Goal: Task Accomplishment & Management: Manage account settings

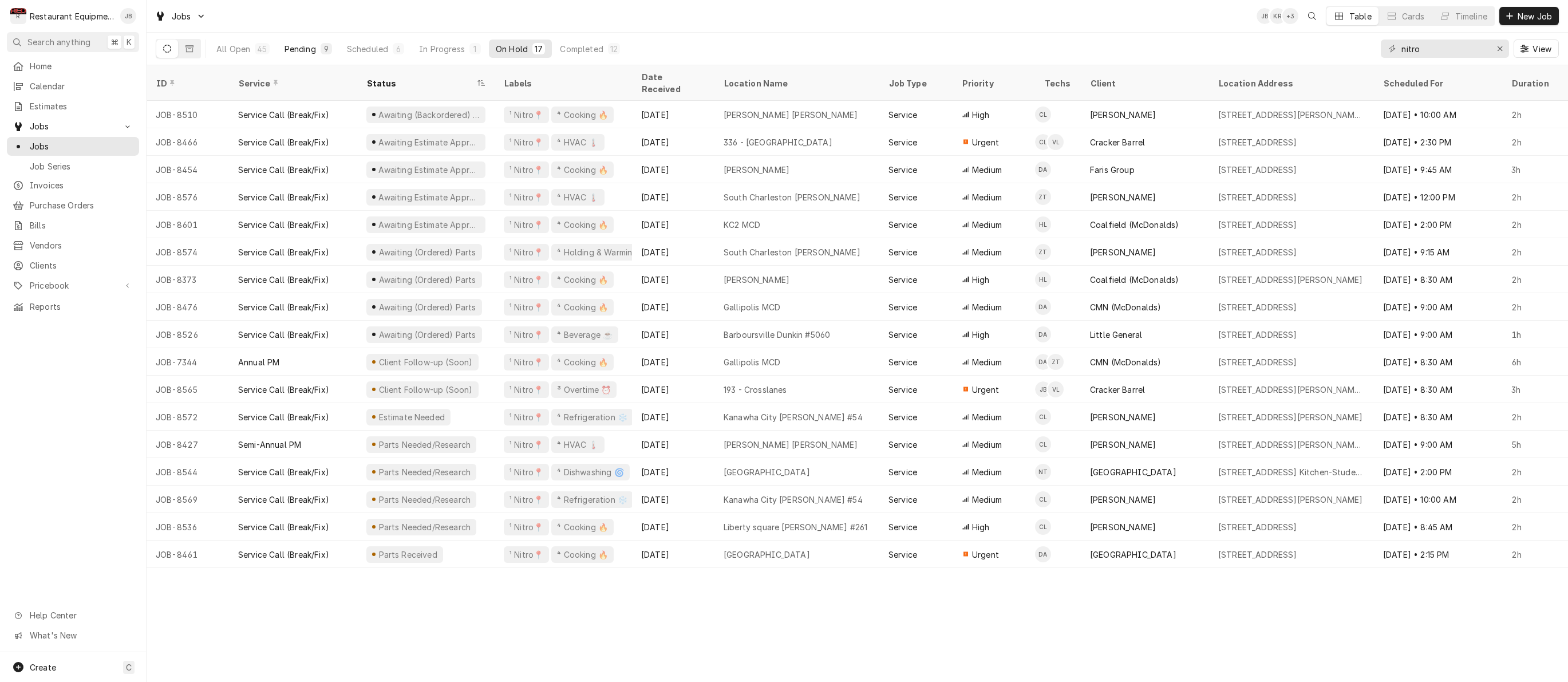
click at [309, 48] on div "Pending" at bounding box center [300, 48] width 31 height 12
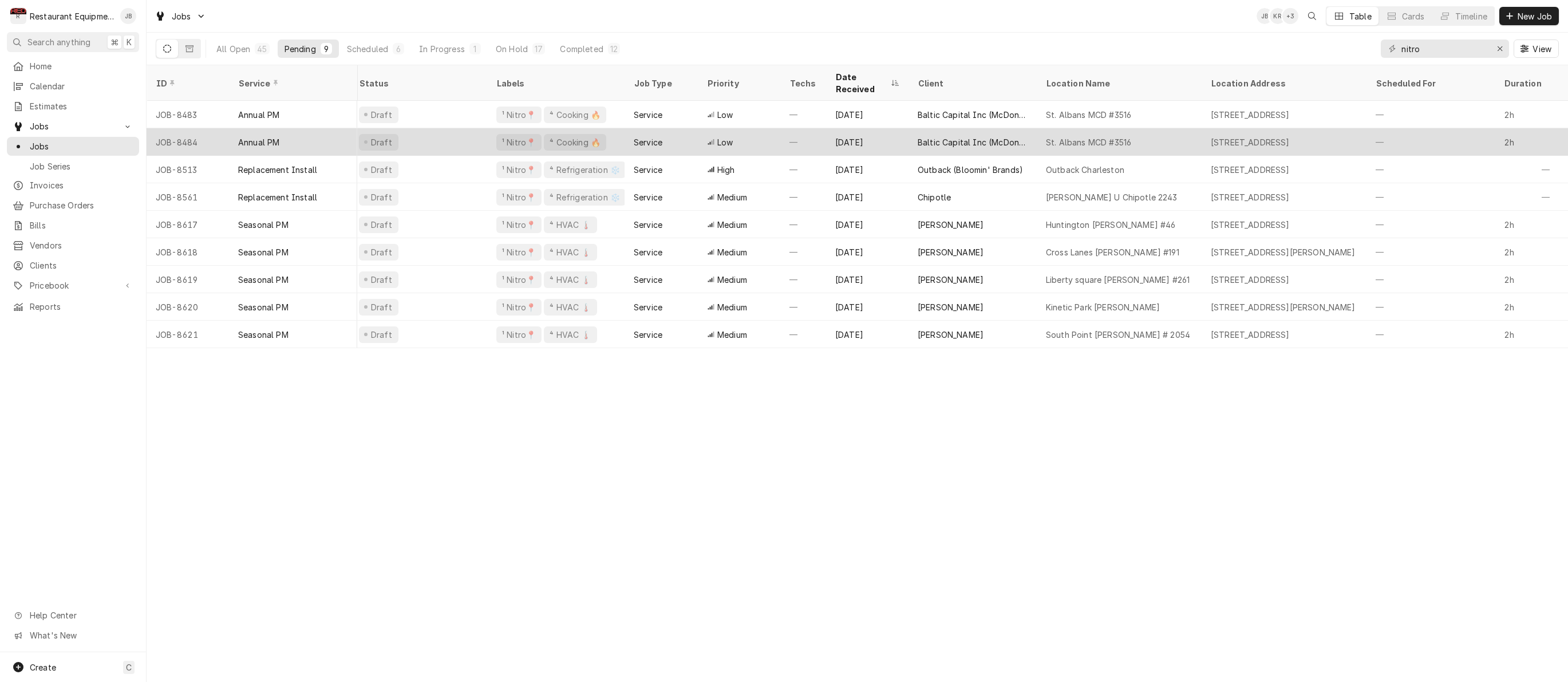
scroll to position [0, 9]
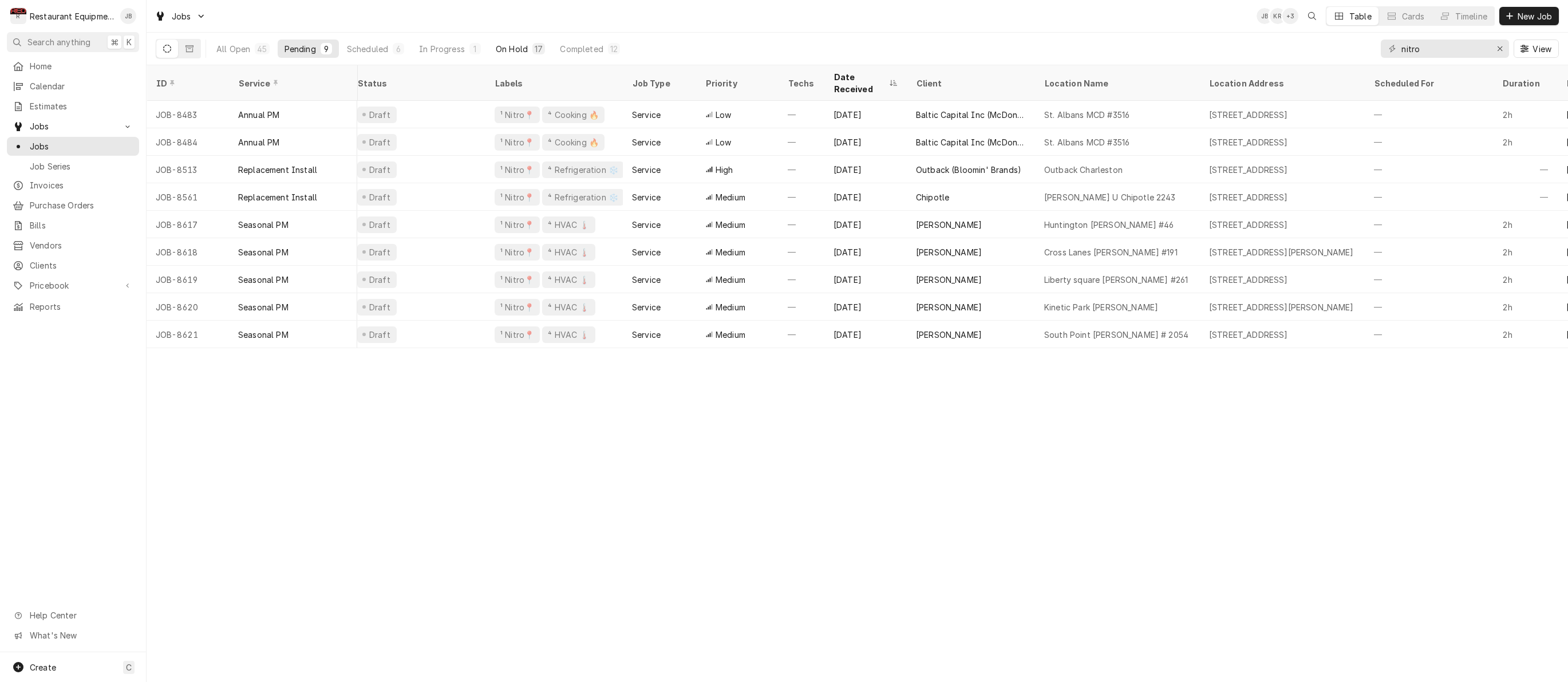
click at [527, 45] on button "On Hold 17" at bounding box center [520, 48] width 63 height 18
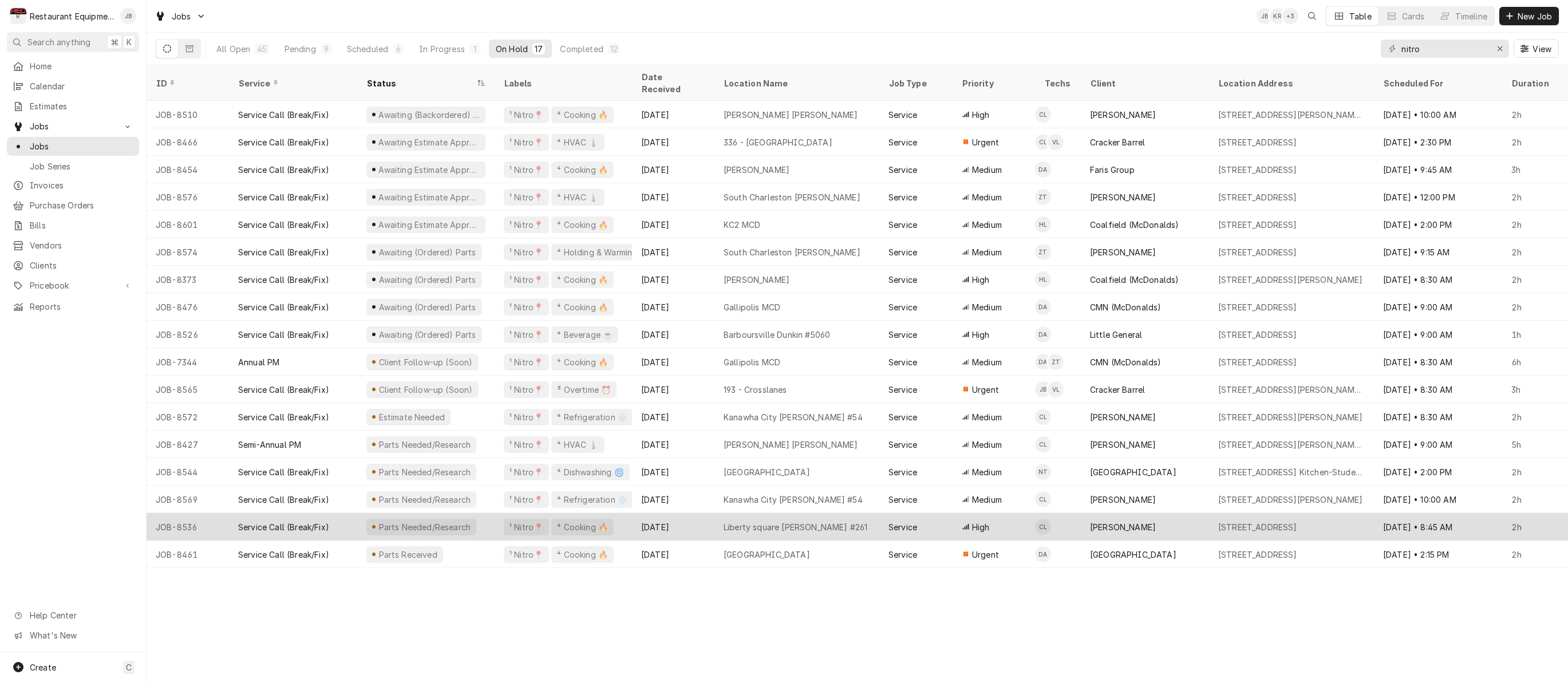
scroll to position [0, 0]
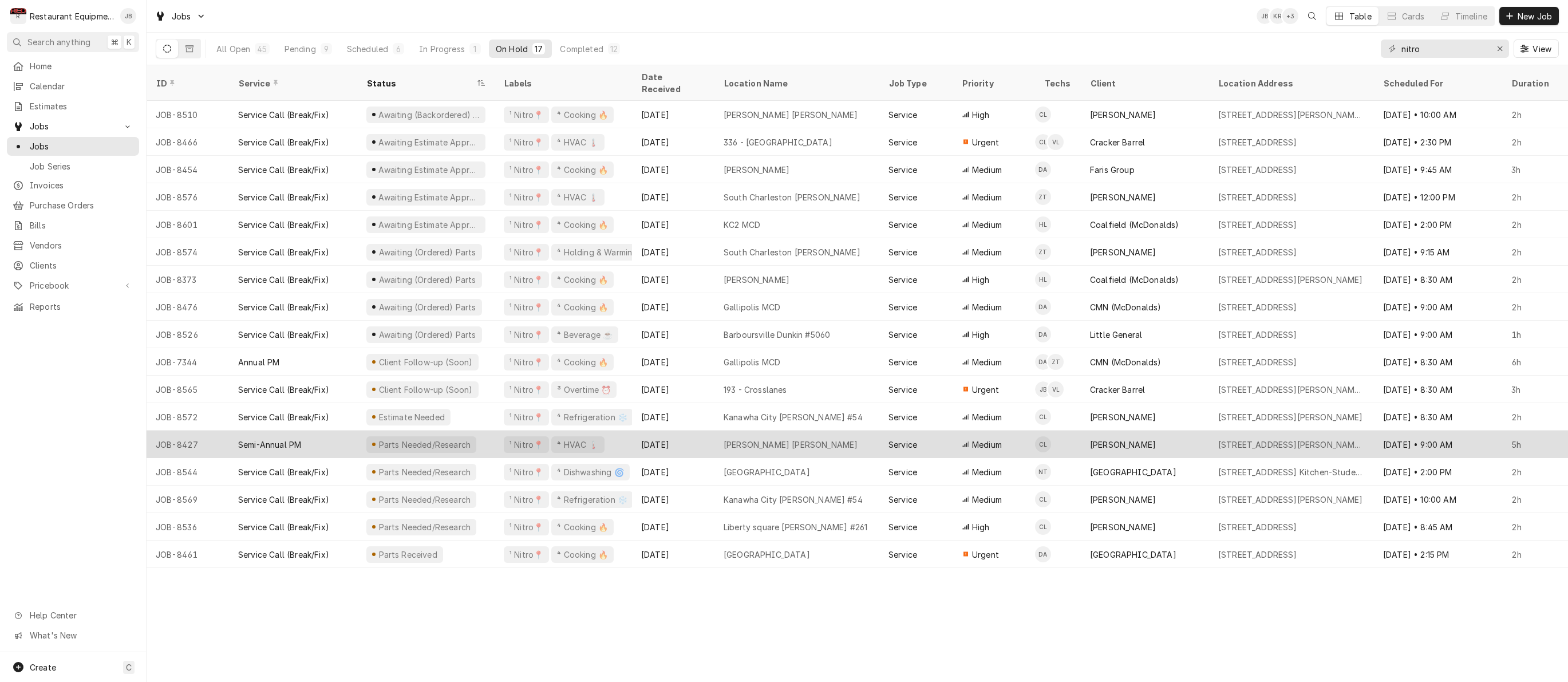
click at [692, 432] on div "Aug 6" at bounding box center [673, 444] width 82 height 27
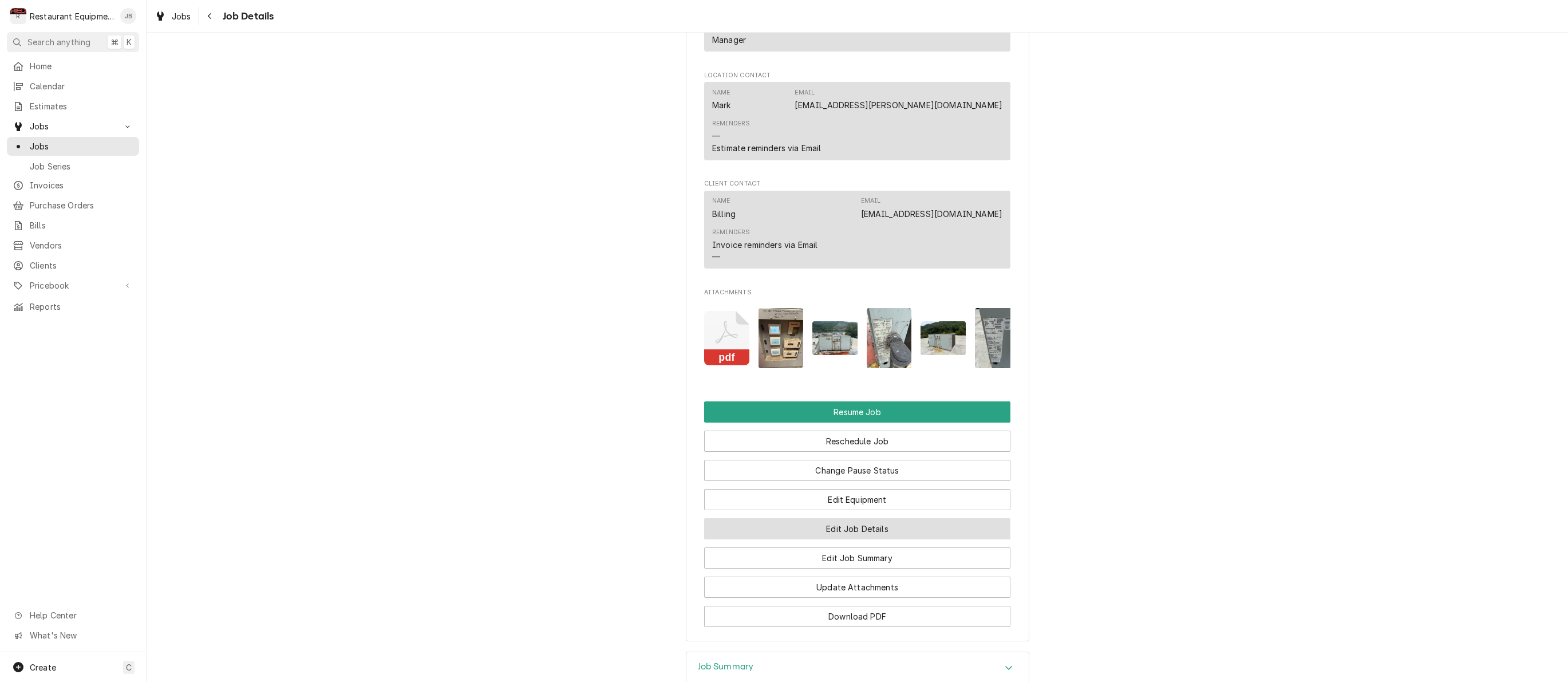
scroll to position [1106, 0]
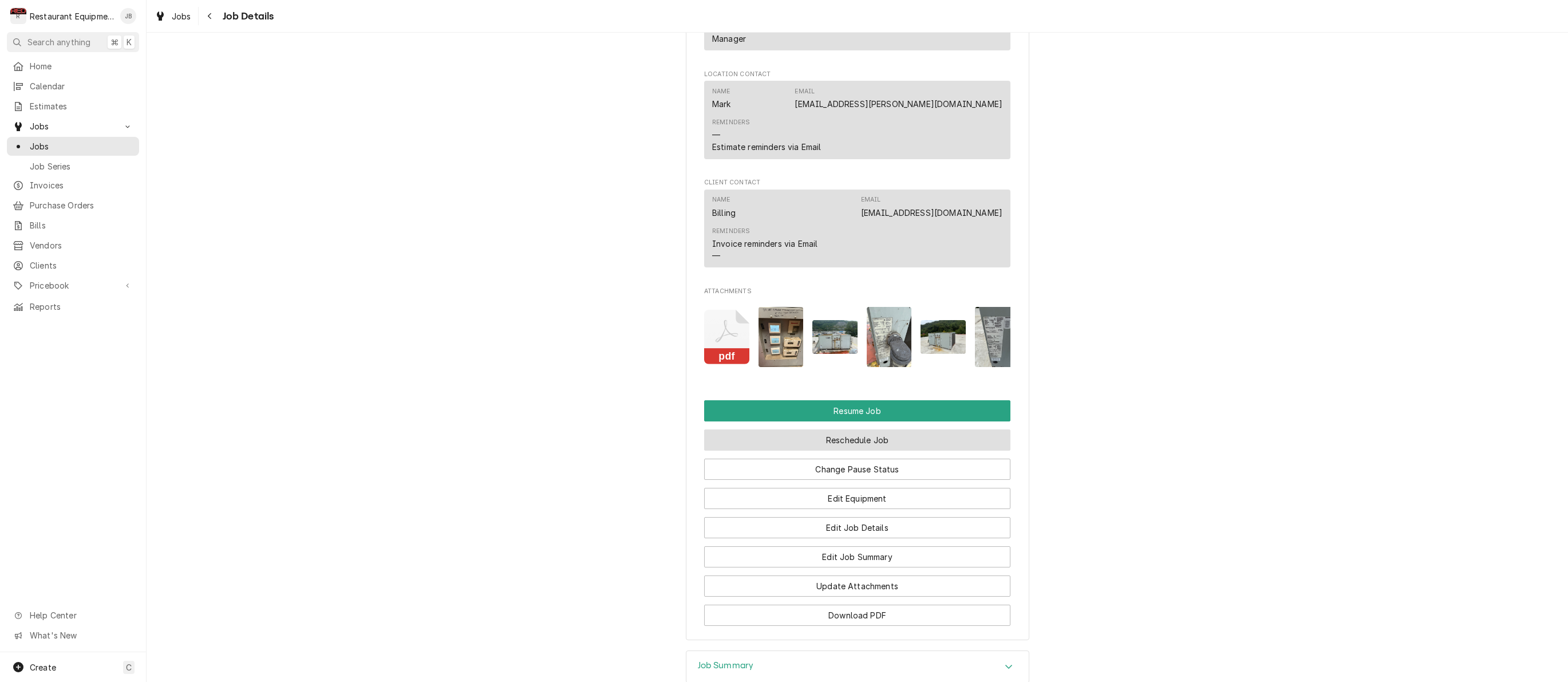
click at [841, 430] on button "Reschedule Job" at bounding box center [856, 440] width 306 height 21
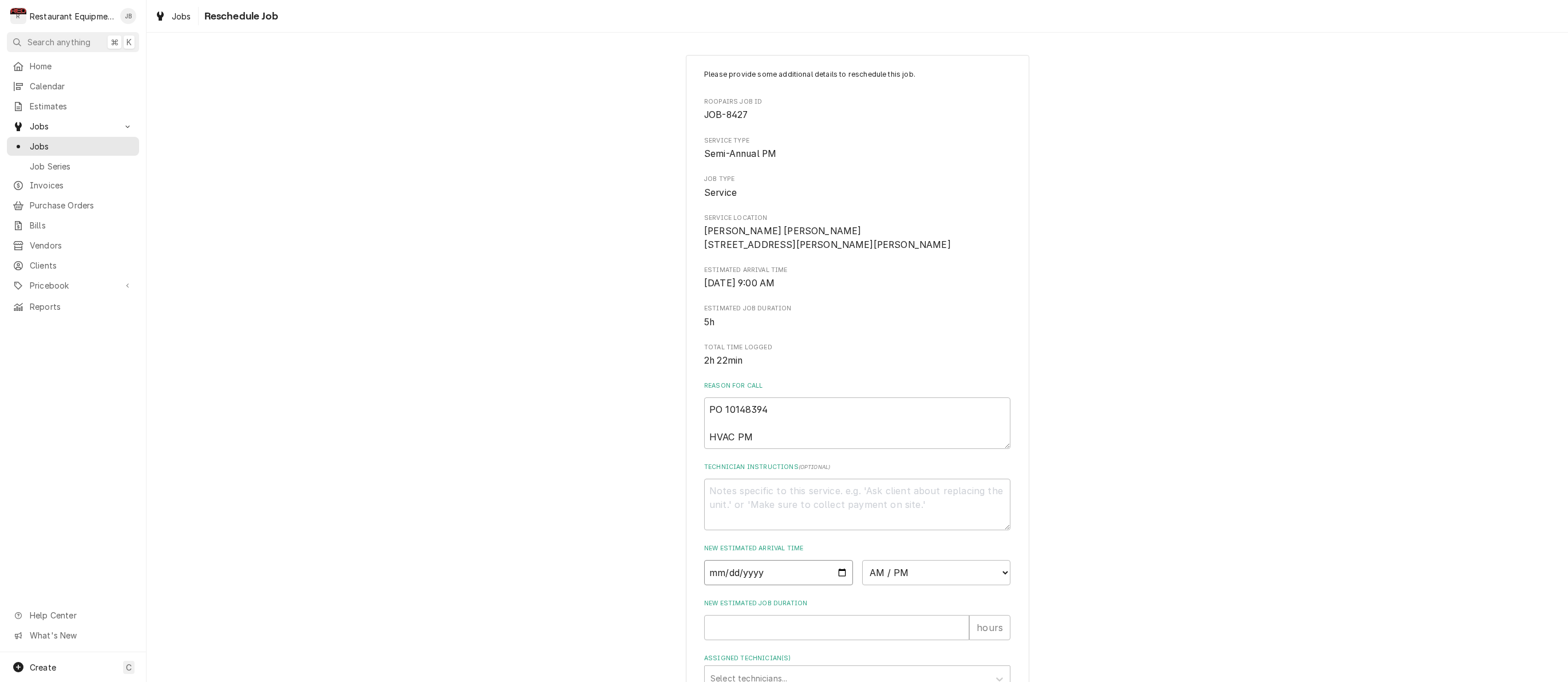
click at [726, 581] on input "Date" at bounding box center [778, 573] width 149 height 26
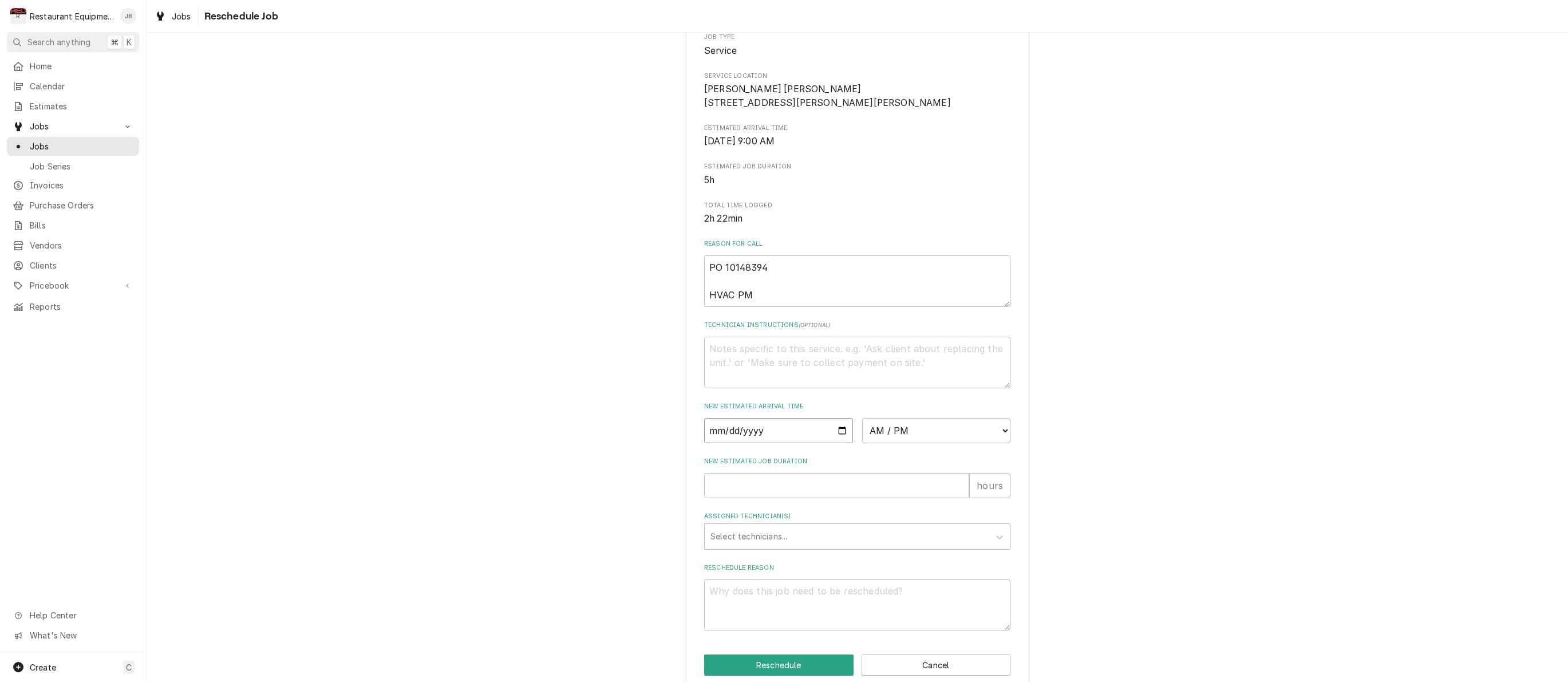
scroll to position [143, 0]
click at [729, 438] on input "Date" at bounding box center [778, 431] width 149 height 26
type input "2025-08-20"
type textarea "x"
select select "13:15:00"
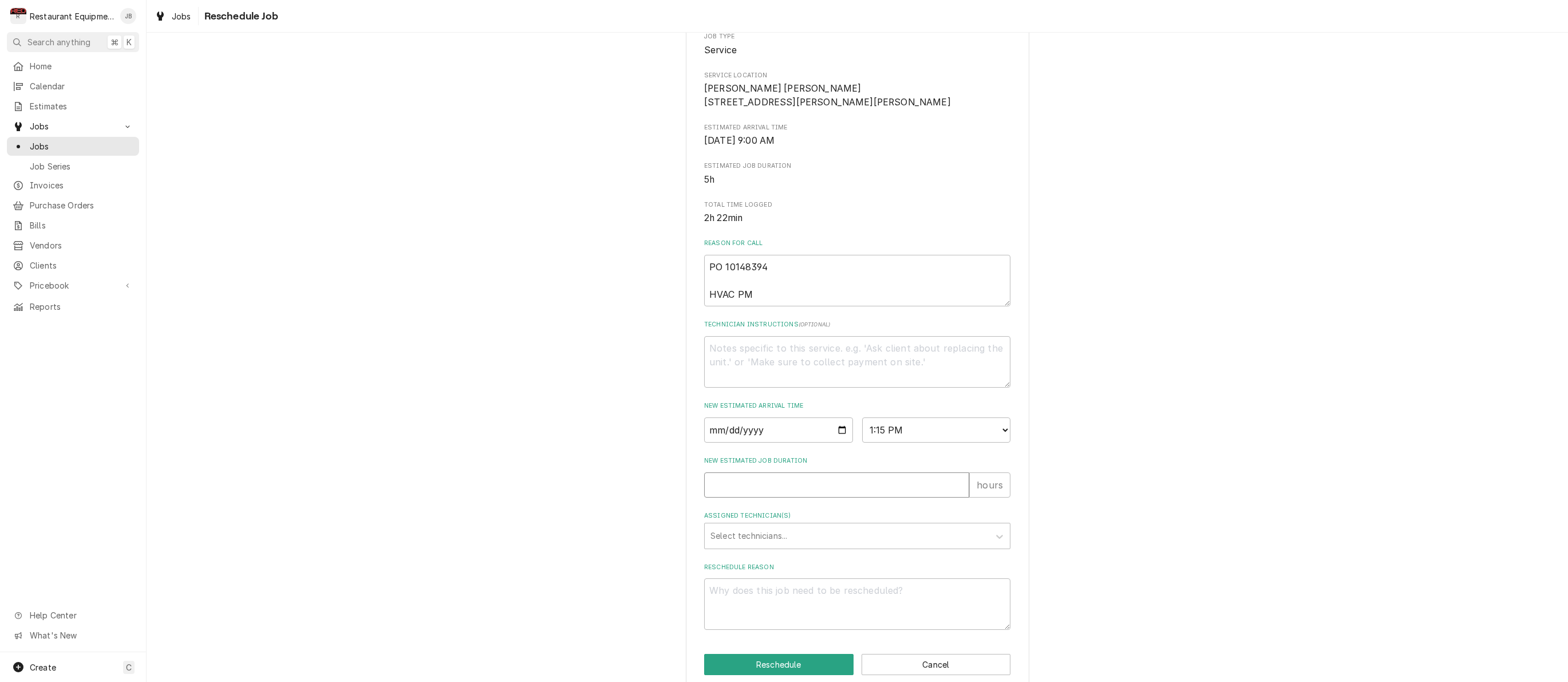
click at [727, 485] on input "New Estimated Job Duration" at bounding box center [836, 485] width 265 height 26
type textarea "x"
type input "1"
click at [742, 536] on div "Select technicians..." at bounding box center [846, 535] width 273 height 12
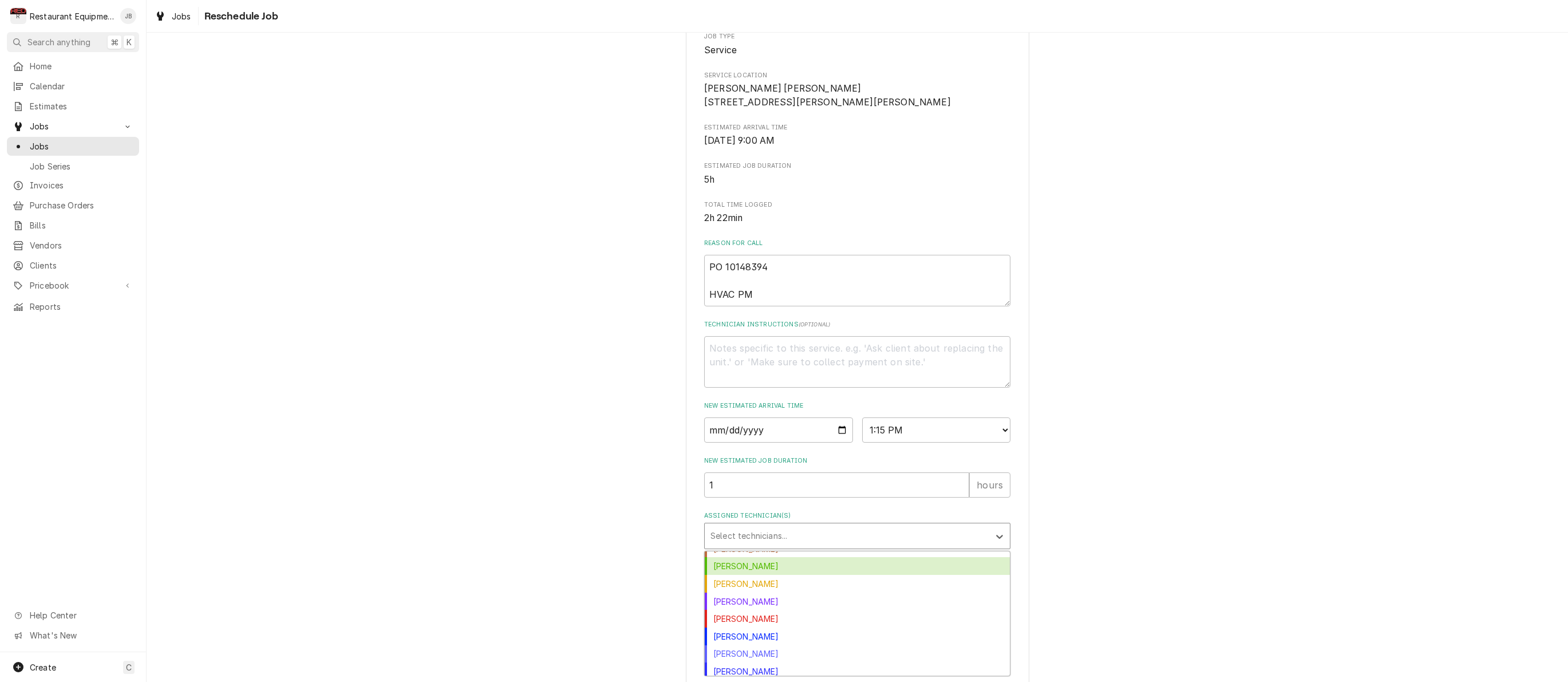
click at [749, 566] on div "Huston Lewis" at bounding box center [857, 565] width 305 height 17
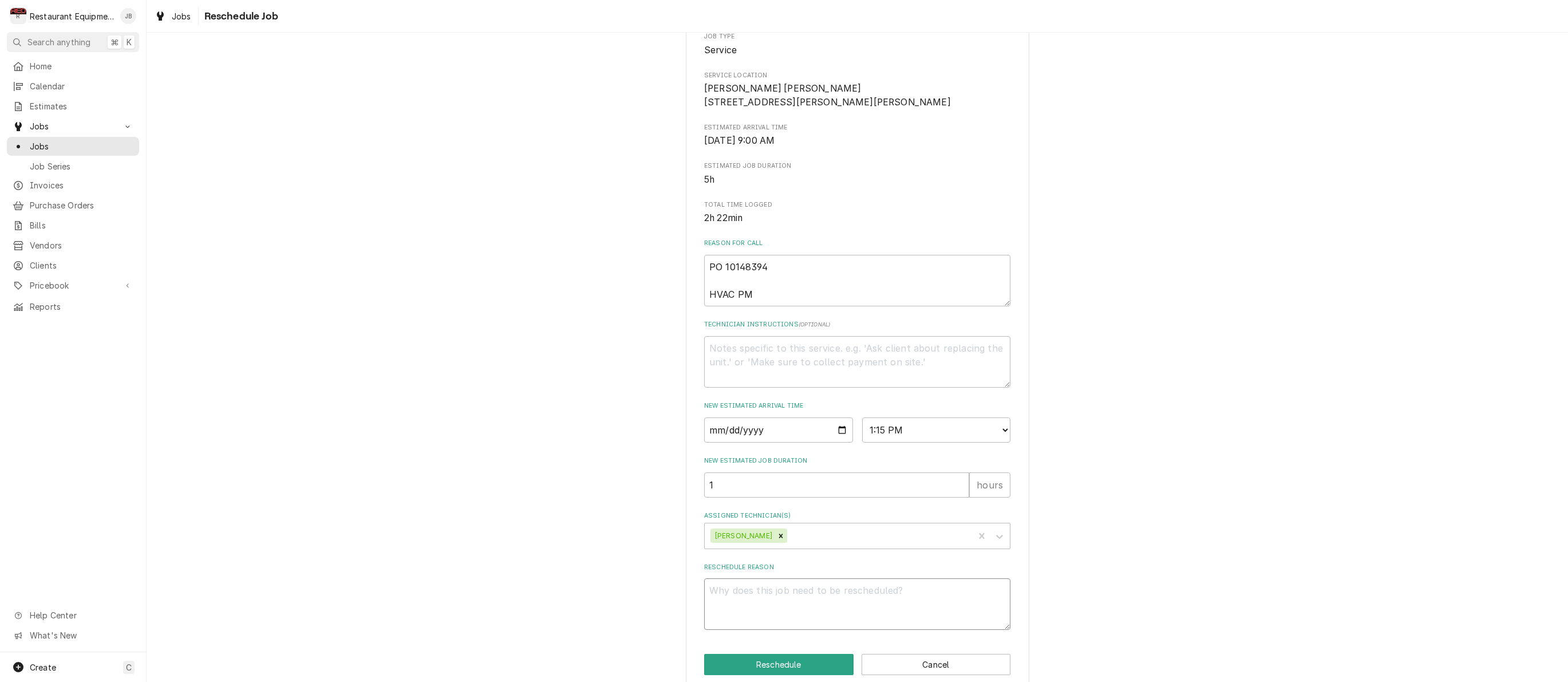
click at [747, 601] on textarea "Reschedule Reason" at bounding box center [856, 604] width 306 height 51
type textarea "x"
type textarea "p"
type textarea "x"
type textarea "pa"
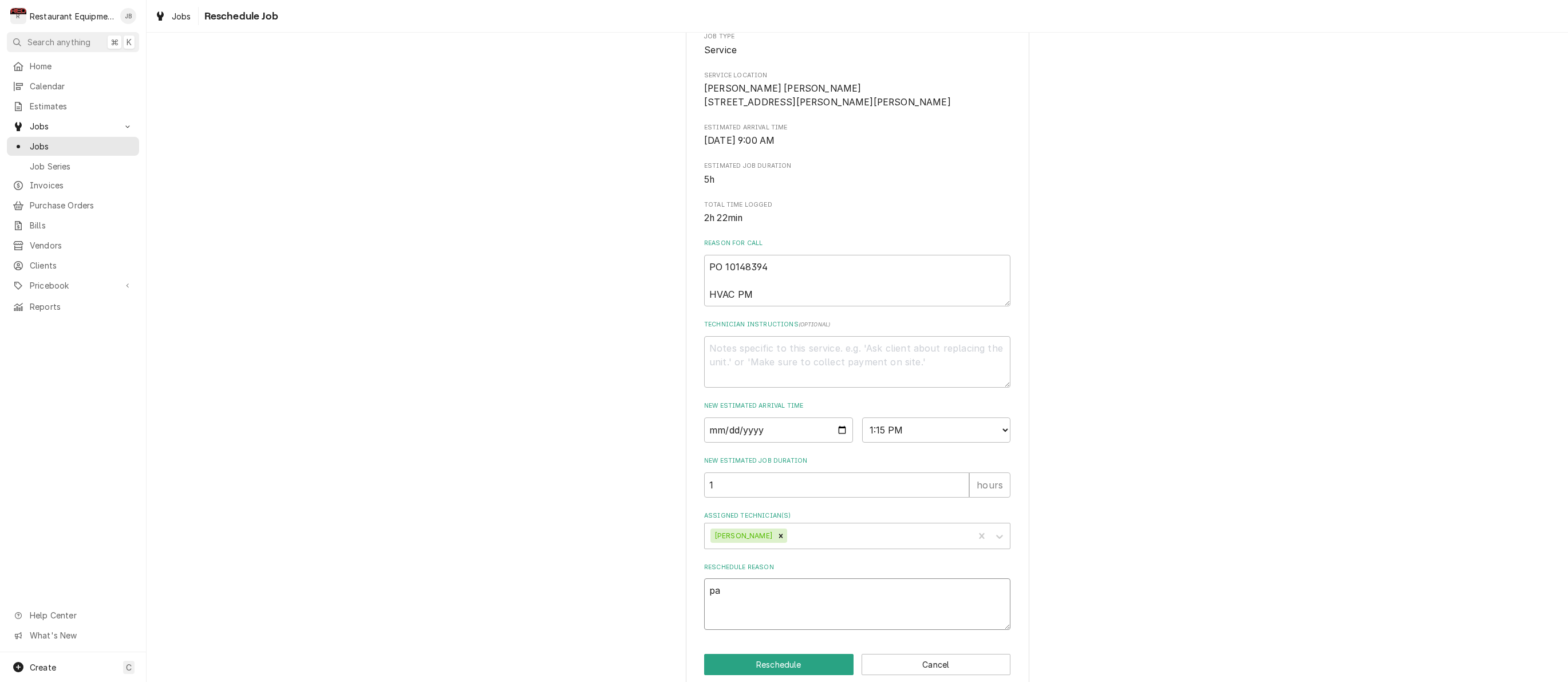
type textarea "x"
type textarea "par"
type textarea "x"
type textarea "part"
type textarea "x"
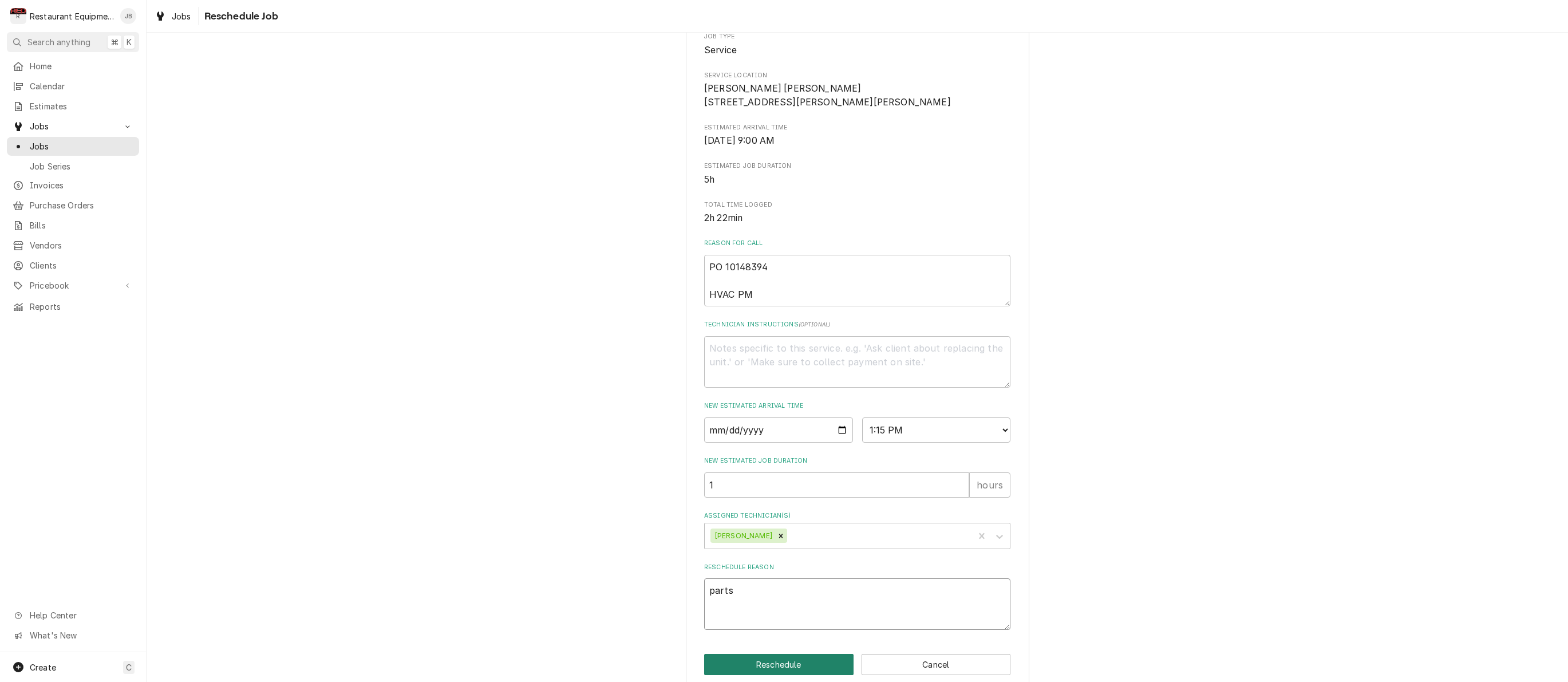
type textarea "parts"
click at [751, 669] on button "Reschedule" at bounding box center [778, 664] width 149 height 21
type textarea "x"
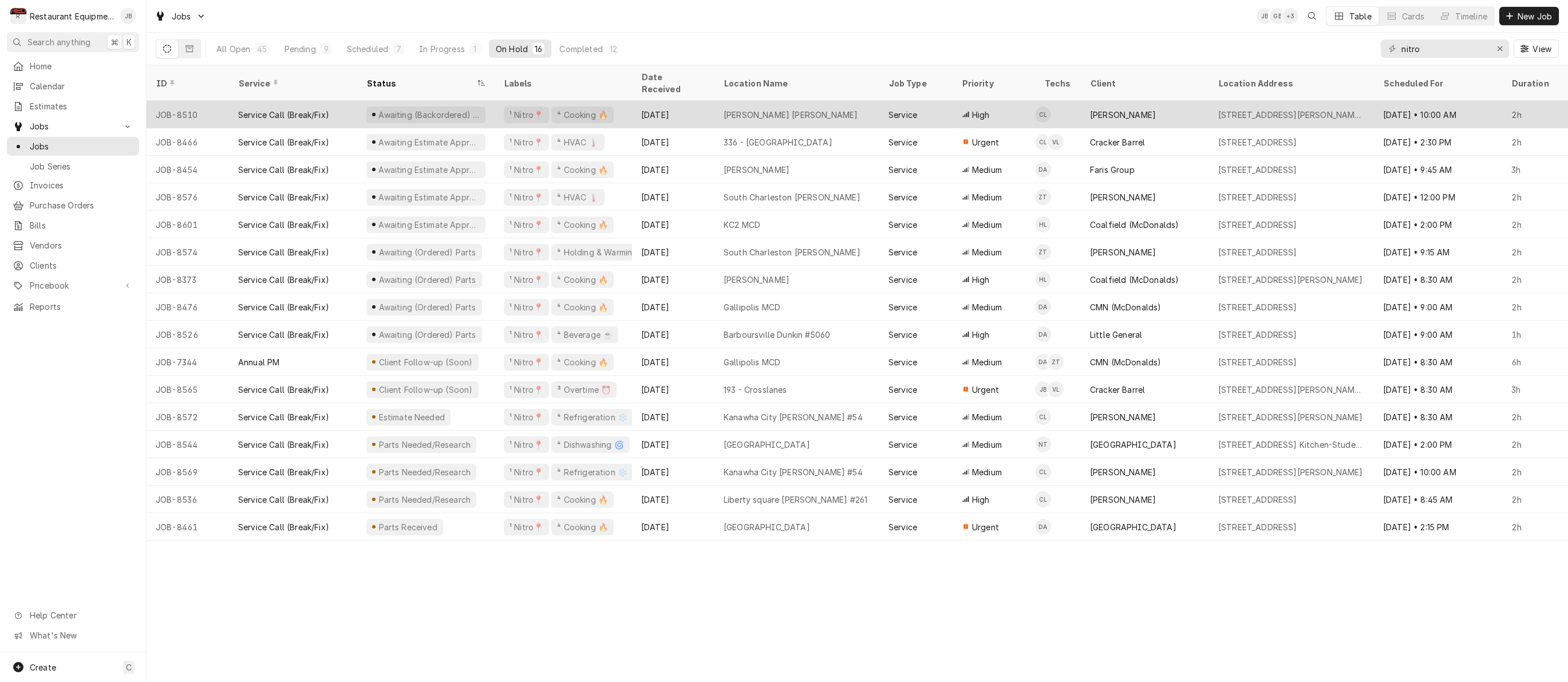
click at [839, 101] on div "[PERSON_NAME] [PERSON_NAME]" at bounding box center [797, 114] width 164 height 27
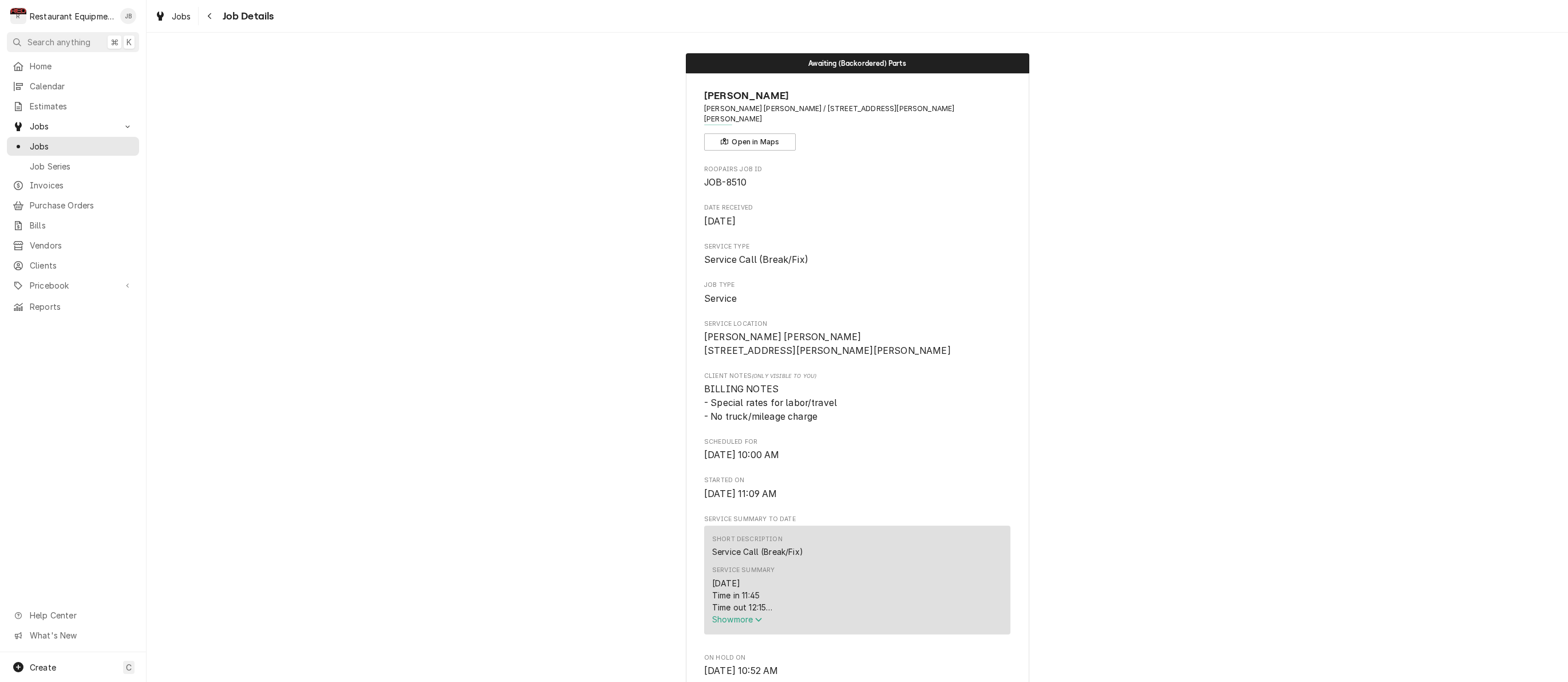
click at [747, 617] on span "Show more" at bounding box center [736, 619] width 50 height 10
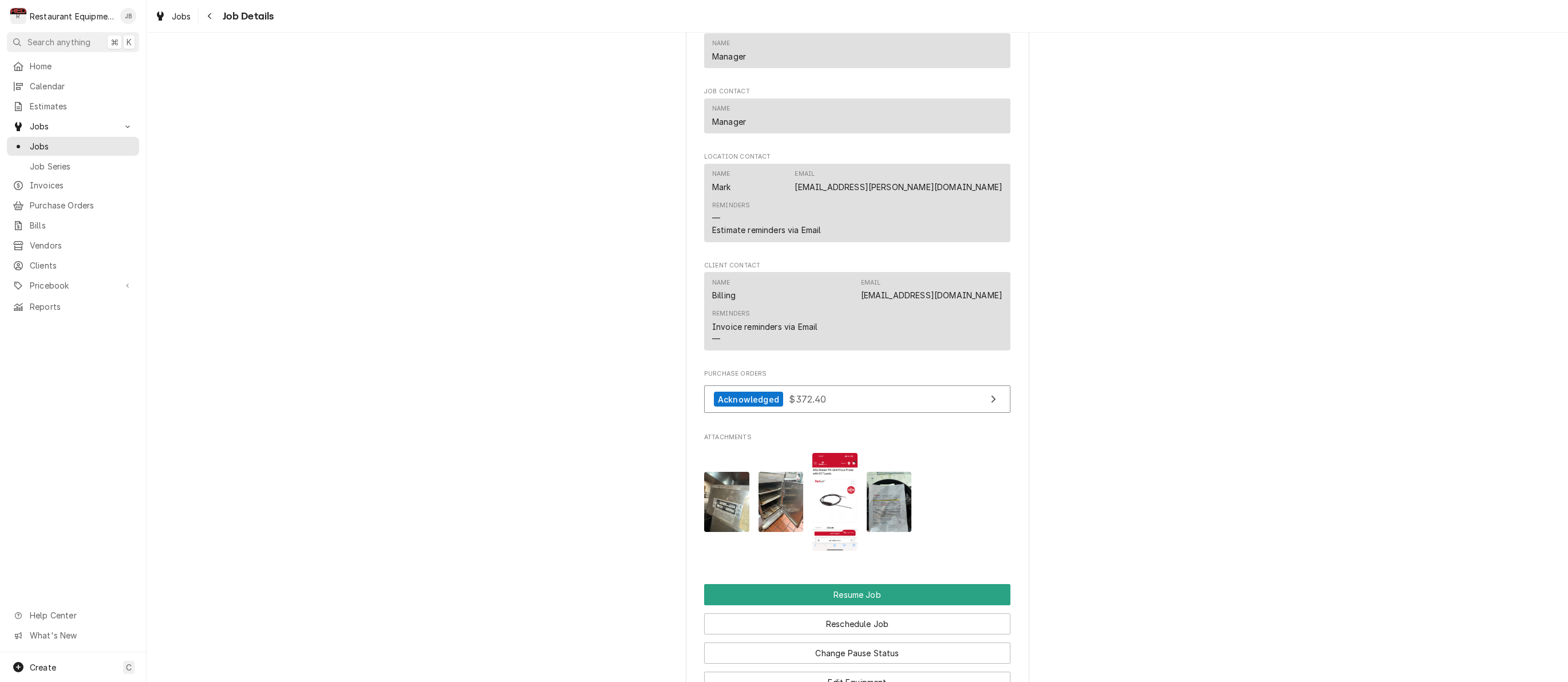
scroll to position [1134, 0]
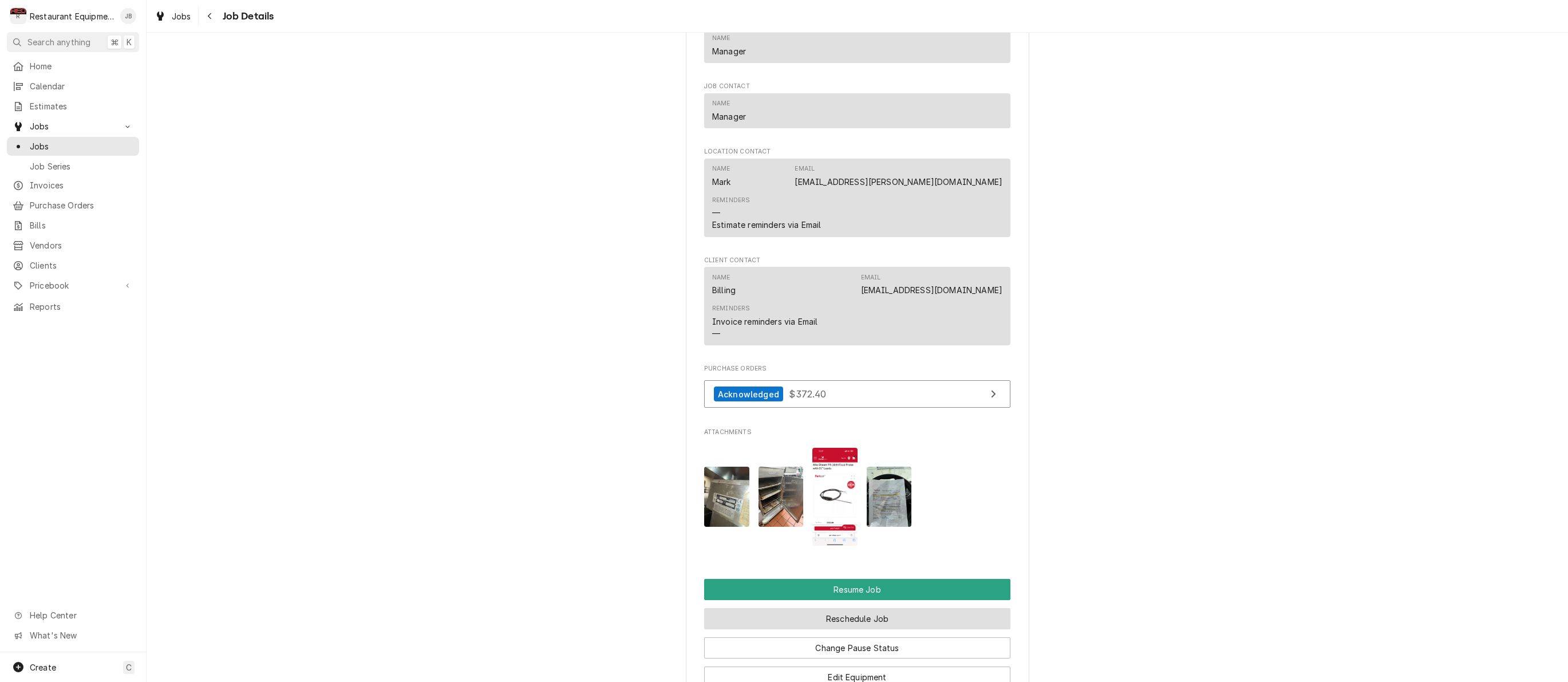
click at [853, 608] on button "Reschedule Job" at bounding box center [856, 618] width 306 height 21
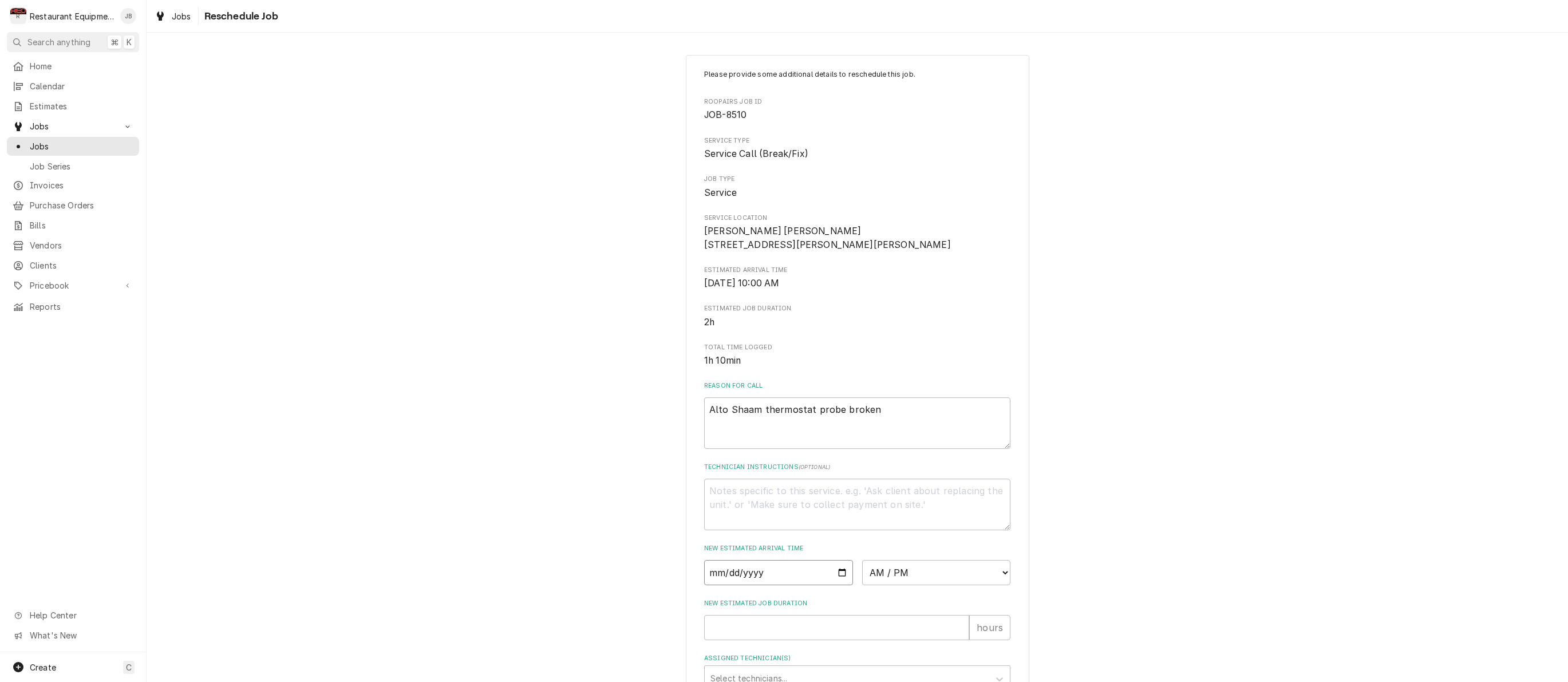
click at [734, 579] on input "Date" at bounding box center [778, 573] width 149 height 26
type input "2025-08-20"
type textarea "x"
select select "13:30:00"
click at [784, 630] on input "New Estimated Job Duration" at bounding box center [836, 628] width 265 height 26
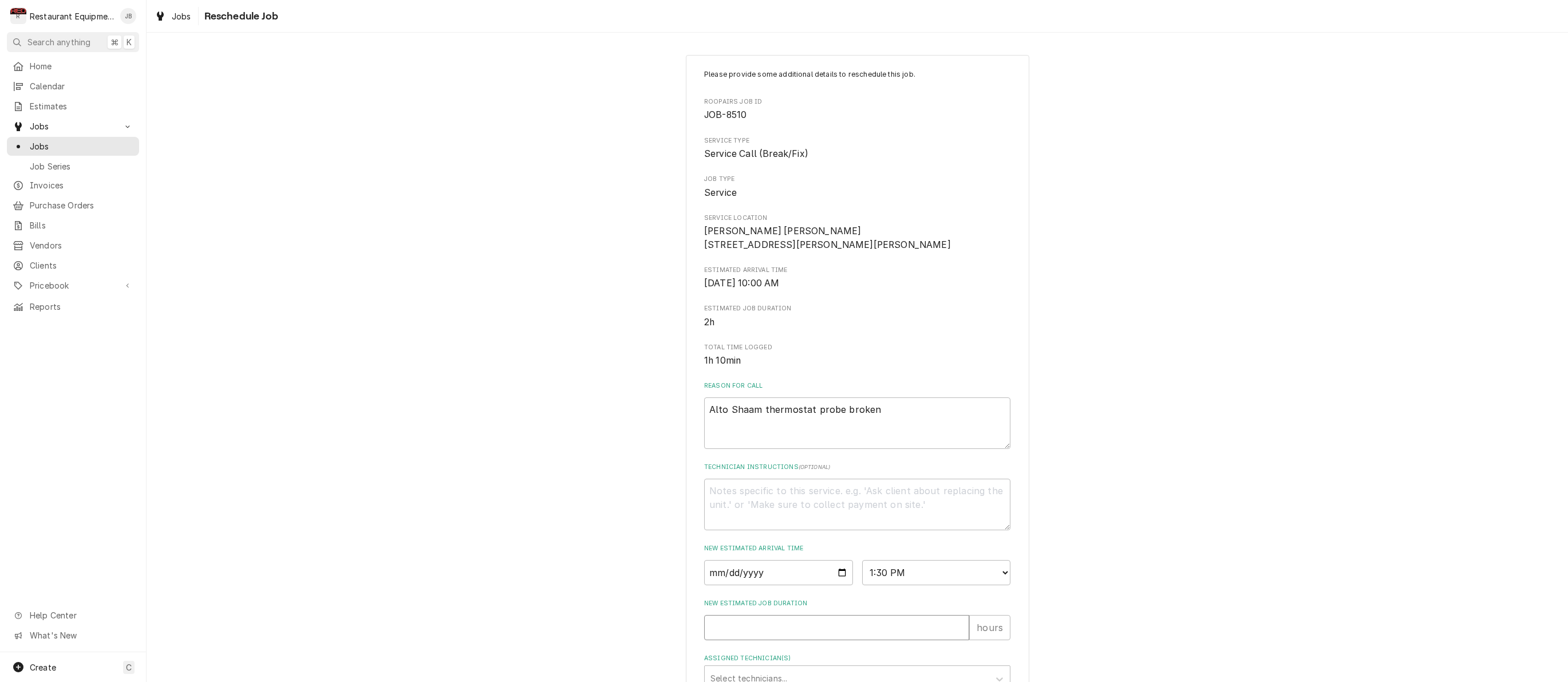
type textarea "x"
type input "1"
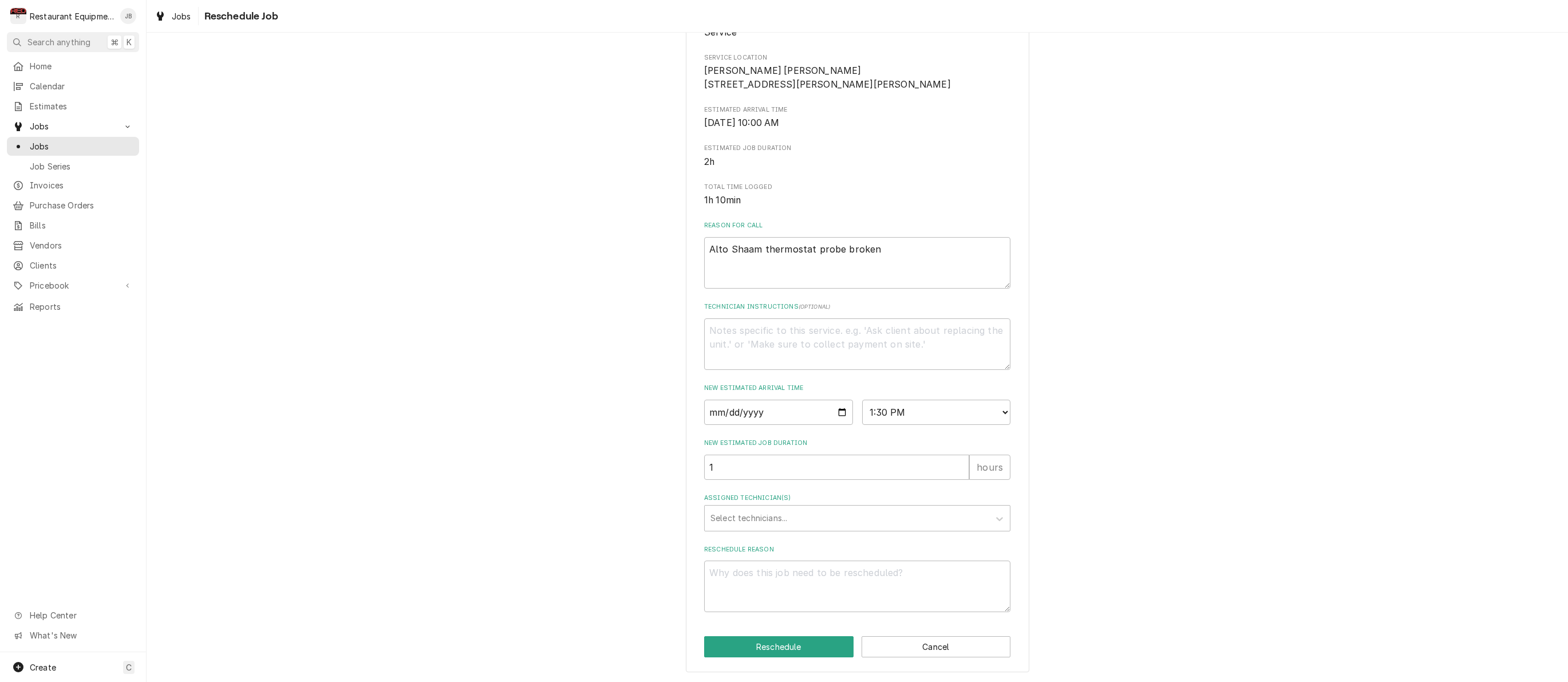
scroll to position [165, 0]
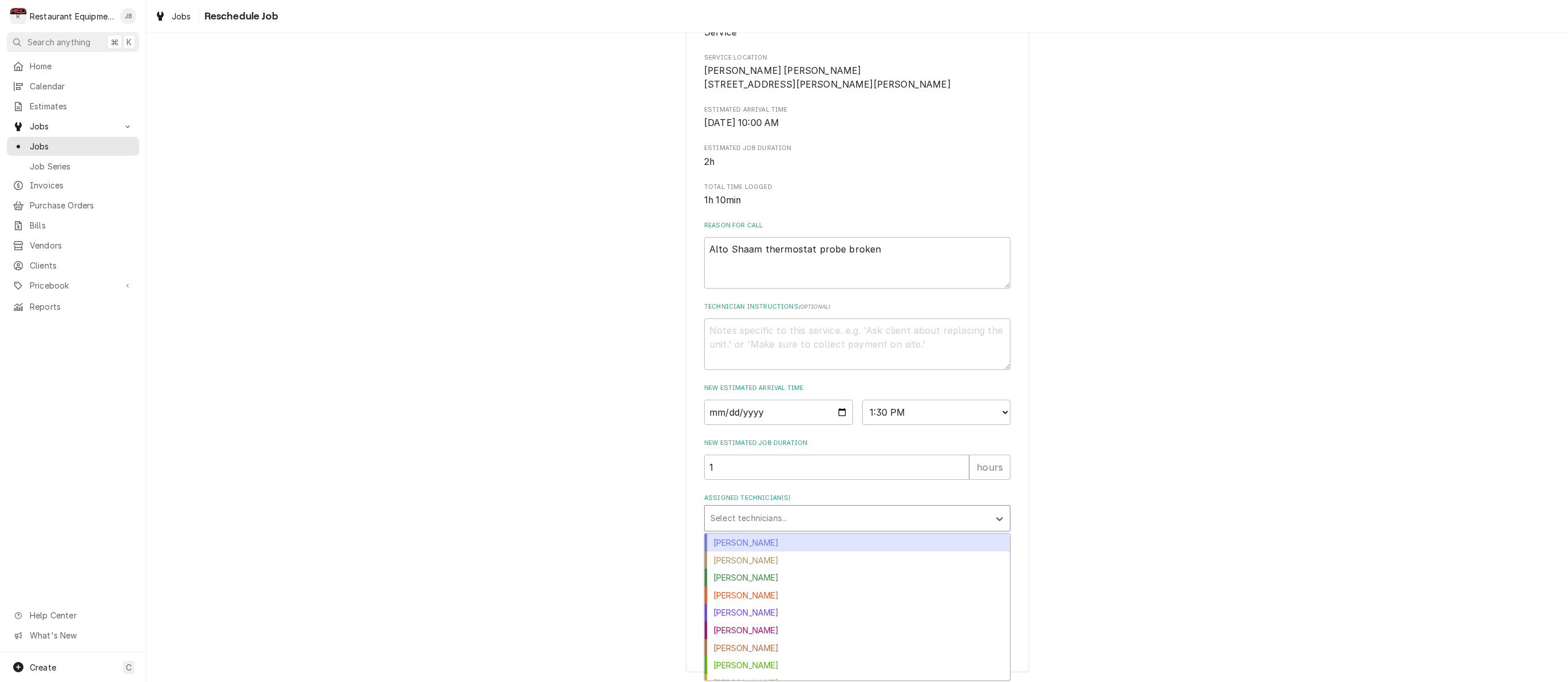
click at [734, 514] on div "Select technicians..." at bounding box center [846, 517] width 273 height 12
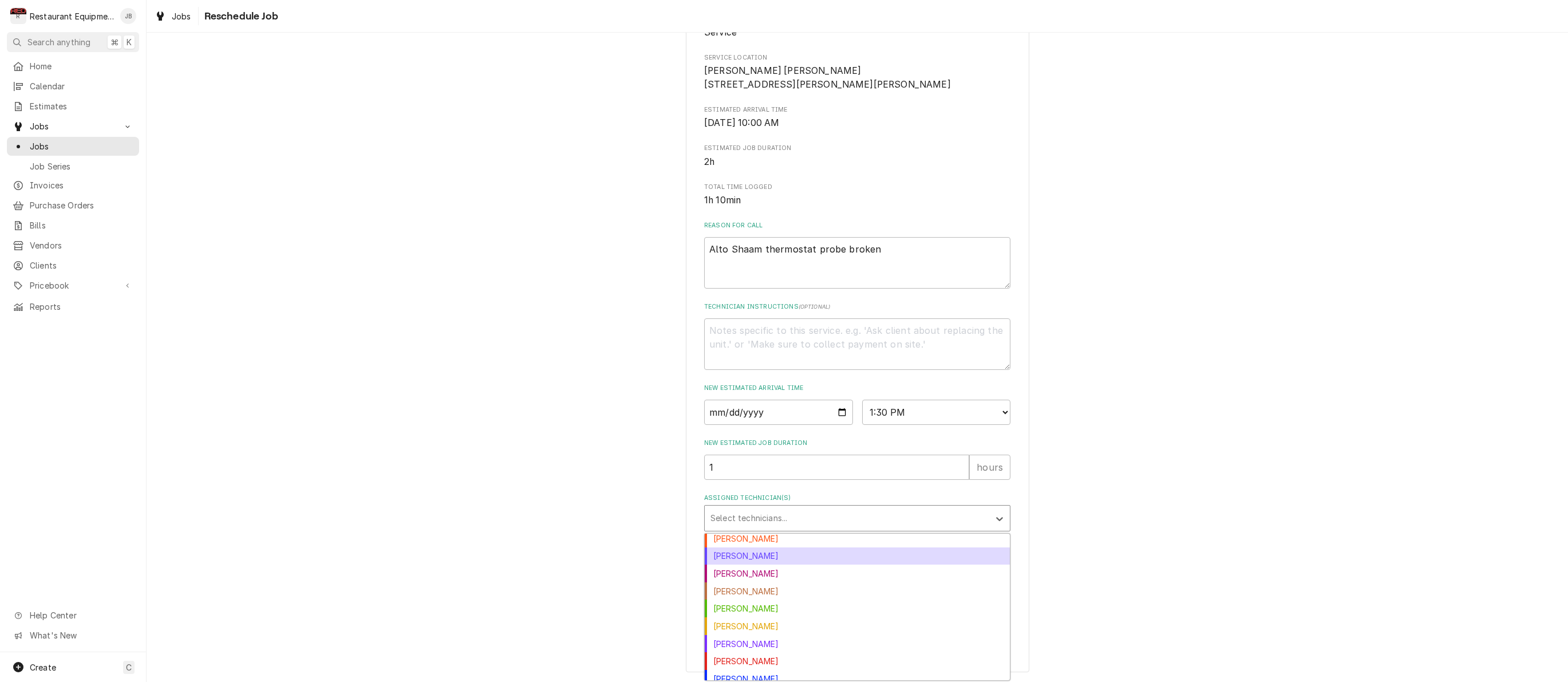
scroll to position [55, 0]
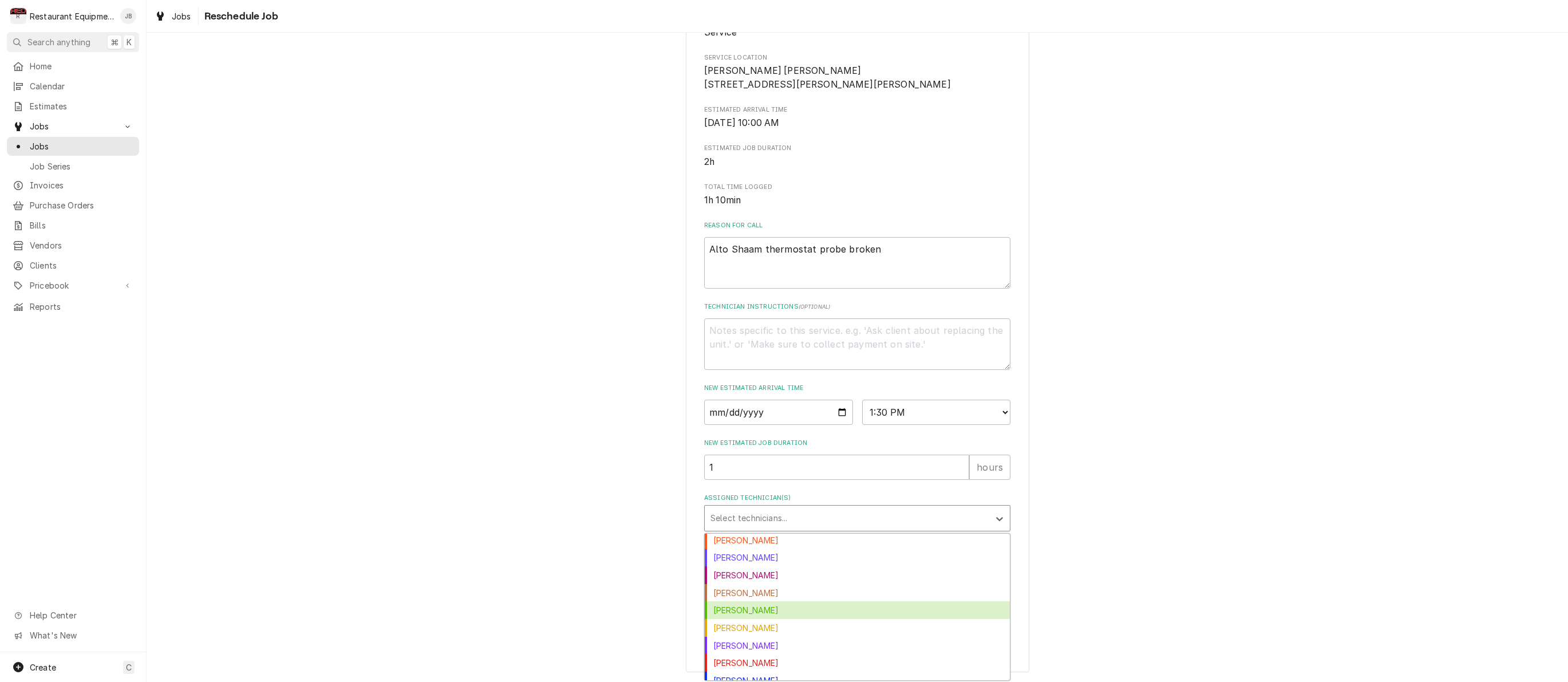
click at [740, 608] on div "[PERSON_NAME]" at bounding box center [857, 610] width 305 height 17
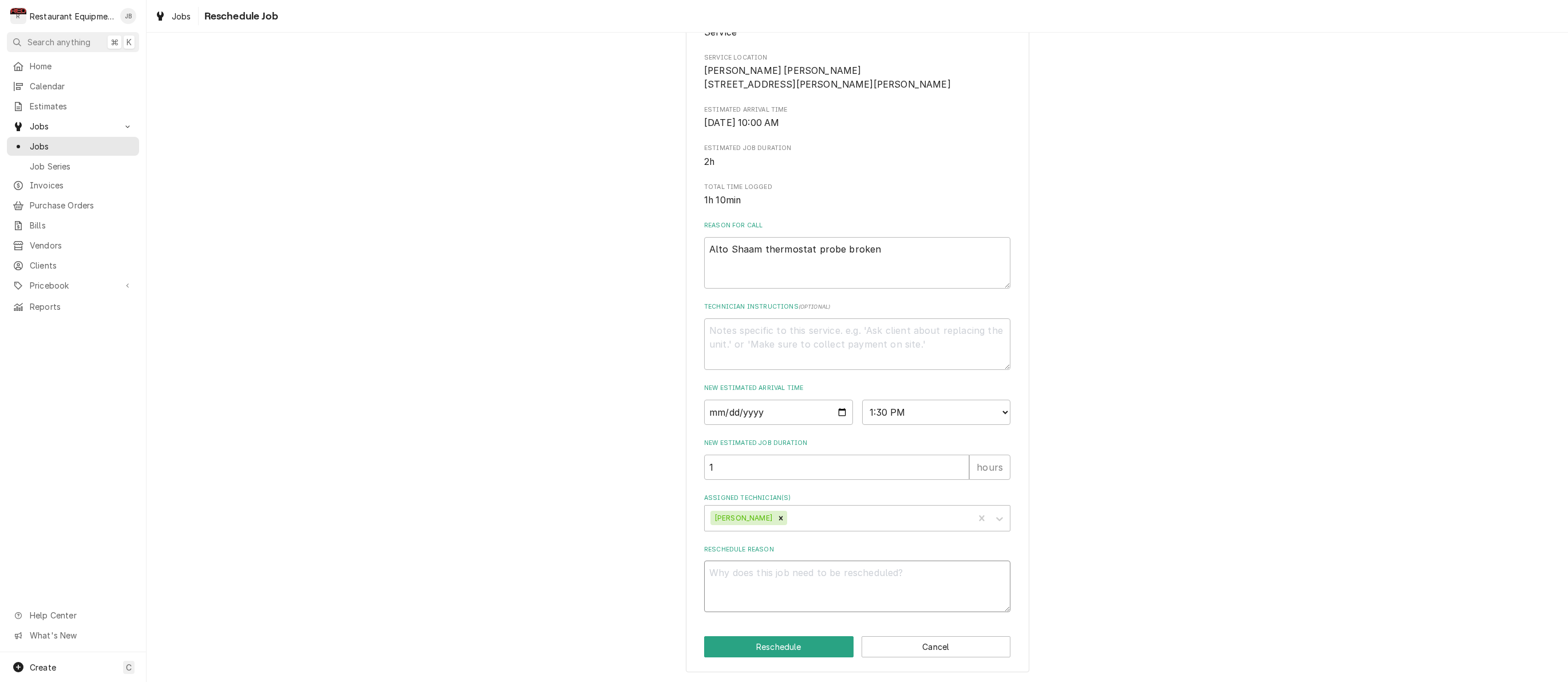
click at [758, 589] on textarea "Reschedule Reason" at bounding box center [856, 586] width 306 height 51
type textarea "x"
type textarea "["
type textarea "x"
type textarea "[a"
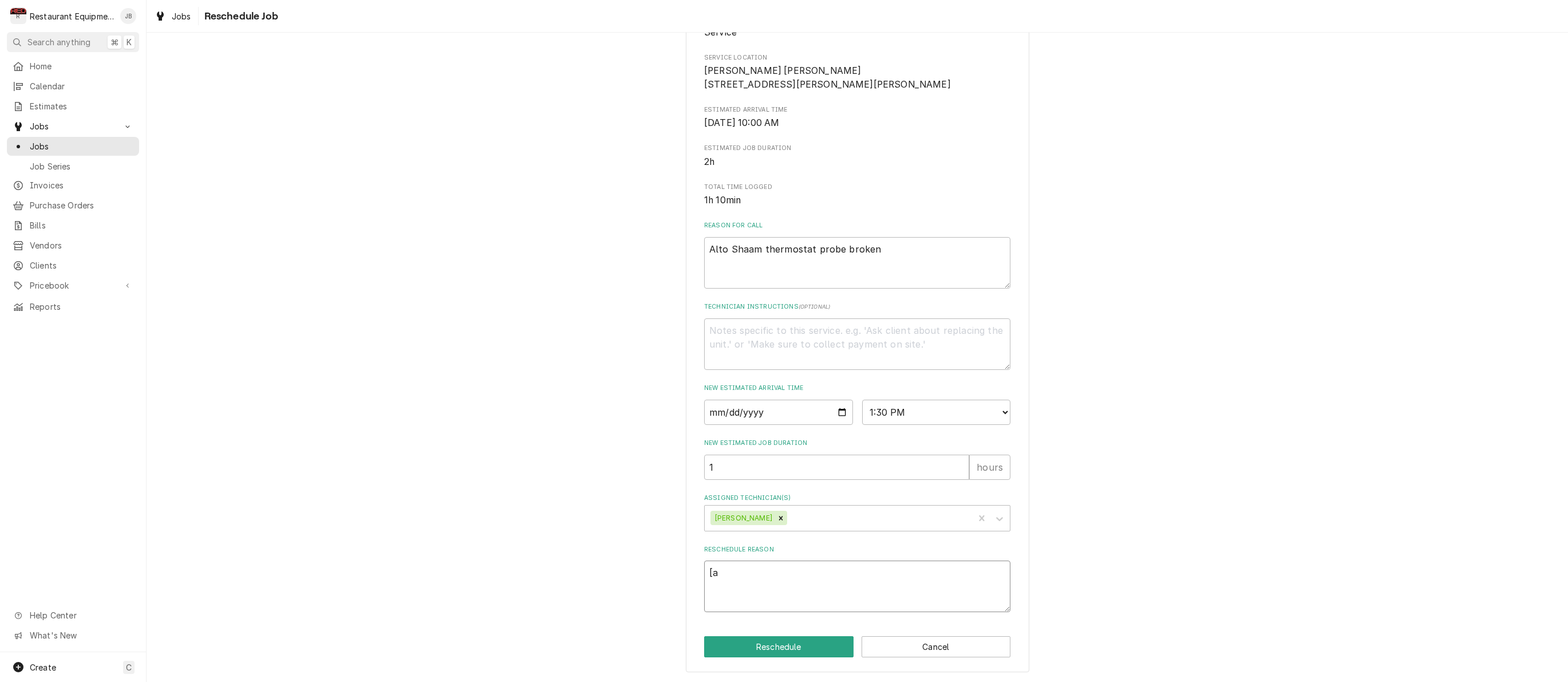
type textarea "x"
type textarea "[ar"
type textarea "x"
type textarea "[art"
type textarea "x"
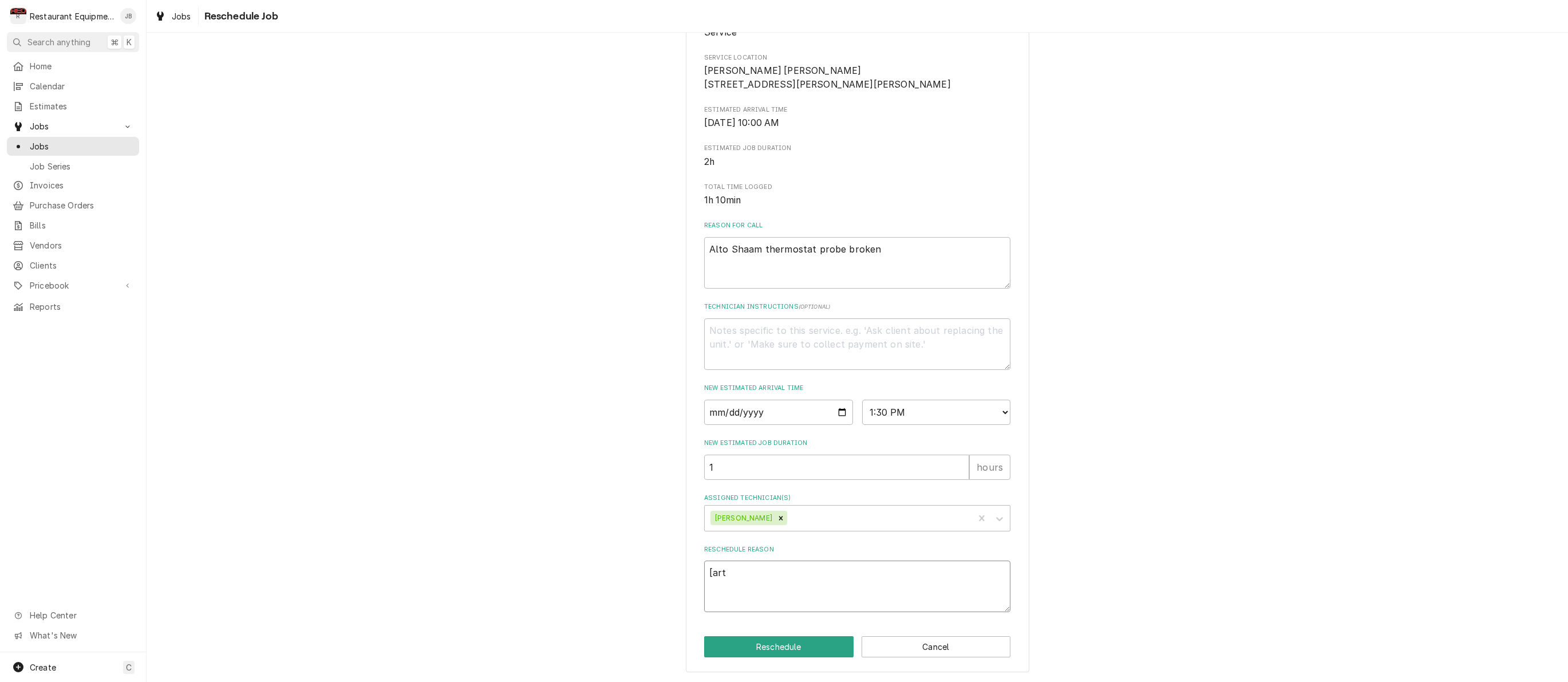
type textarea "[arth"
type textarea "x"
type textarea "[arthx"
type textarea "x"
type textarea "[arthxv"
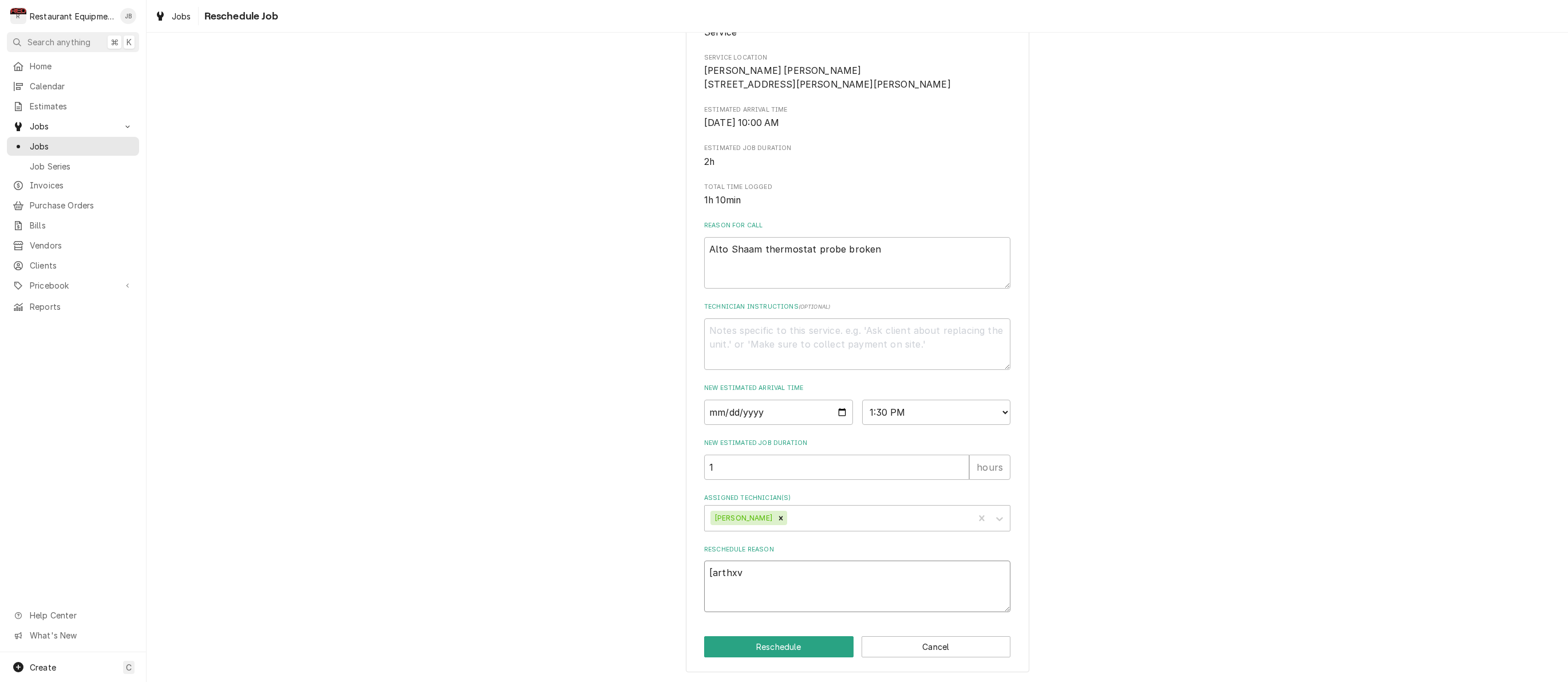
type textarea "x"
type textarea "[arthxvc"
type textarea "x"
type textarea "[arthxvcj"
type textarea "x"
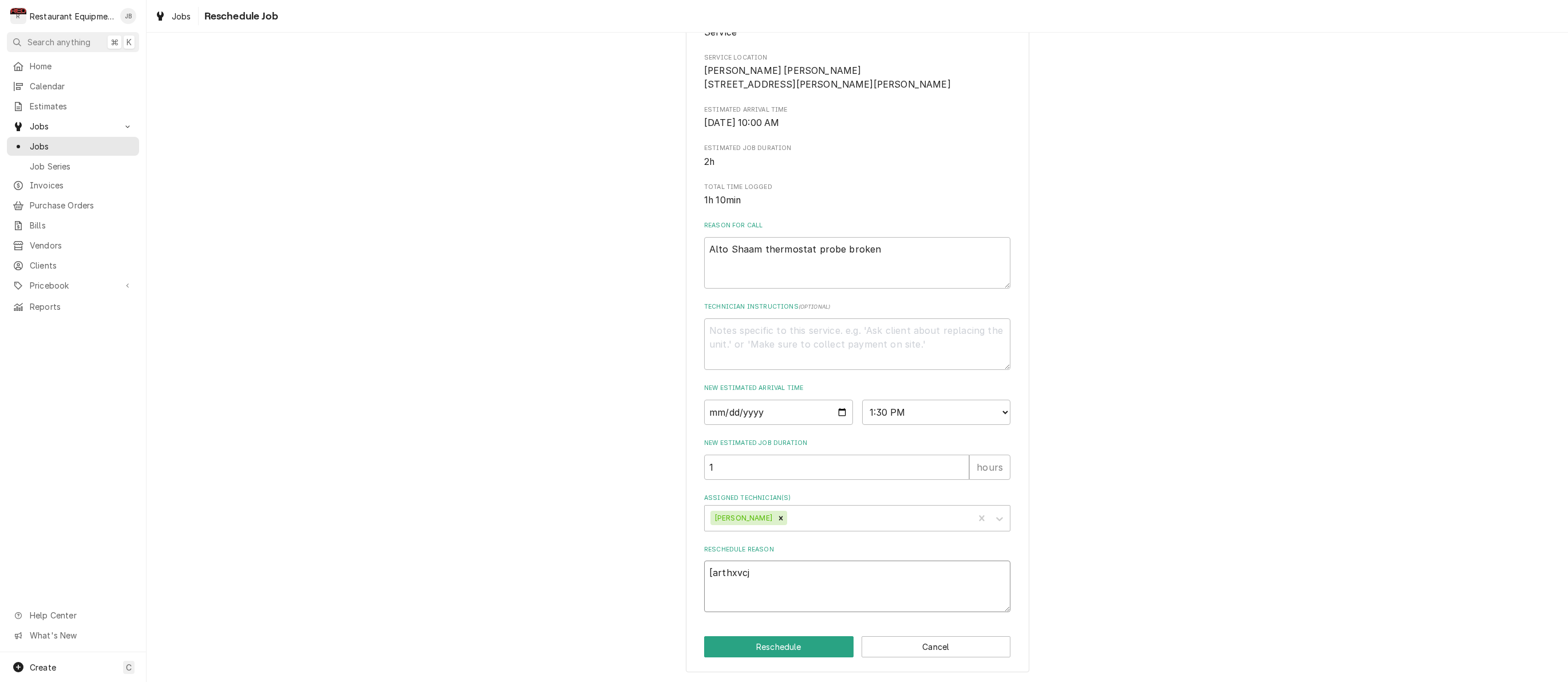
type textarea "[arthxvcjd"
type textarea "x"
type textarea "[arthxvcjdh"
type textarea "x"
type textarea "[arthxvcjdhm"
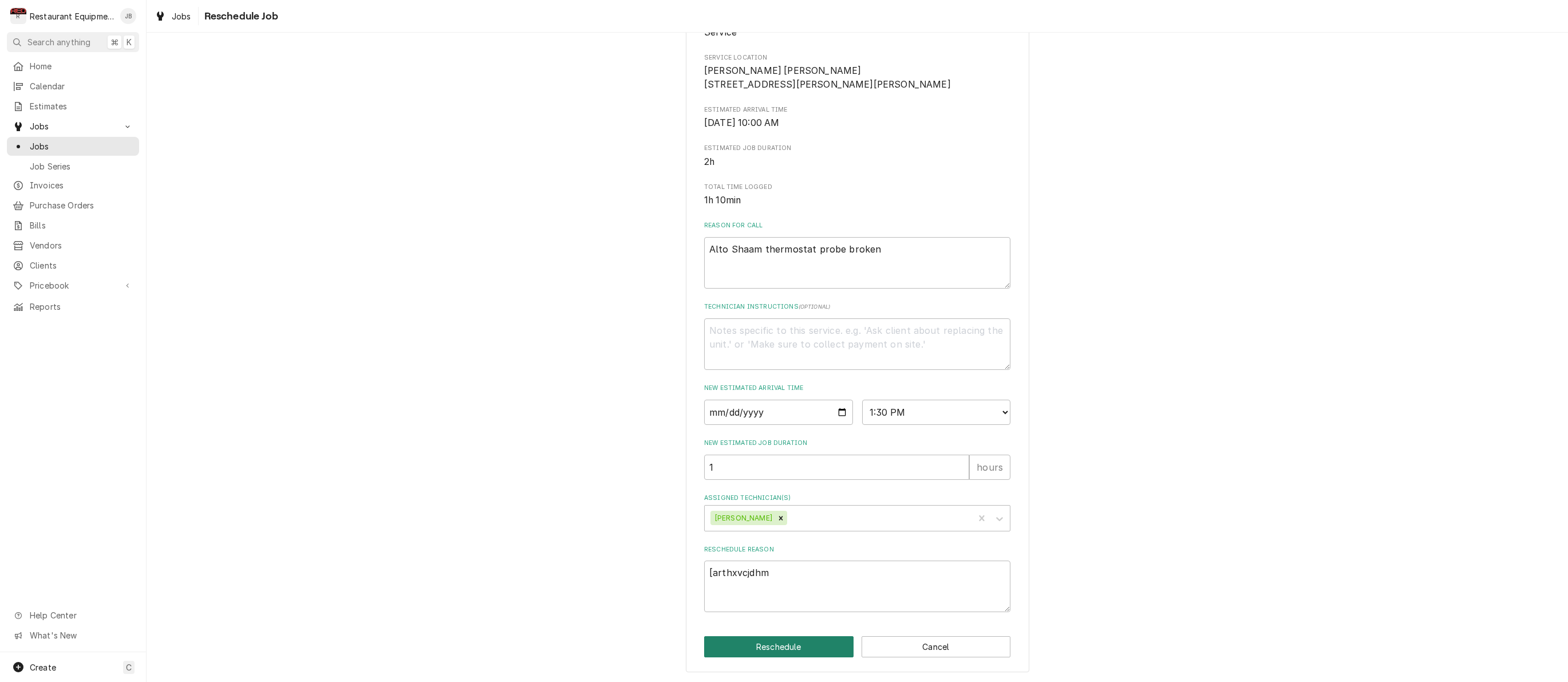
click at [780, 642] on button "Reschedule" at bounding box center [778, 646] width 149 height 21
type textarea "x"
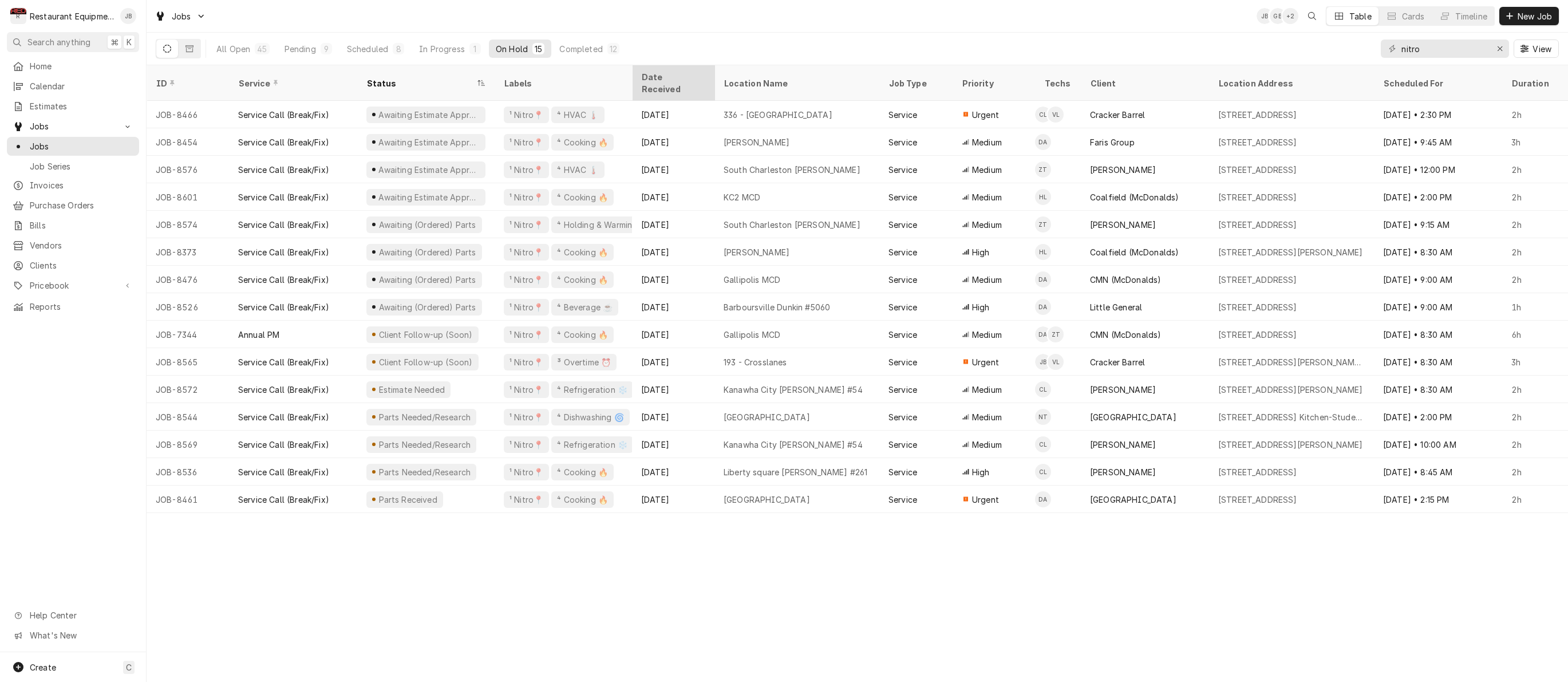
click at [647, 83] on div "Date Received" at bounding box center [673, 83] width 78 height 31
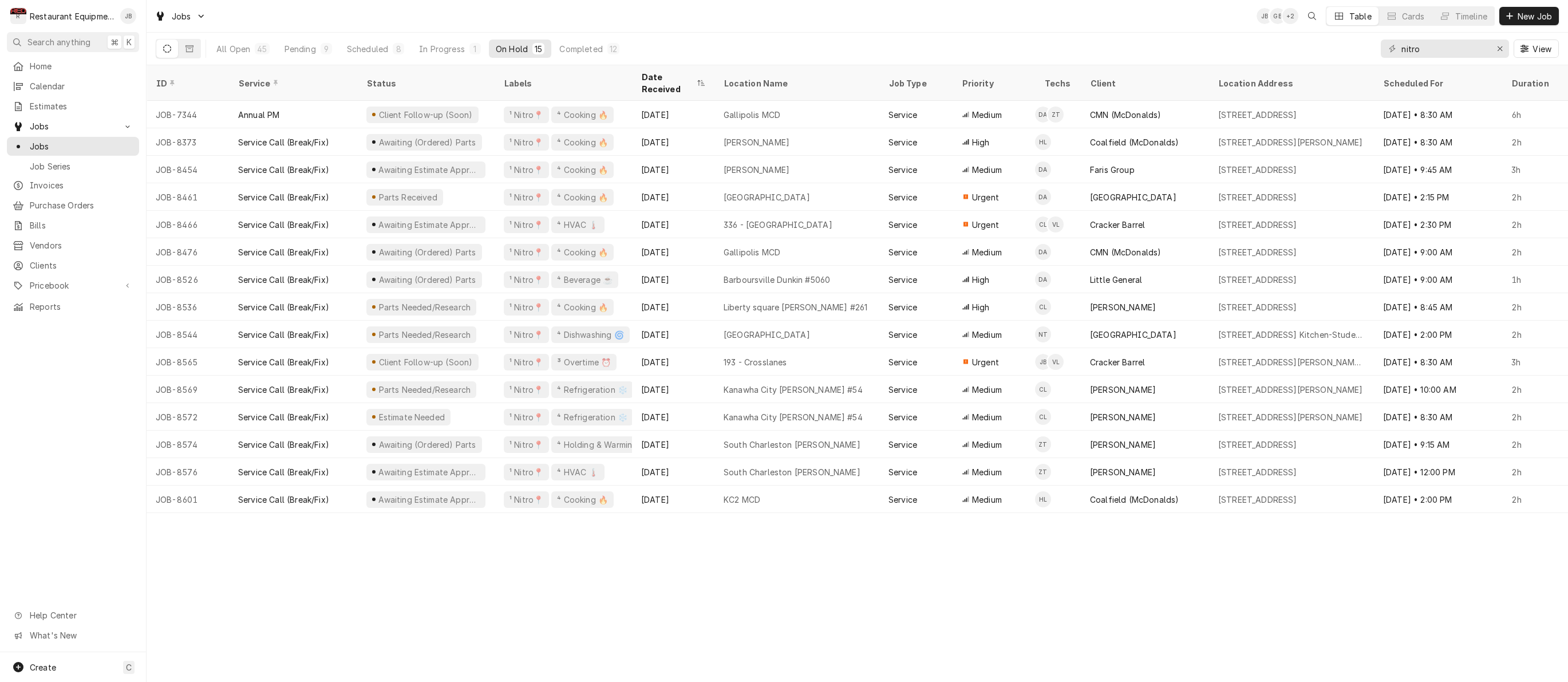
scroll to position [0, 1]
click at [647, 83] on div "Date Received" at bounding box center [672, 83] width 78 height 31
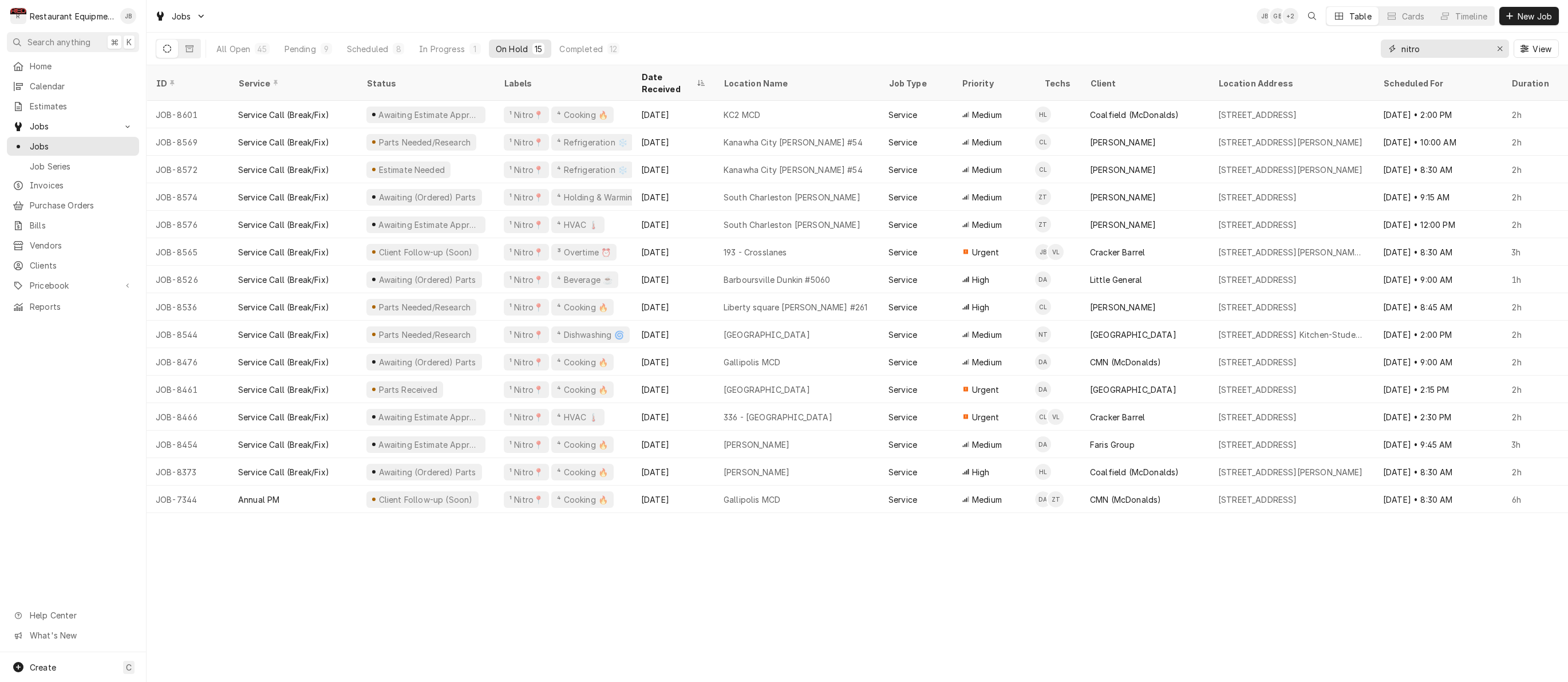
click at [1438, 52] on input "nitro" at bounding box center [1444, 48] width 86 height 18
type input "n"
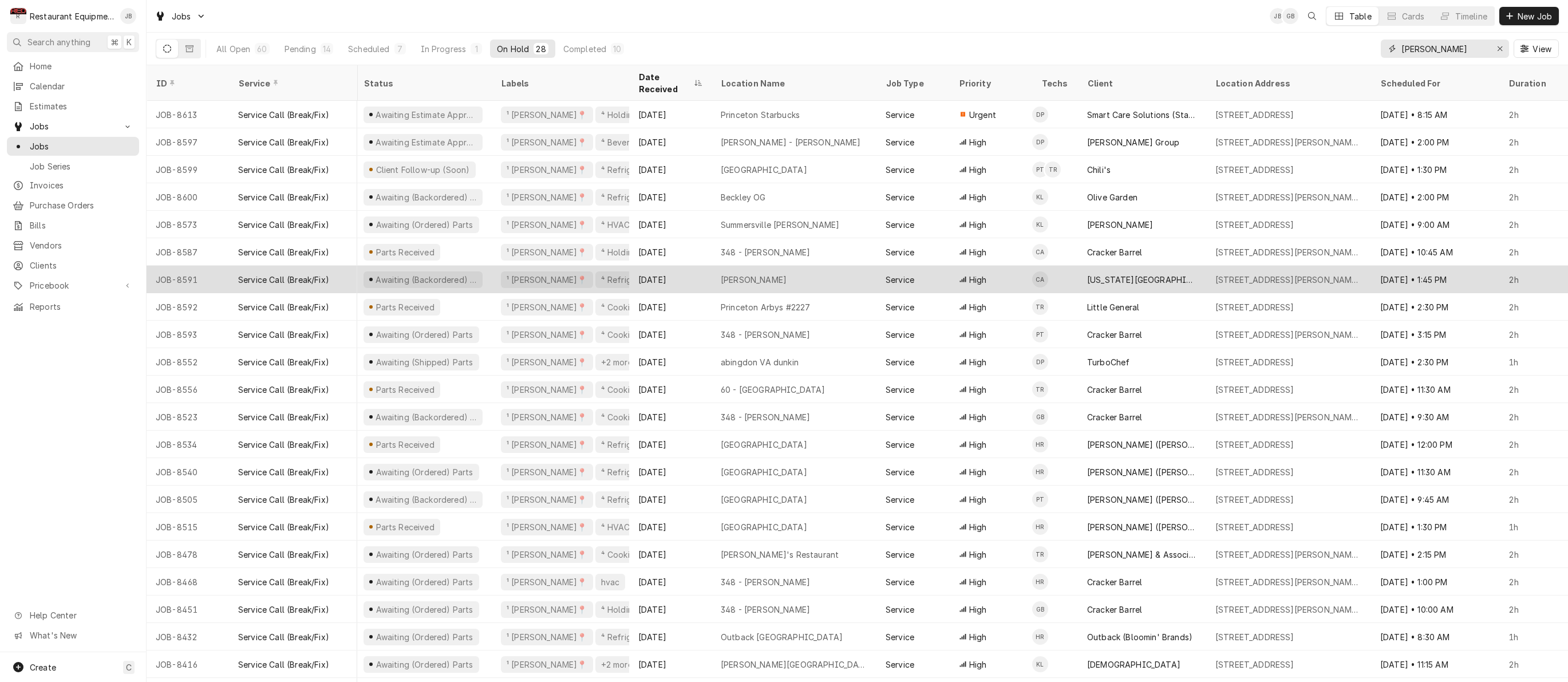
scroll to position [0, 3]
type input "b"
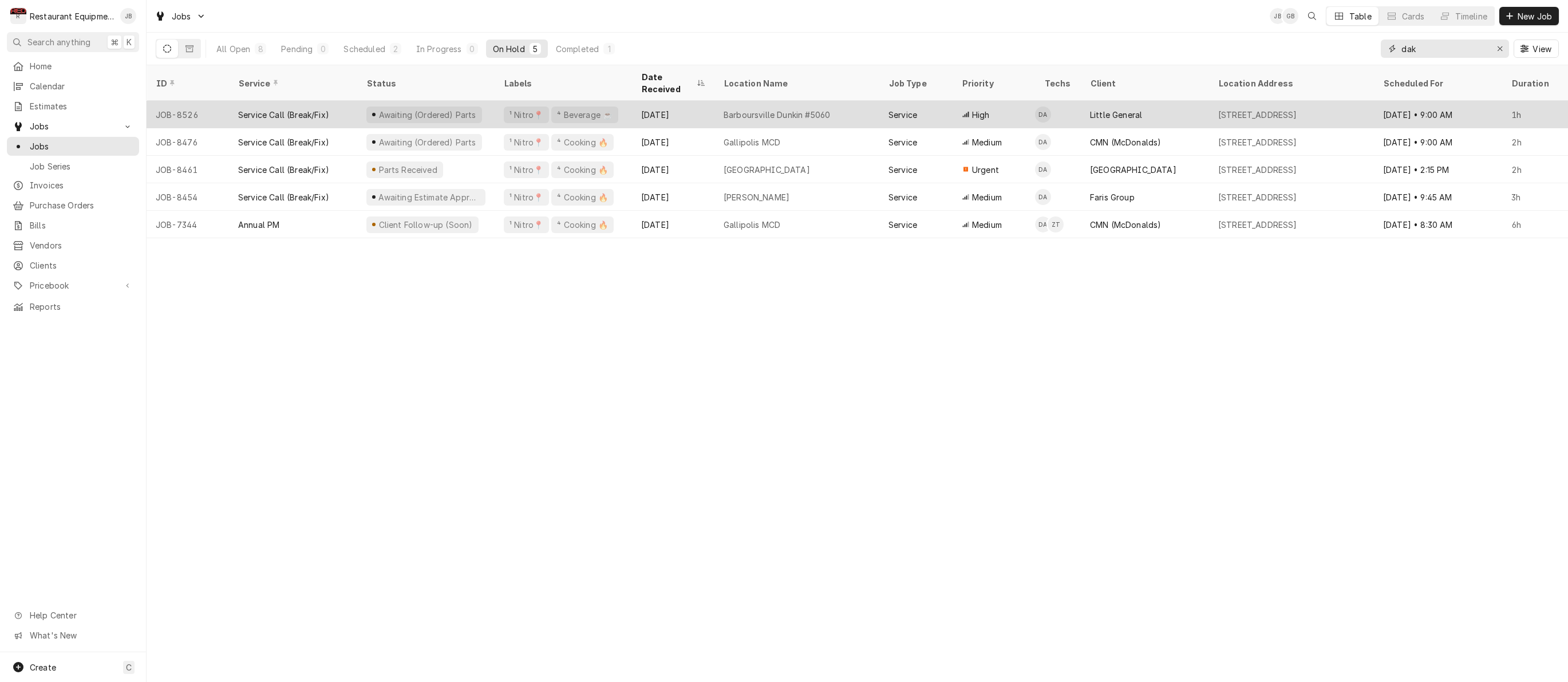
type input "dak"
click at [941, 101] on div "Service" at bounding box center [916, 114] width 73 height 27
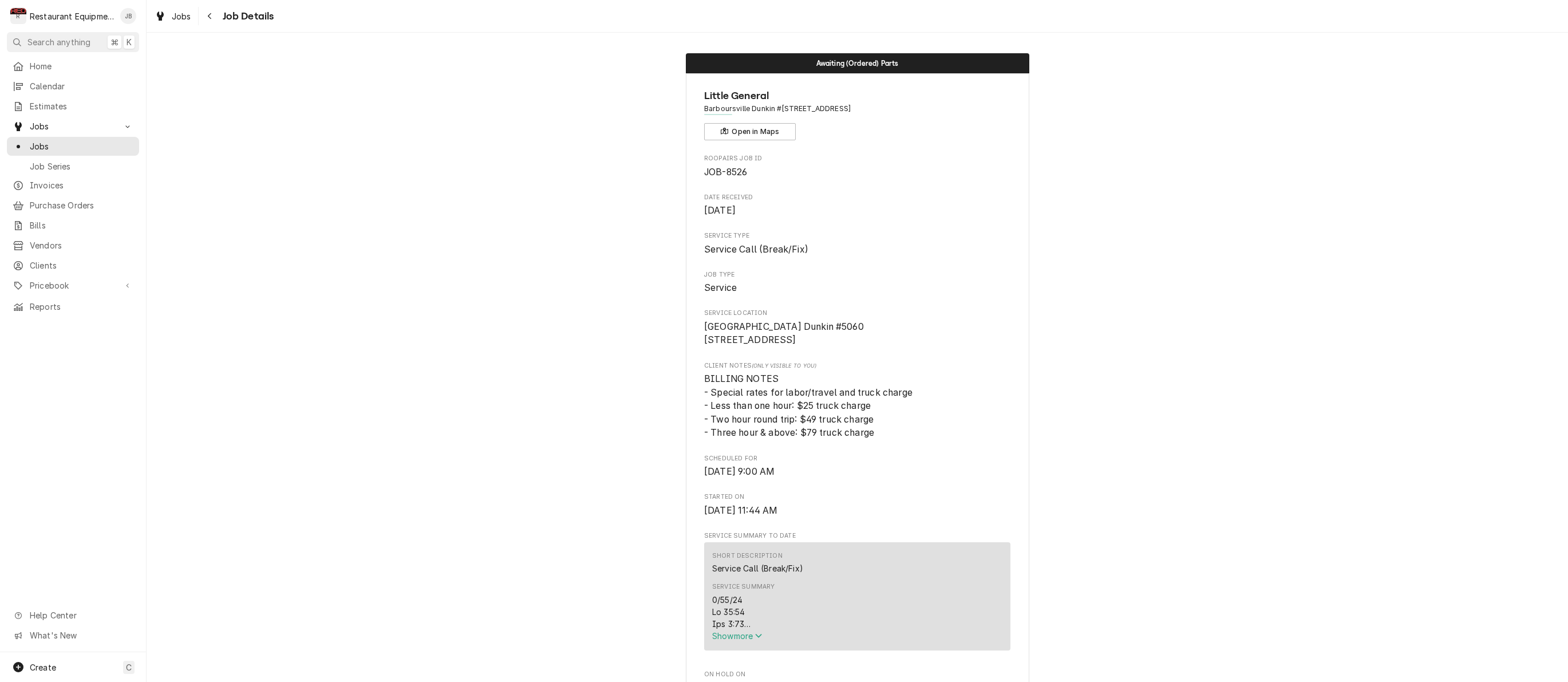
click at [741, 640] on span "Show more" at bounding box center [736, 635] width 50 height 10
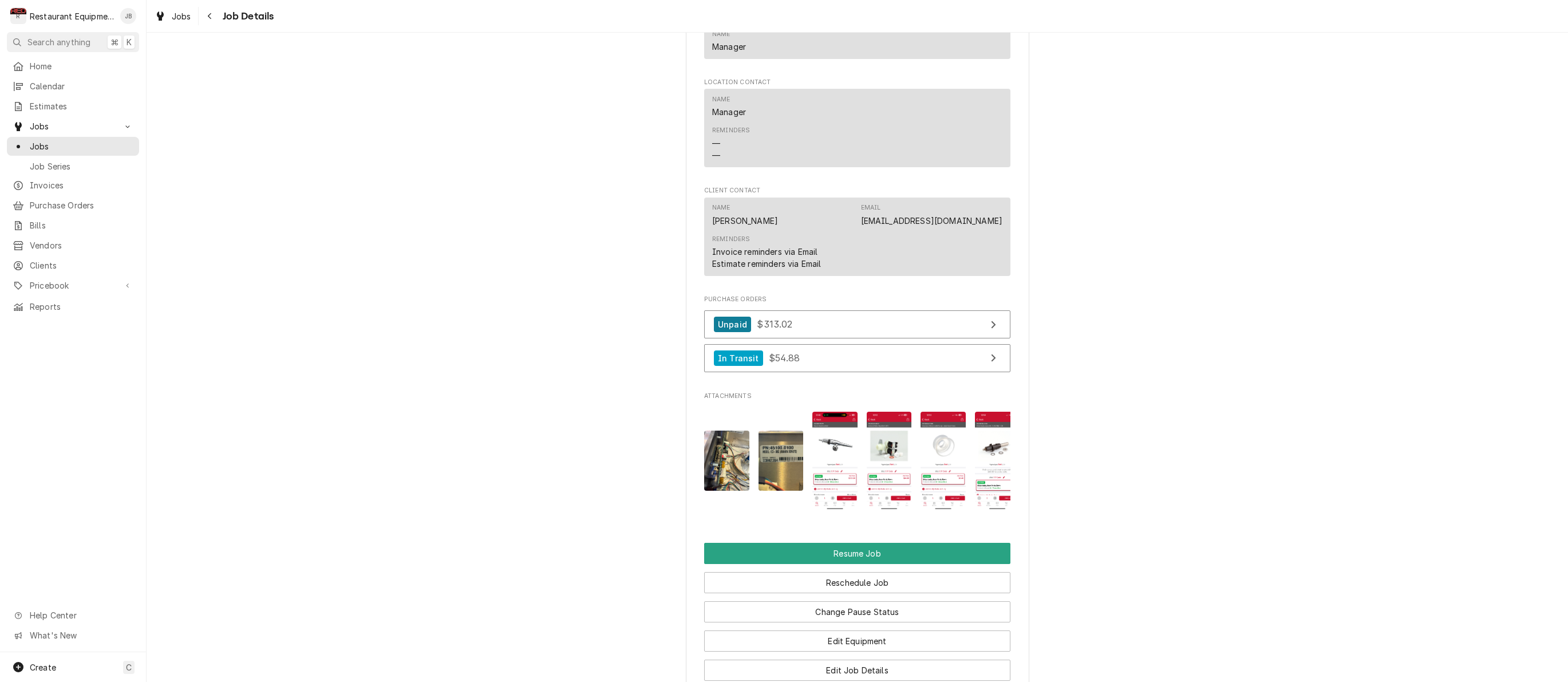
scroll to position [1547, 0]
click at [888, 439] on img "Attachments" at bounding box center [888, 460] width 45 height 98
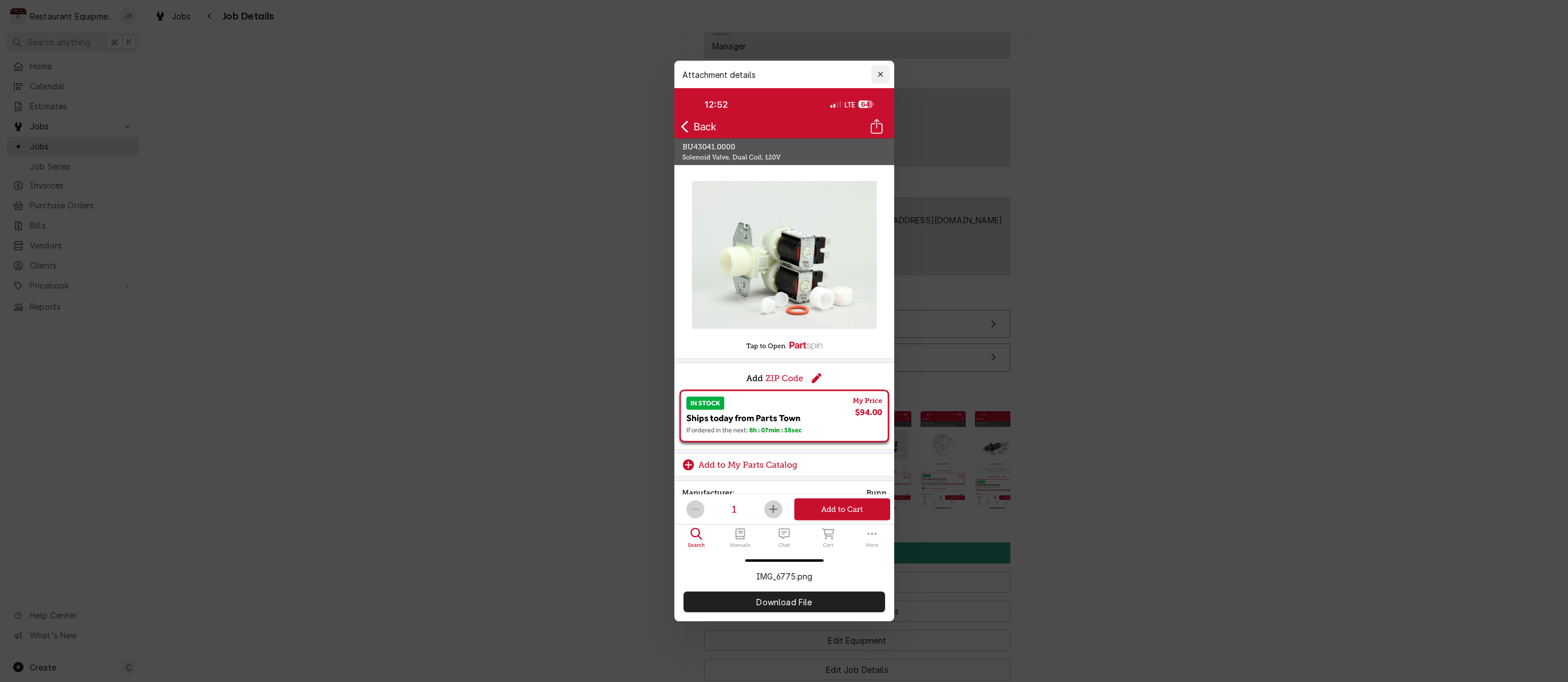
click at [876, 78] on div "button" at bounding box center [880, 74] width 12 height 12
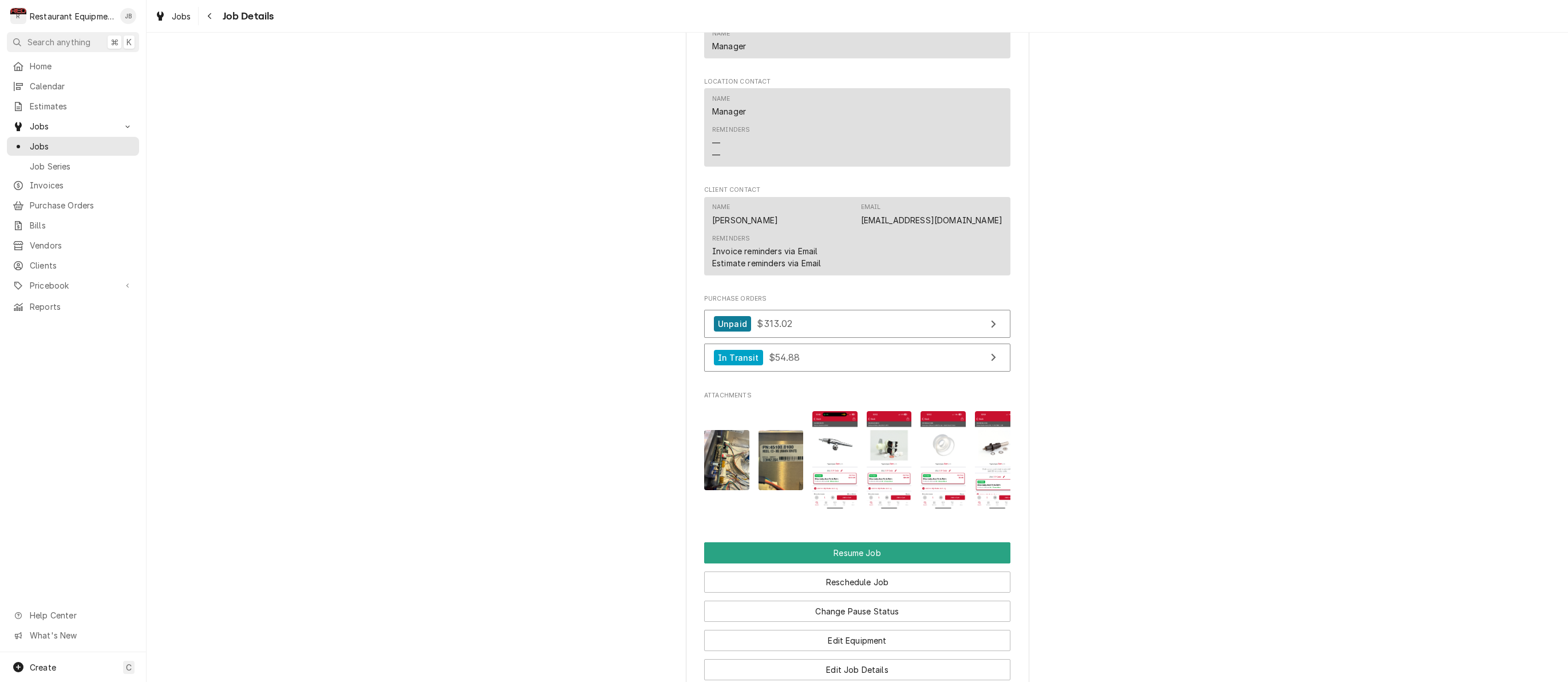
click at [888, 462] on img "Attachments" at bounding box center [888, 460] width 45 height 98
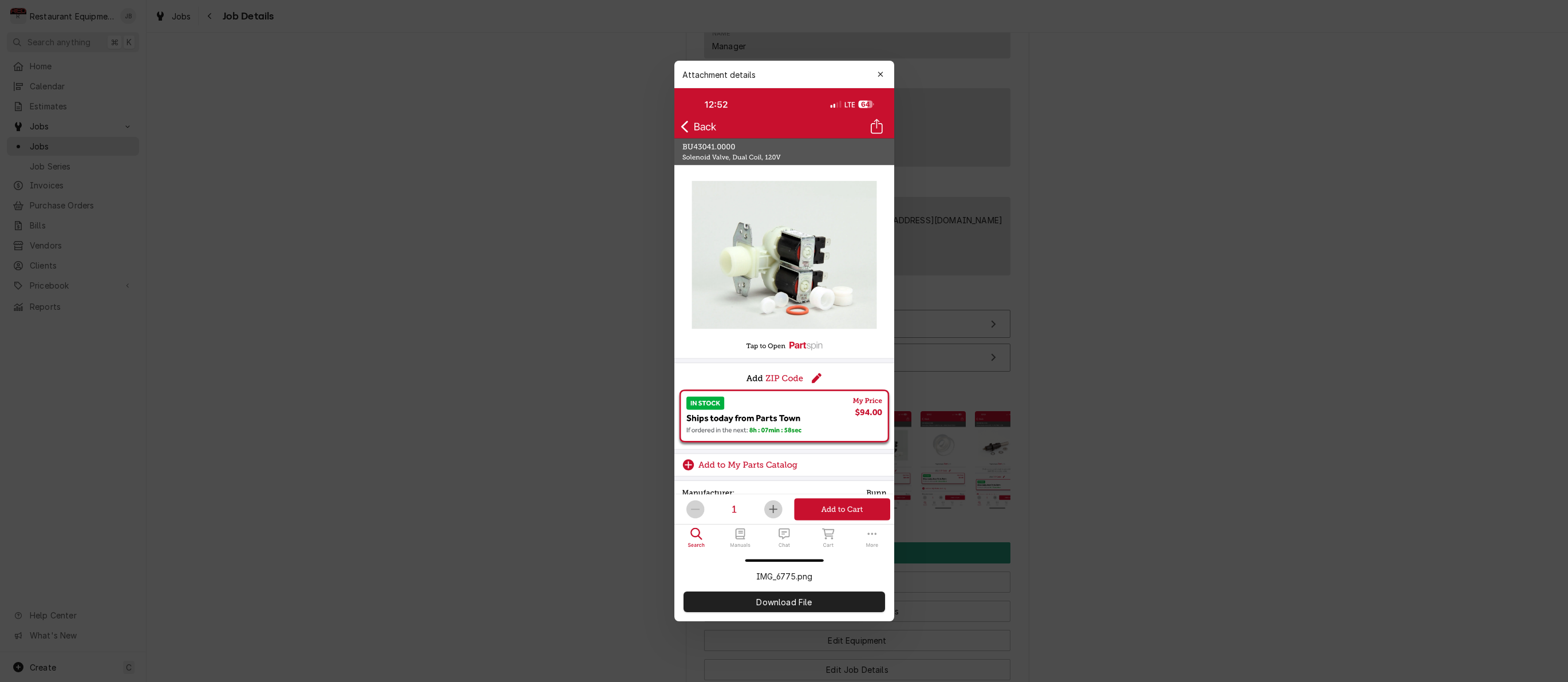
click at [883, 74] on icon "button" at bounding box center [880, 74] width 6 height 8
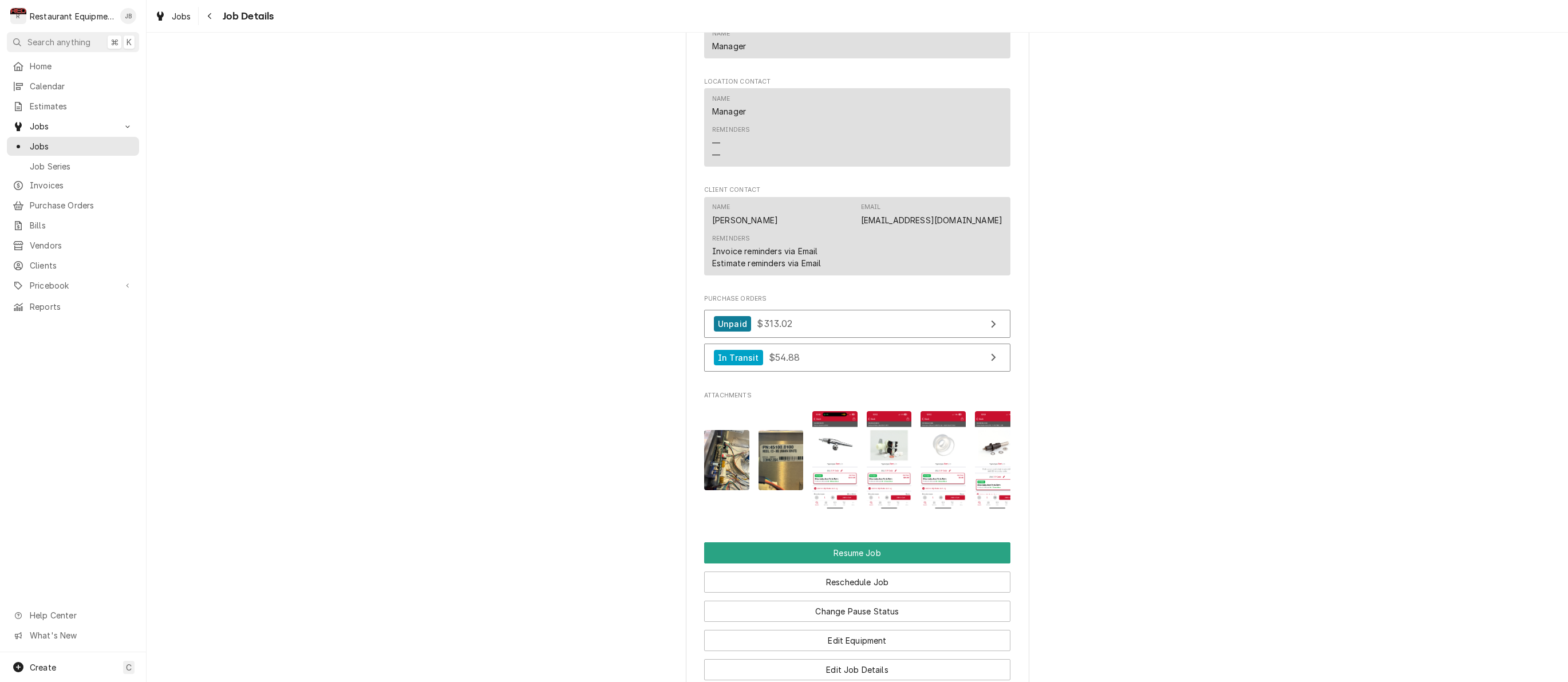
click at [728, 446] on img "Attachments" at bounding box center [726, 460] width 45 height 60
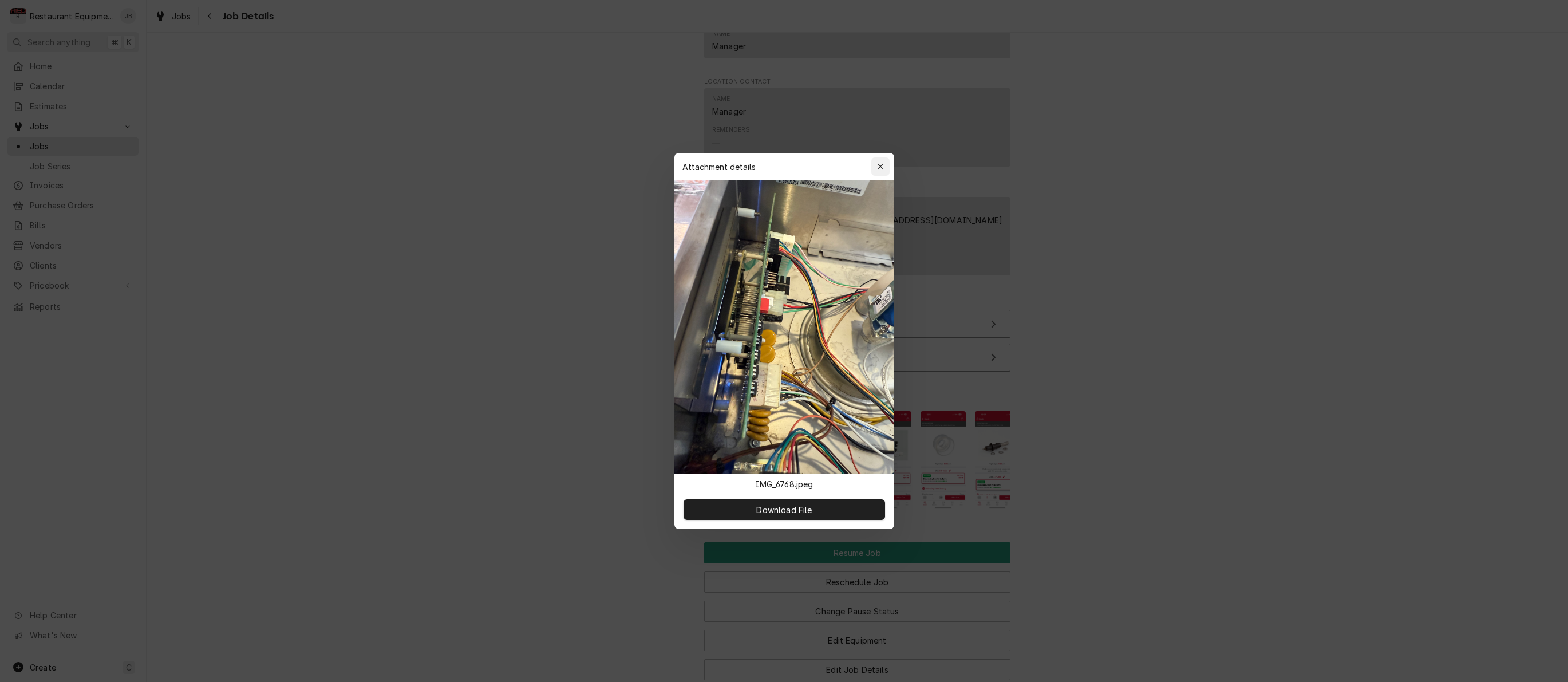
click at [885, 168] on div "button" at bounding box center [880, 166] width 12 height 12
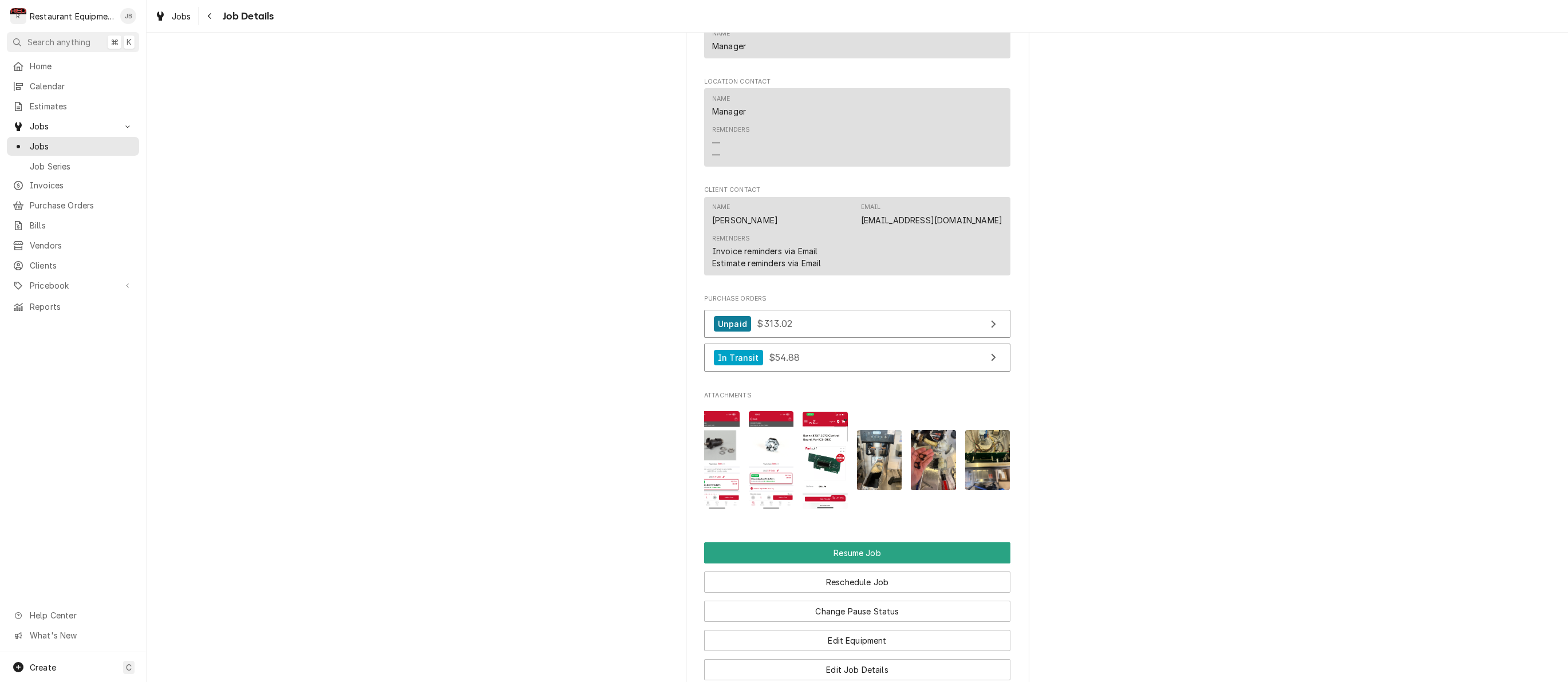
scroll to position [0, 334]
click at [986, 454] on img "Attachments" at bounding box center [988, 460] width 45 height 60
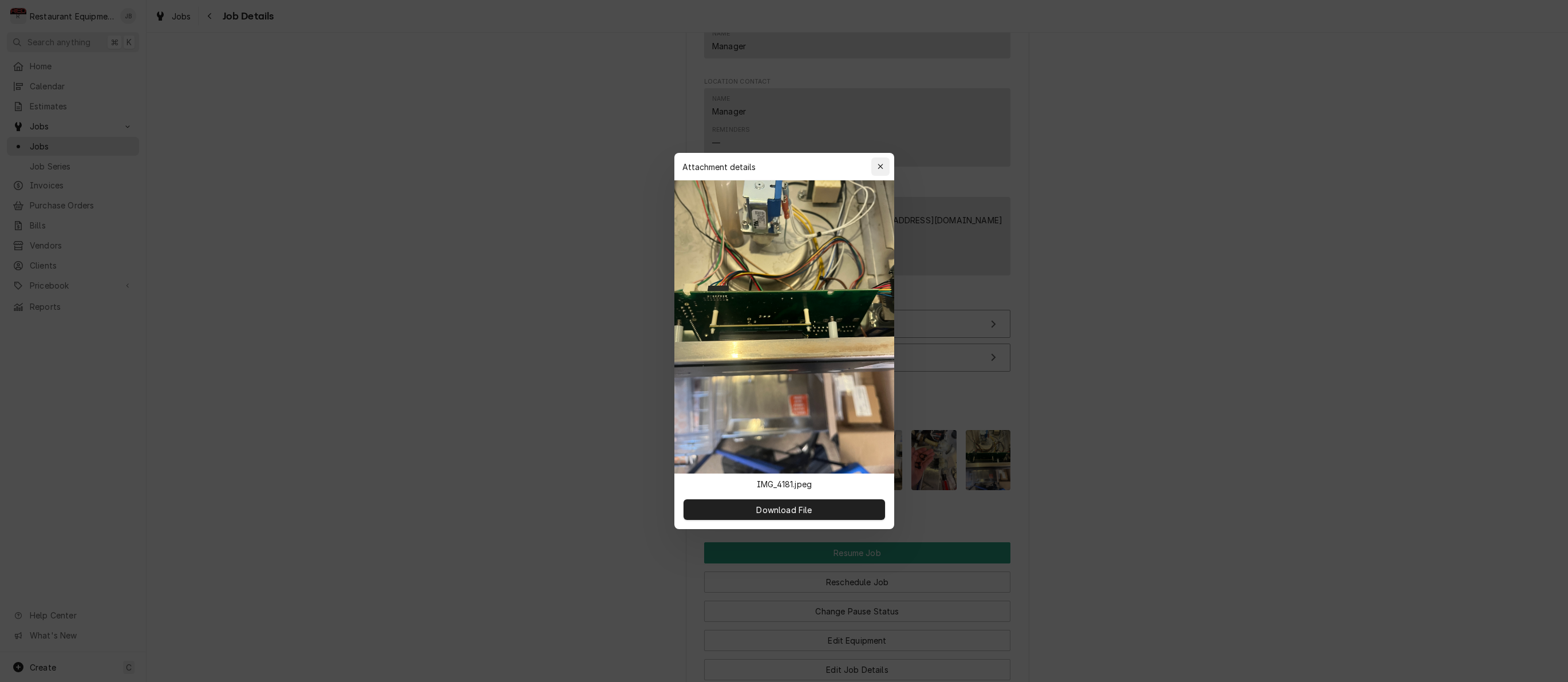
click at [875, 166] on div "button" at bounding box center [880, 166] width 12 height 12
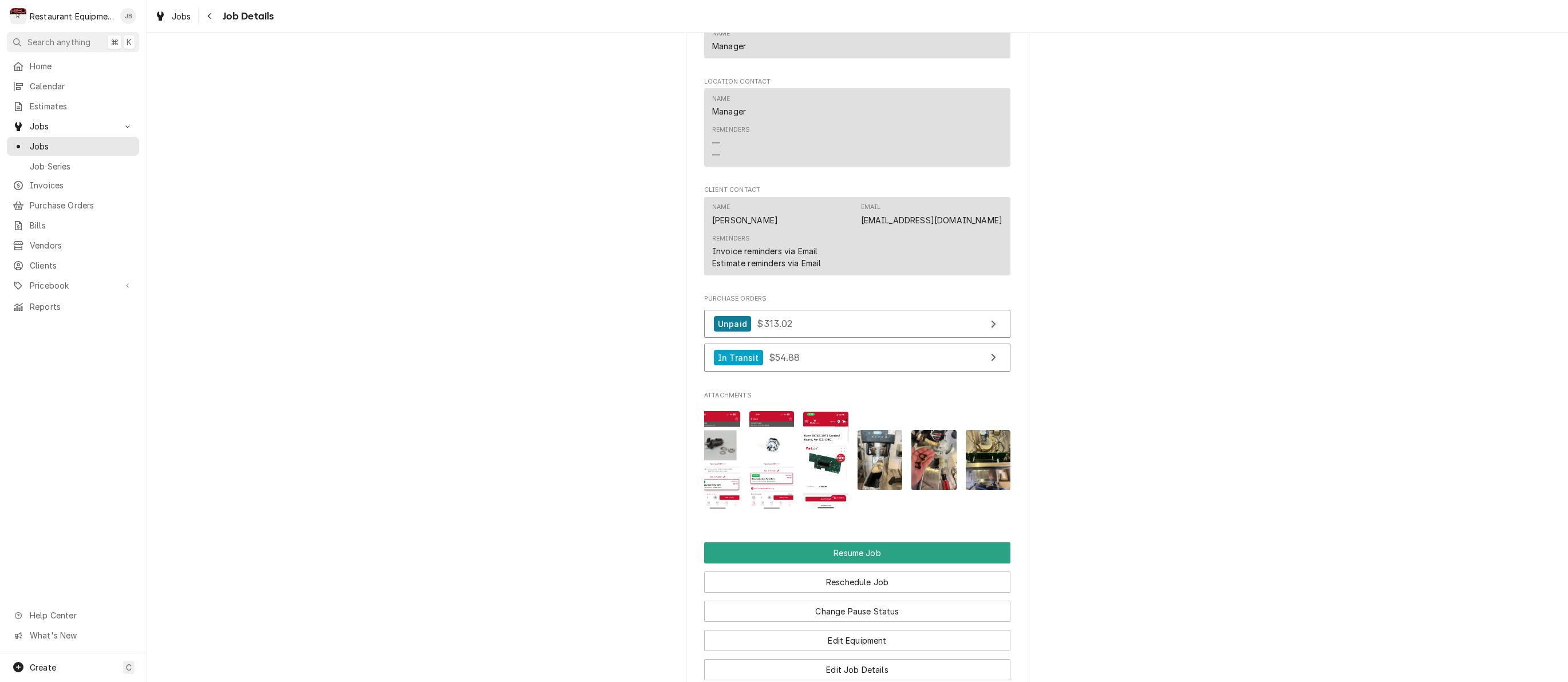
click at [924, 457] on img "Attachments" at bounding box center [933, 460] width 45 height 60
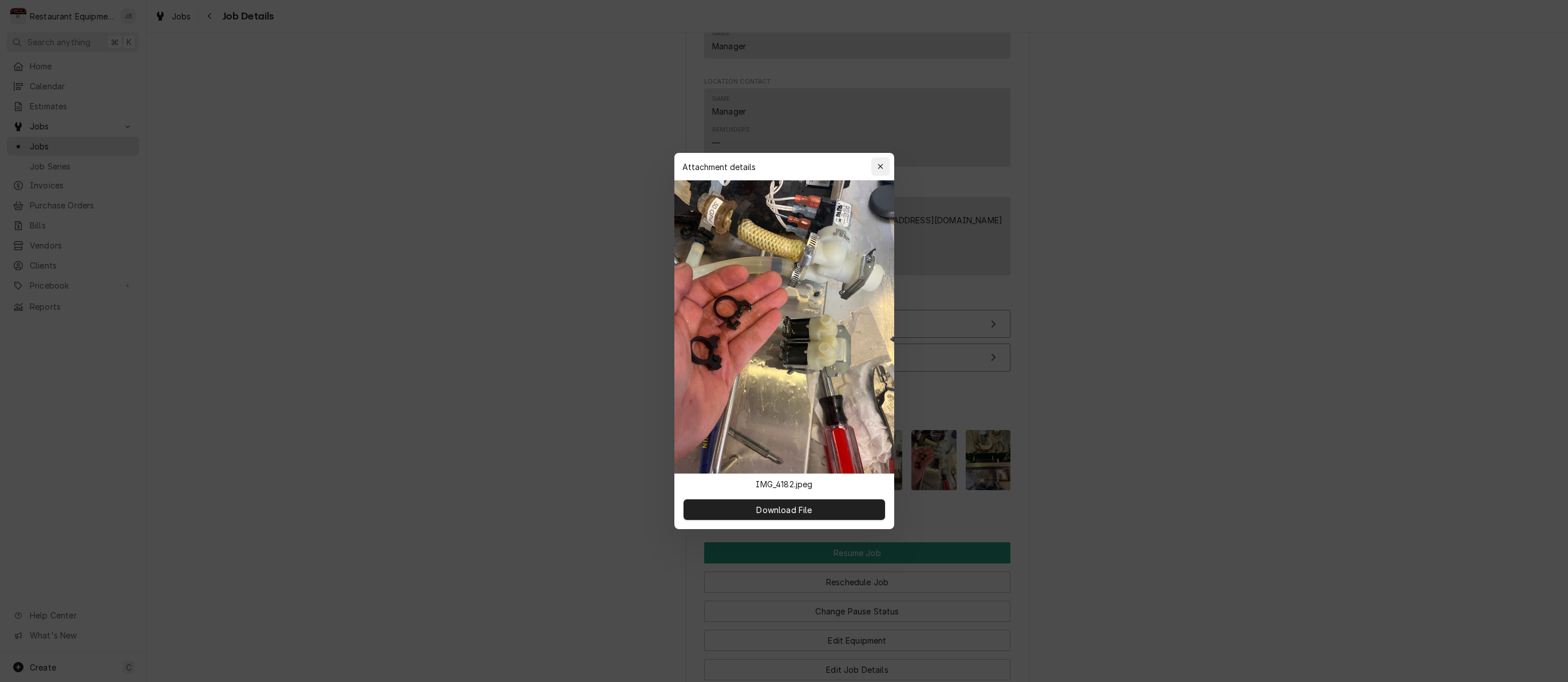
click at [885, 165] on div "button" at bounding box center [880, 166] width 12 height 12
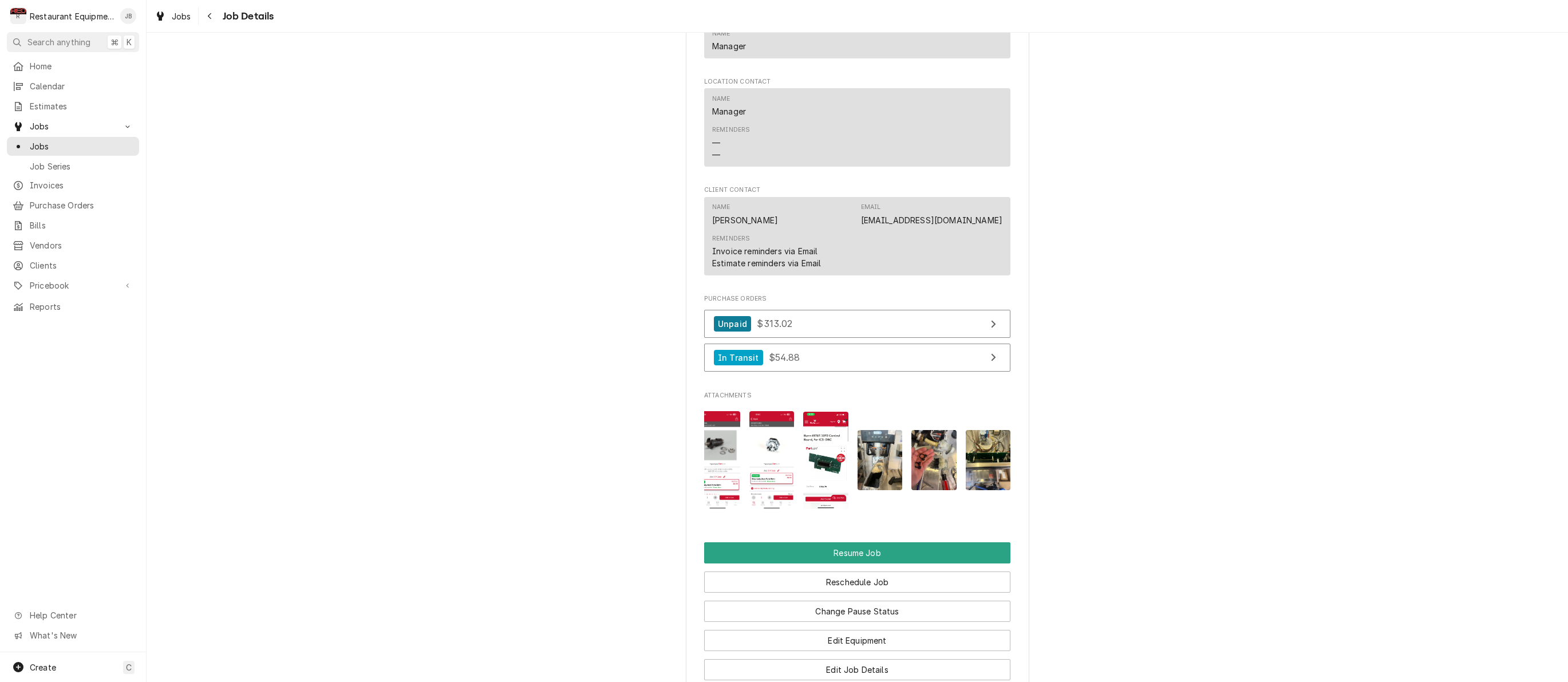
click at [884, 458] on img "Attachments" at bounding box center [879, 460] width 45 height 60
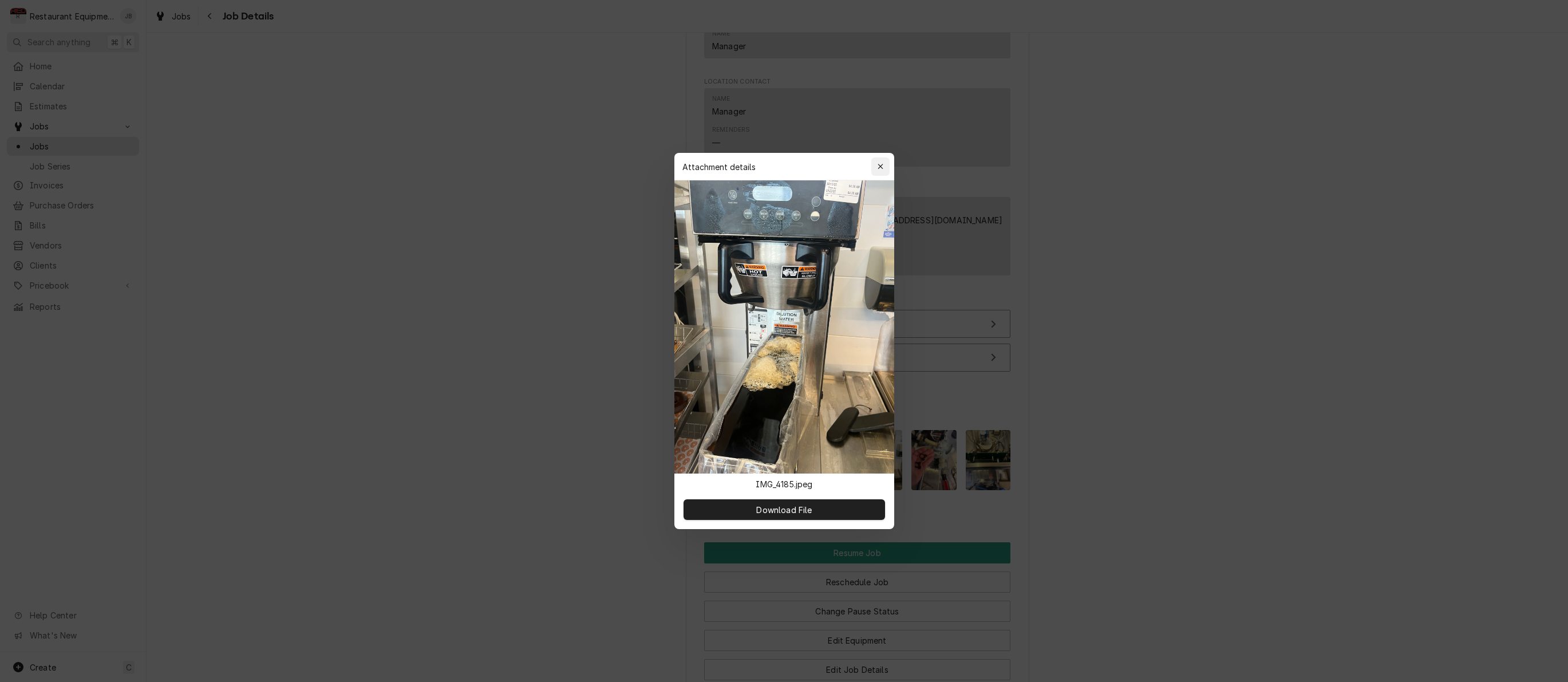
click at [880, 165] on icon "button" at bounding box center [880, 166] width 6 height 8
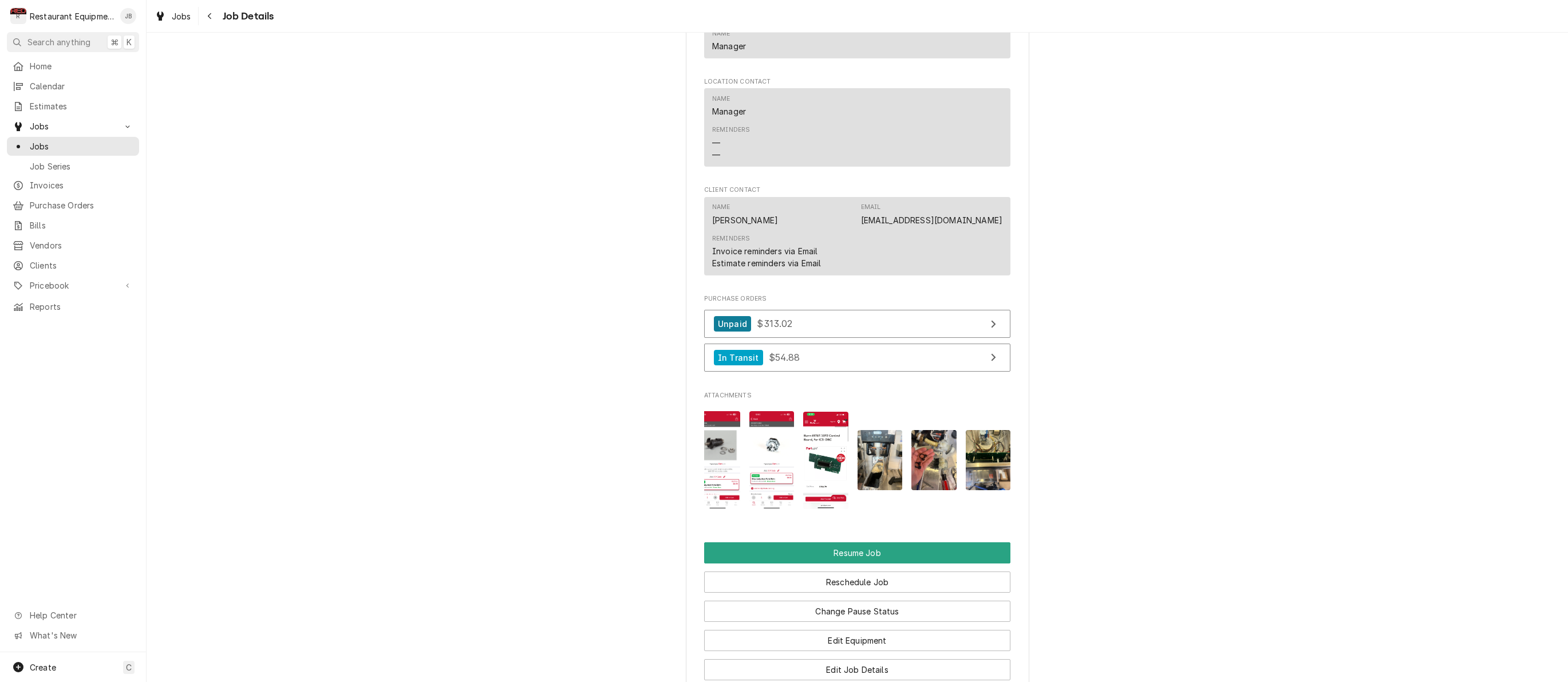
click at [827, 456] on img "Attachments" at bounding box center [825, 460] width 45 height 97
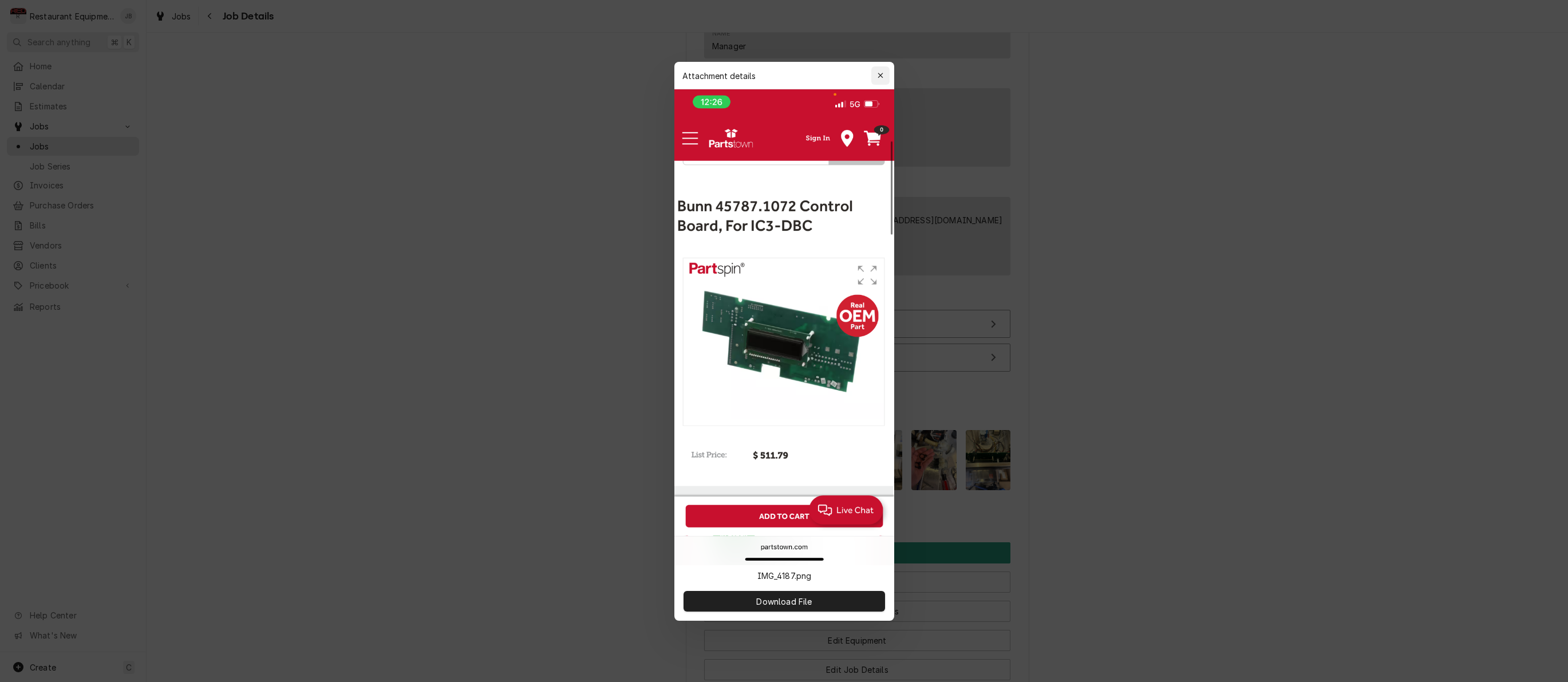
click at [882, 76] on icon "button" at bounding box center [880, 76] width 5 height 5
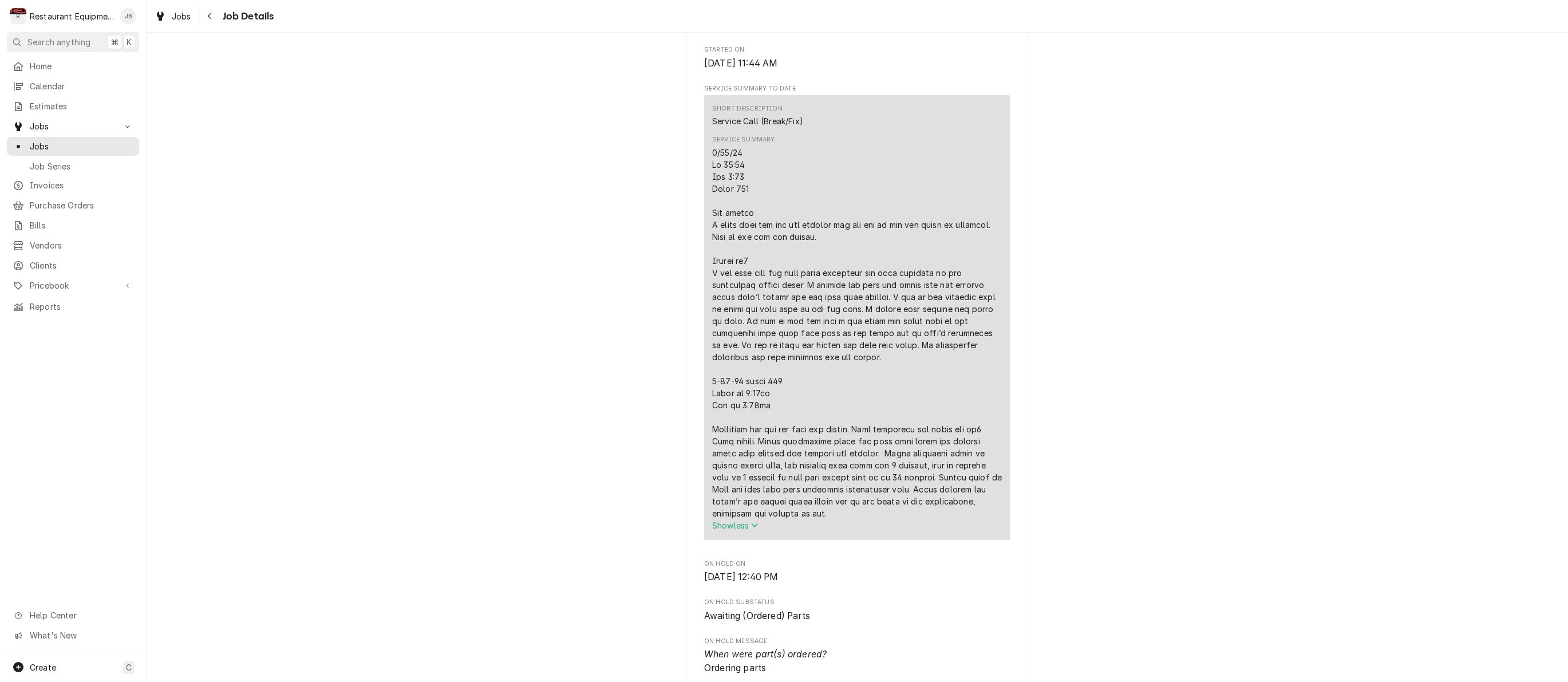
scroll to position [447, 0]
click at [212, 16] on div "Navigate back" at bounding box center [210, 16] width 12 height 12
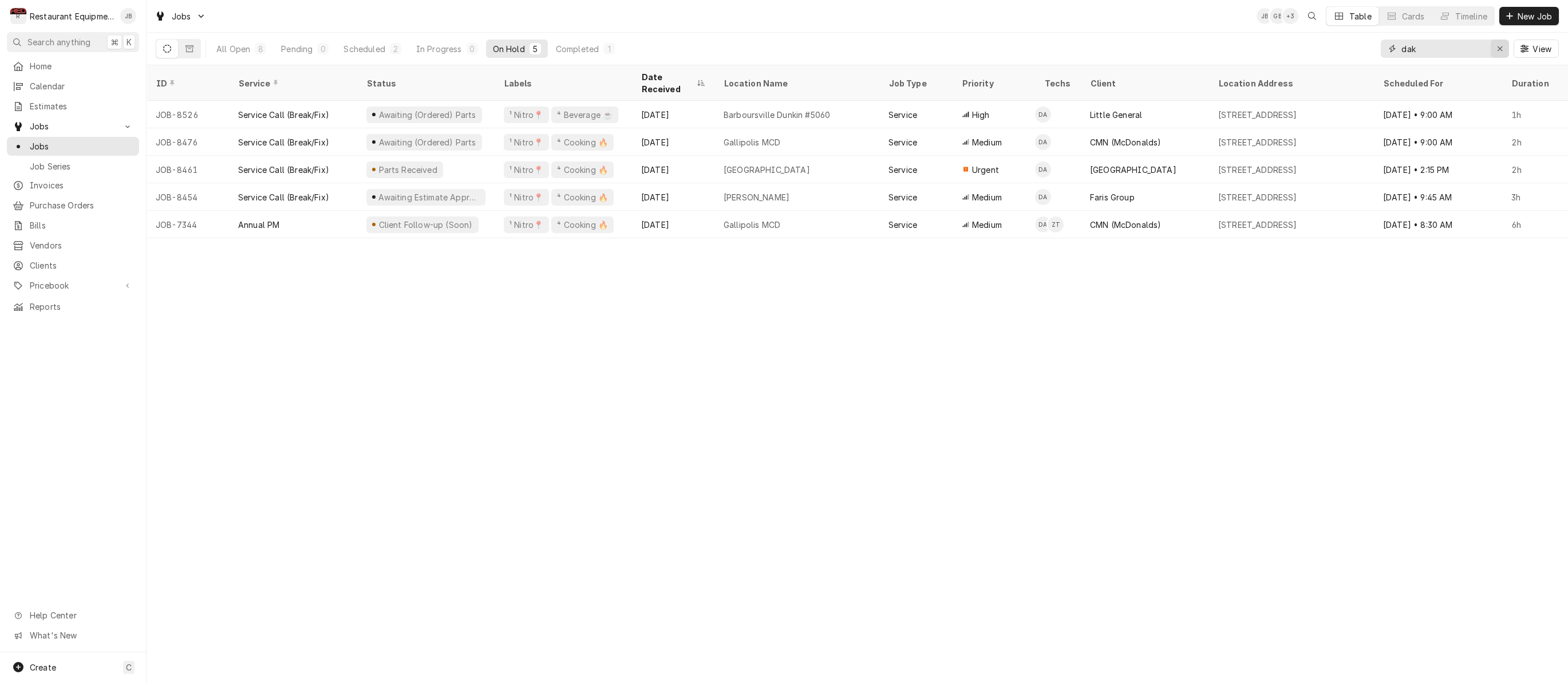
click at [1499, 44] on div "Erase input" at bounding box center [1499, 48] width 12 height 12
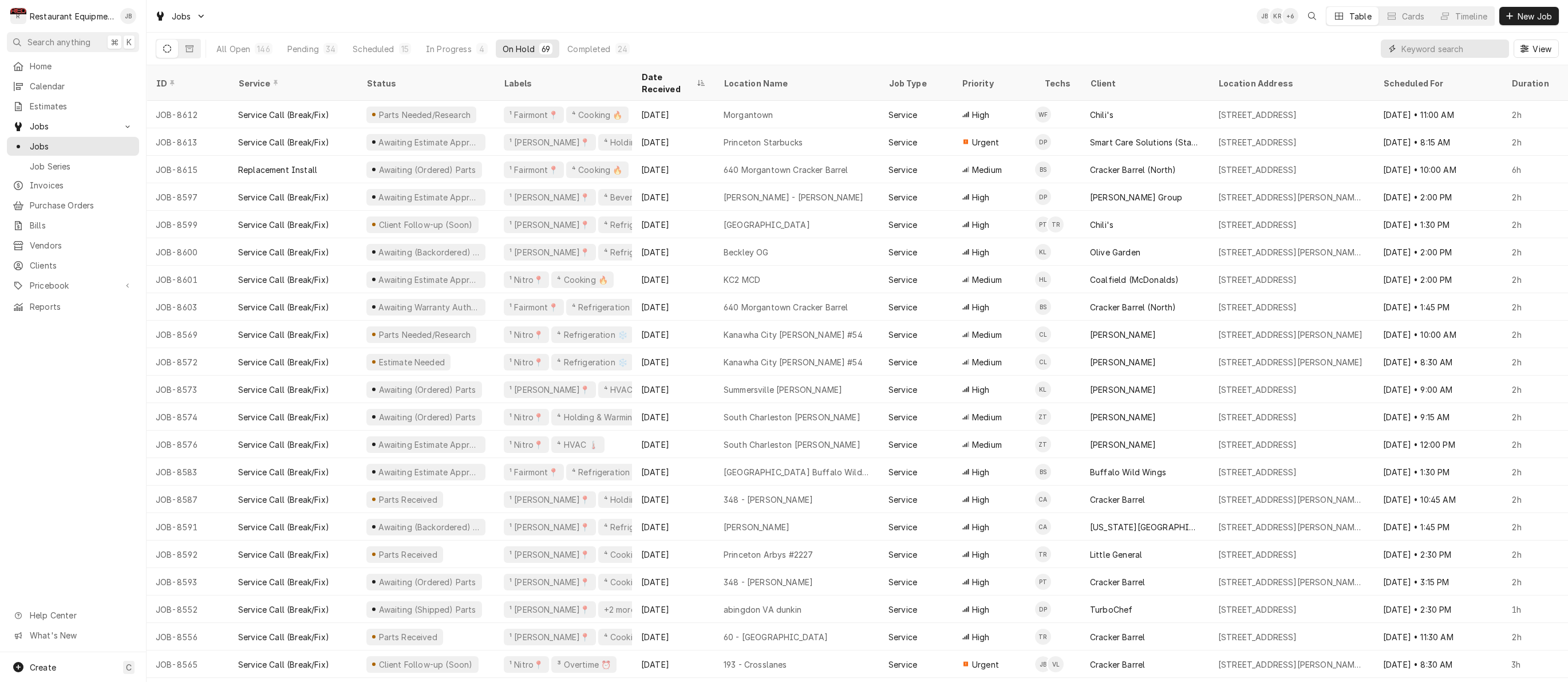
click at [1436, 51] on input "Dynamic Content Wrapper" at bounding box center [1451, 48] width 101 height 18
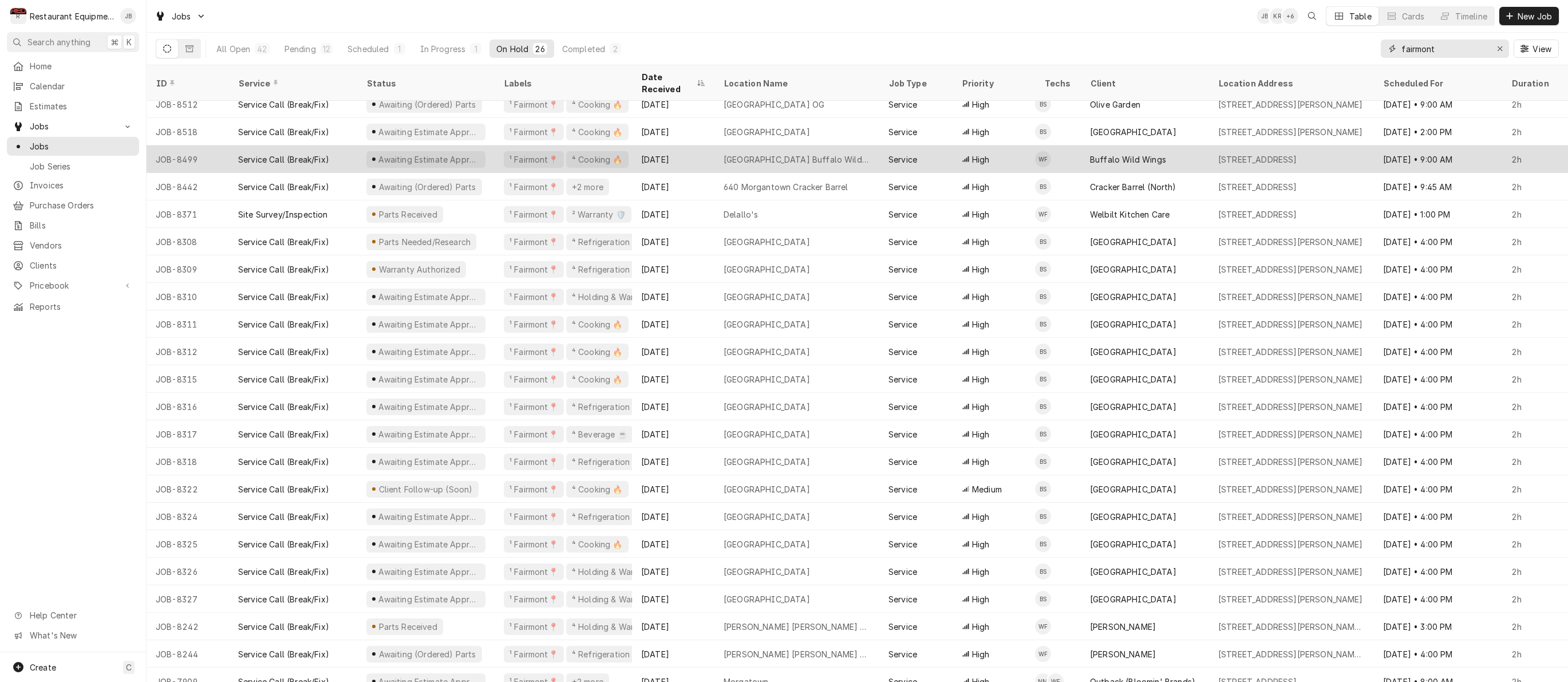
scroll to position [120, 0]
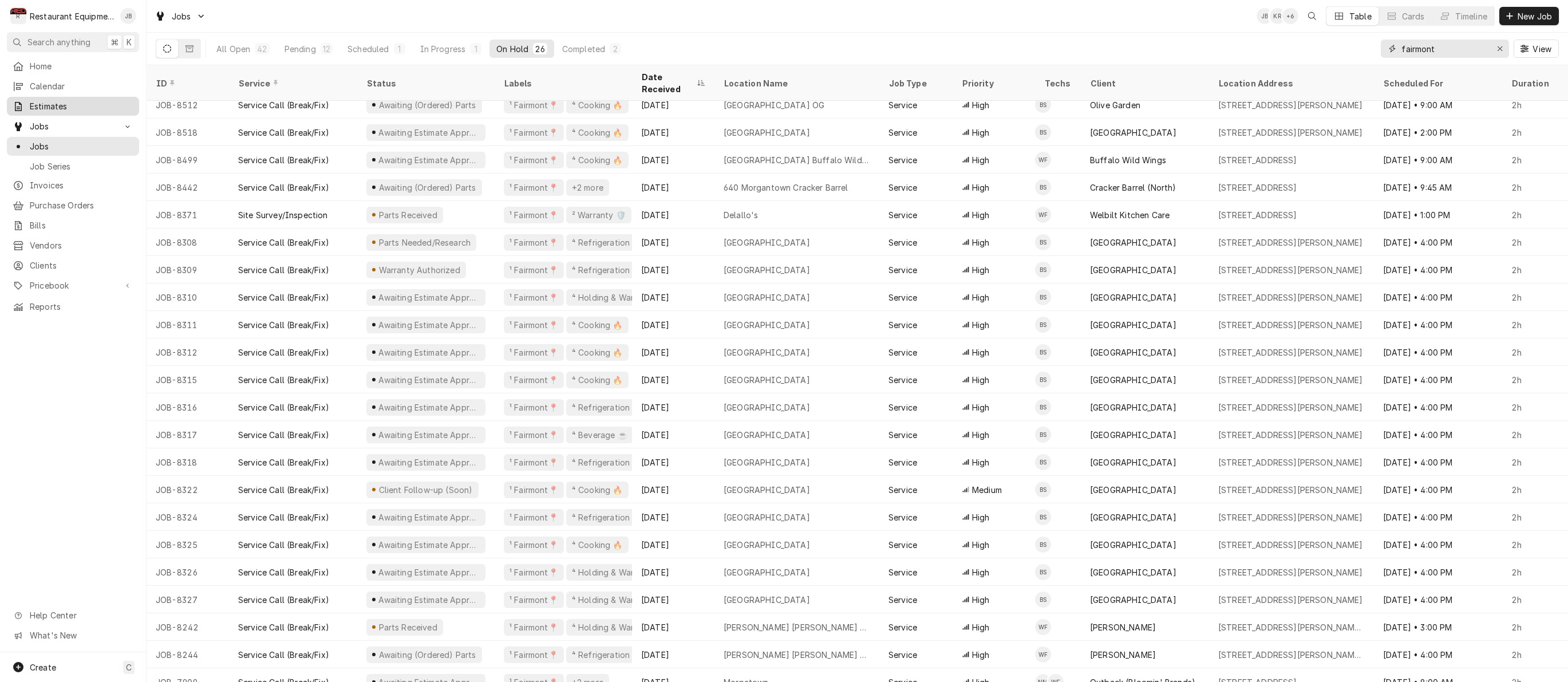
type input "fairmont"
click at [59, 103] on span "Estimates" at bounding box center [81, 106] width 103 height 12
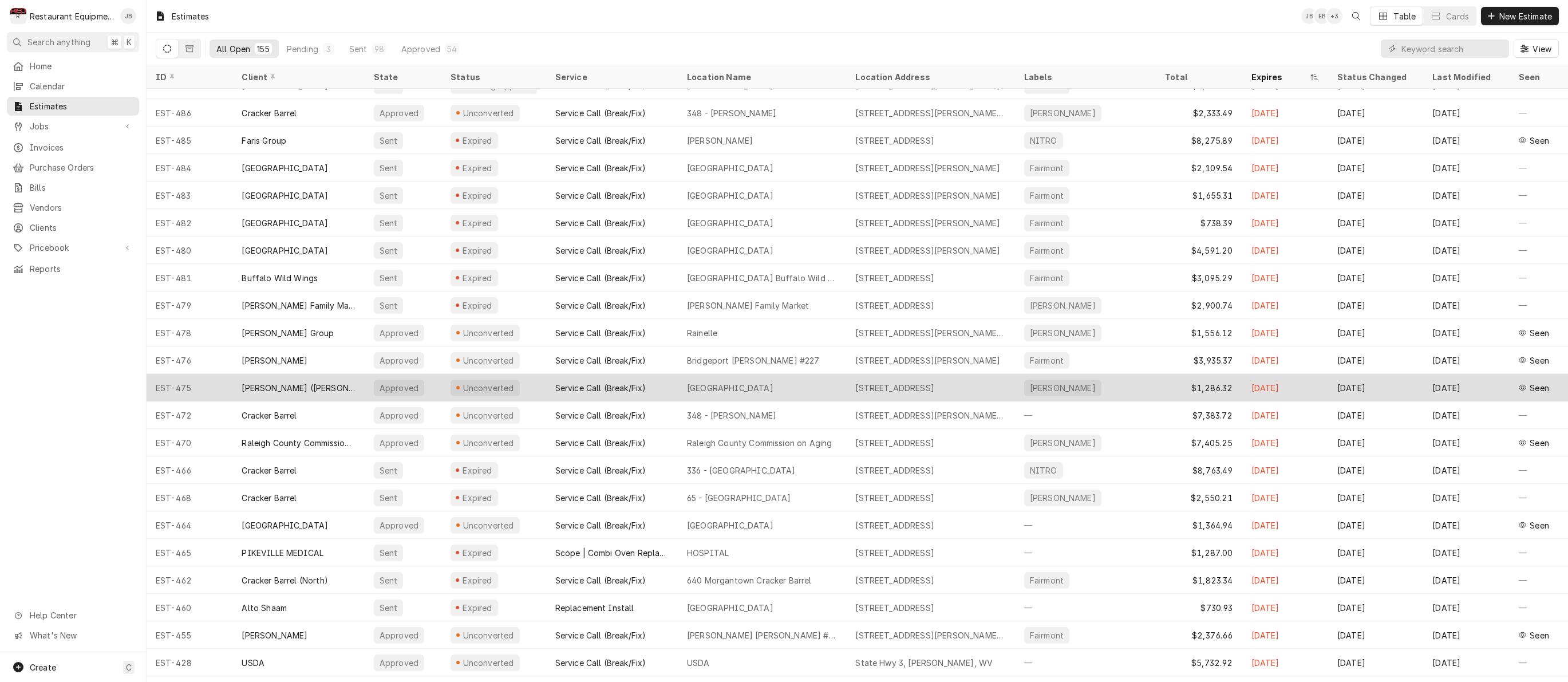
scroll to position [528, 0]
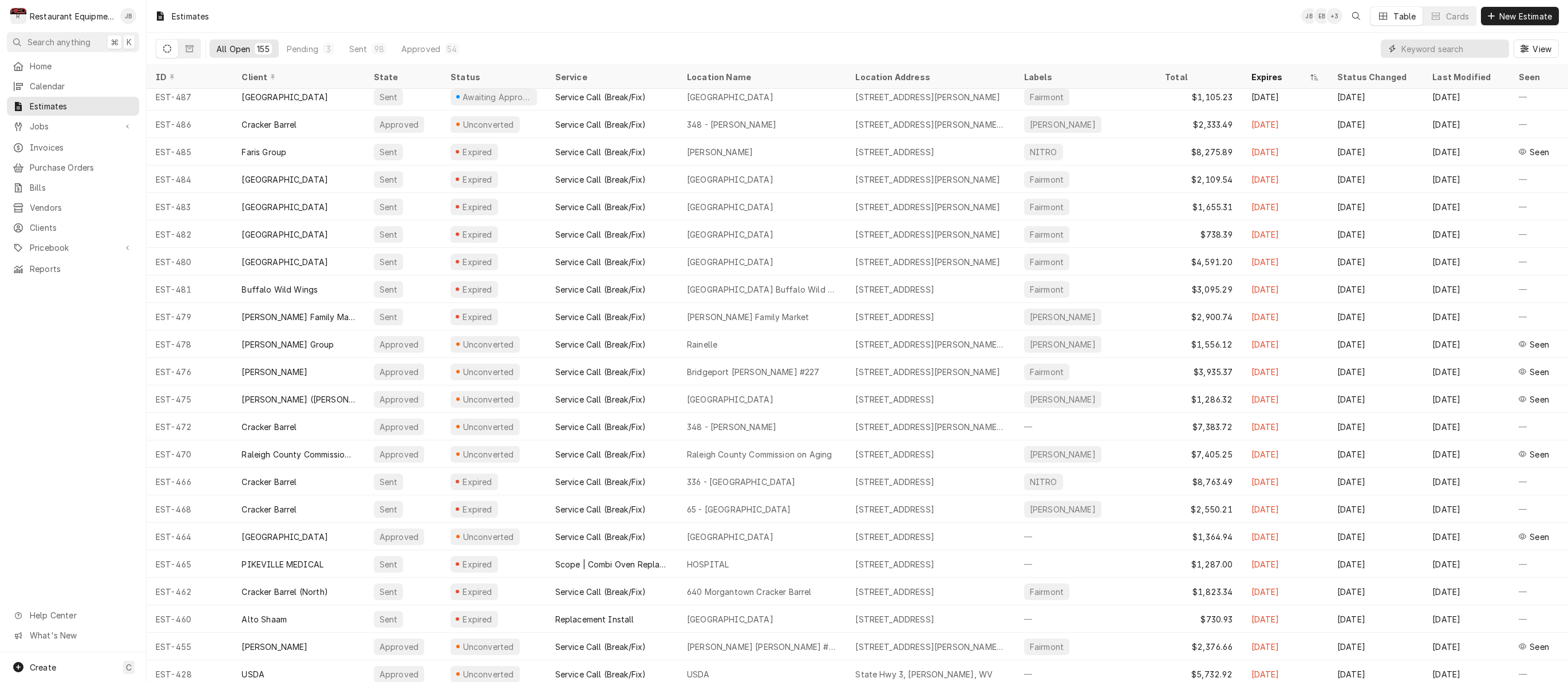
click at [1415, 48] on input "Dynamic Content Wrapper" at bounding box center [1451, 48] width 101 height 18
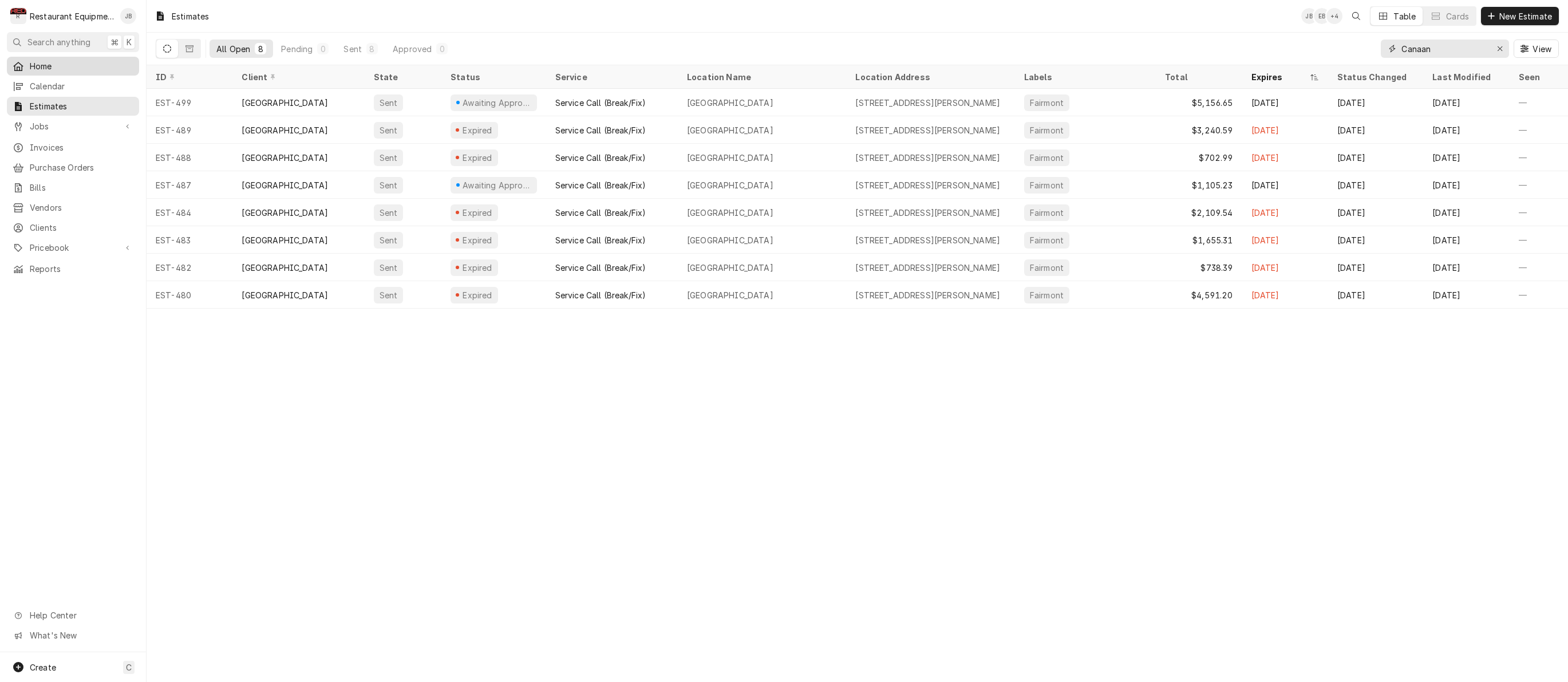
type input "Canaan"
click at [91, 68] on span "Home" at bounding box center [81, 66] width 103 height 12
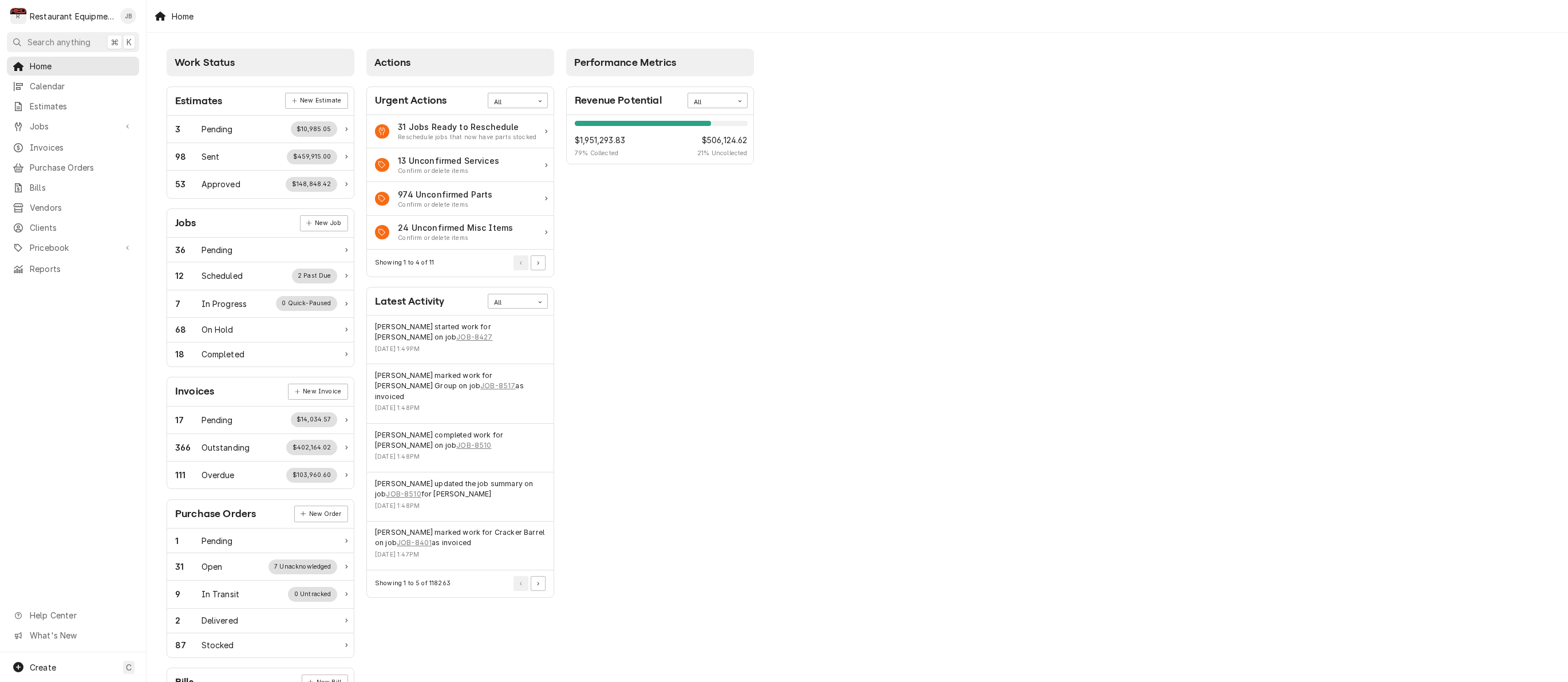
click at [633, 135] on div "$1,951,293.83 79 % Collected $506,124.62 21 % Uncollected" at bounding box center [661, 146] width 173 height 24
click at [612, 137] on span "$1,951,293.83" at bounding box center [599, 140] width 50 height 12
drag, startPoint x: 717, startPoint y: 155, endPoint x: 720, endPoint y: 130, distance: 25.2
click at [717, 155] on span "21 % Uncollected" at bounding box center [722, 154] width 49 height 9
click at [715, 104] on div "All" at bounding box center [710, 102] width 33 height 9
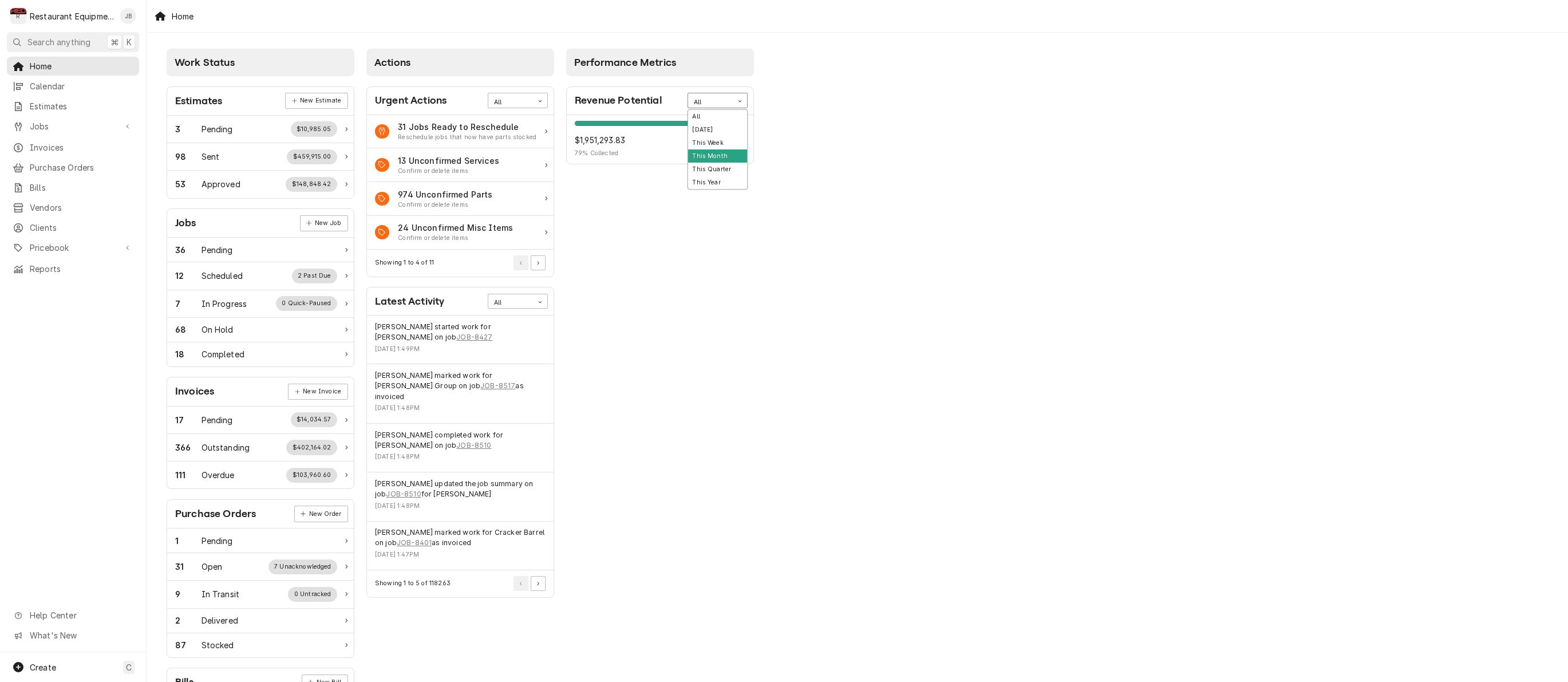
click at [716, 155] on div "This Month" at bounding box center [717, 155] width 59 height 13
click at [712, 103] on div "This Month" at bounding box center [710, 102] width 33 height 9
click at [705, 128] on div "Today" at bounding box center [717, 130] width 59 height 13
click at [716, 101] on div "Today" at bounding box center [710, 102] width 33 height 9
click at [717, 178] on div "This Year" at bounding box center [717, 182] width 59 height 13
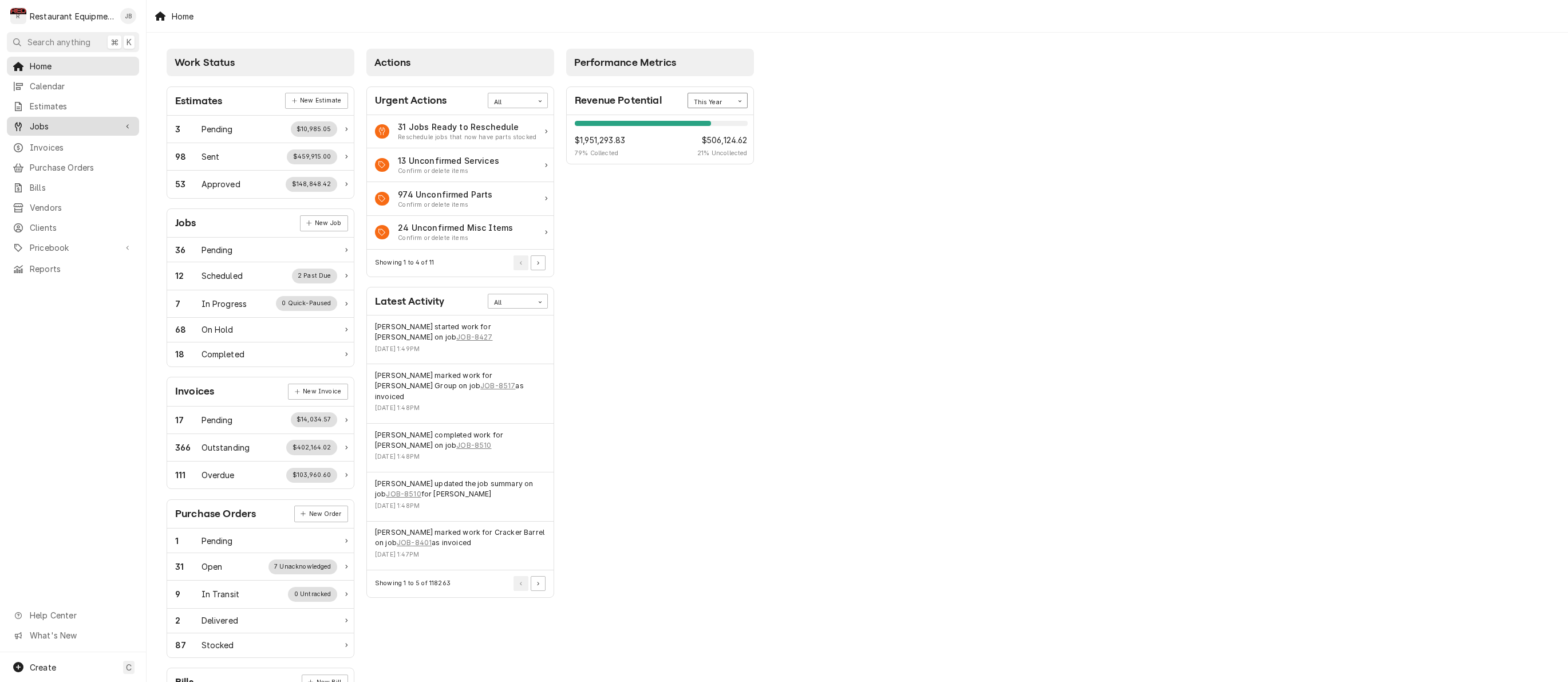
drag, startPoint x: 60, startPoint y: 128, endPoint x: 74, endPoint y: 126, distance: 14.1
click at [74, 126] on div "Jobs" at bounding box center [73, 126] width 128 height 15
click at [54, 140] on span "Jobs" at bounding box center [81, 145] width 103 height 12
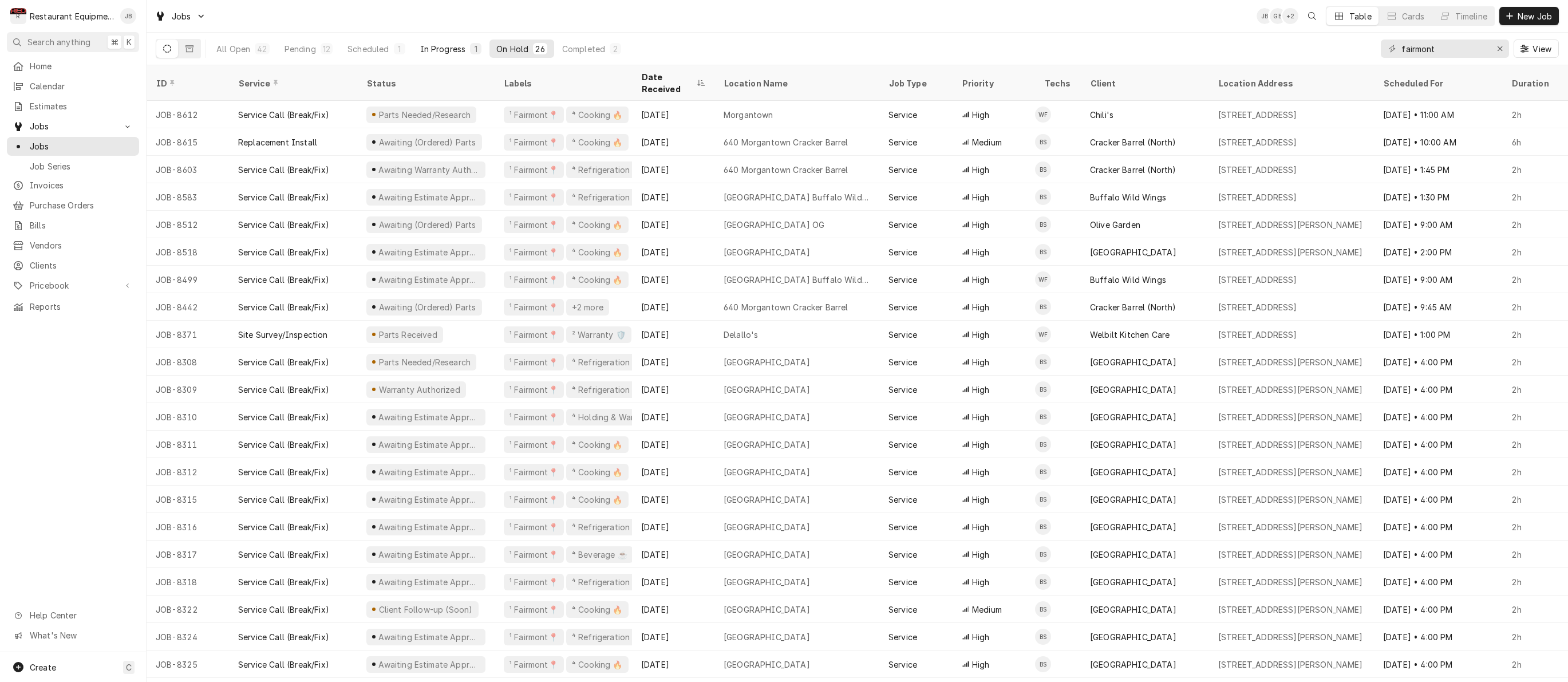
click at [468, 47] on button "In Progress 1" at bounding box center [450, 48] width 76 height 18
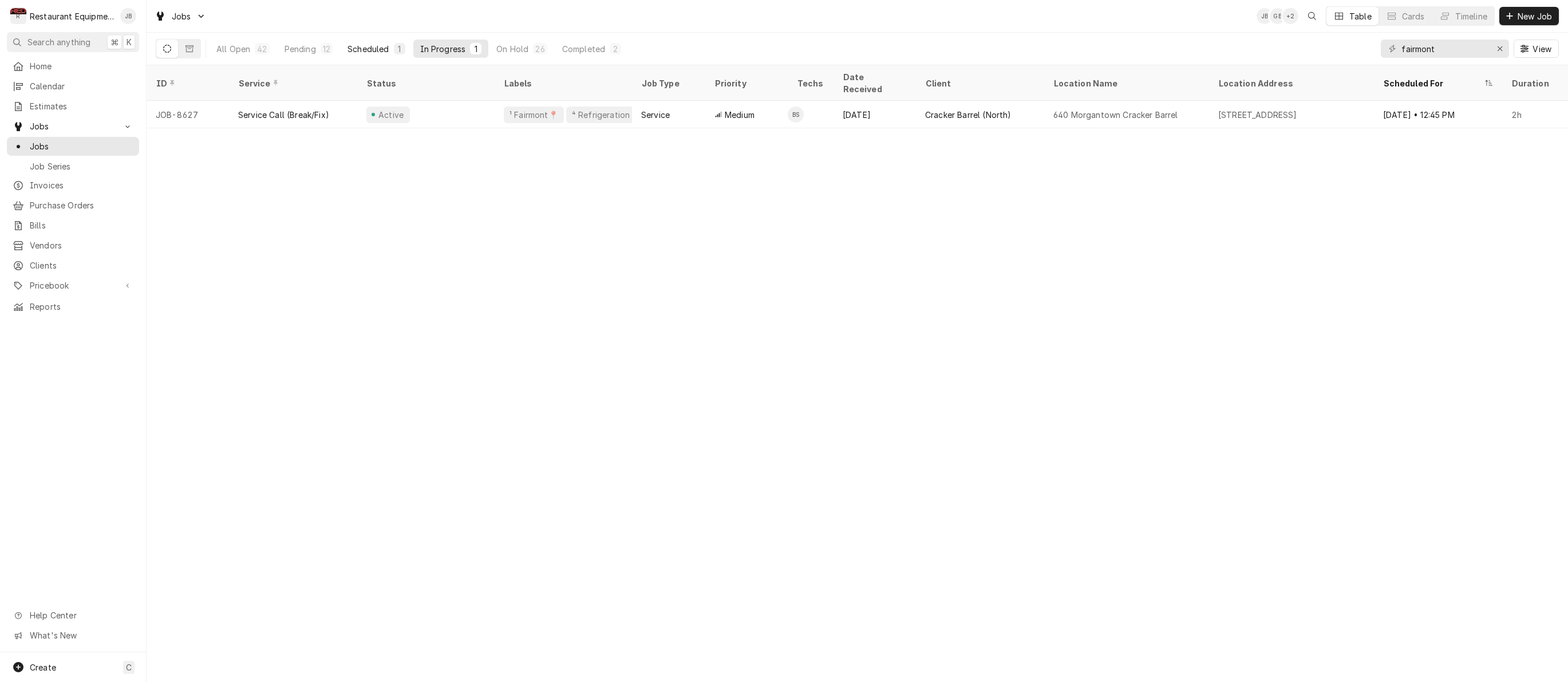
click at [403, 37] on div "All Open 42 Pending 12 Scheduled 1 In Progress 1 On Hold 26 Completed 2" at bounding box center [418, 48] width 418 height 32
click at [396, 48] on div "1" at bounding box center [399, 48] width 7 height 12
click at [304, 49] on div "Pending" at bounding box center [300, 48] width 31 height 12
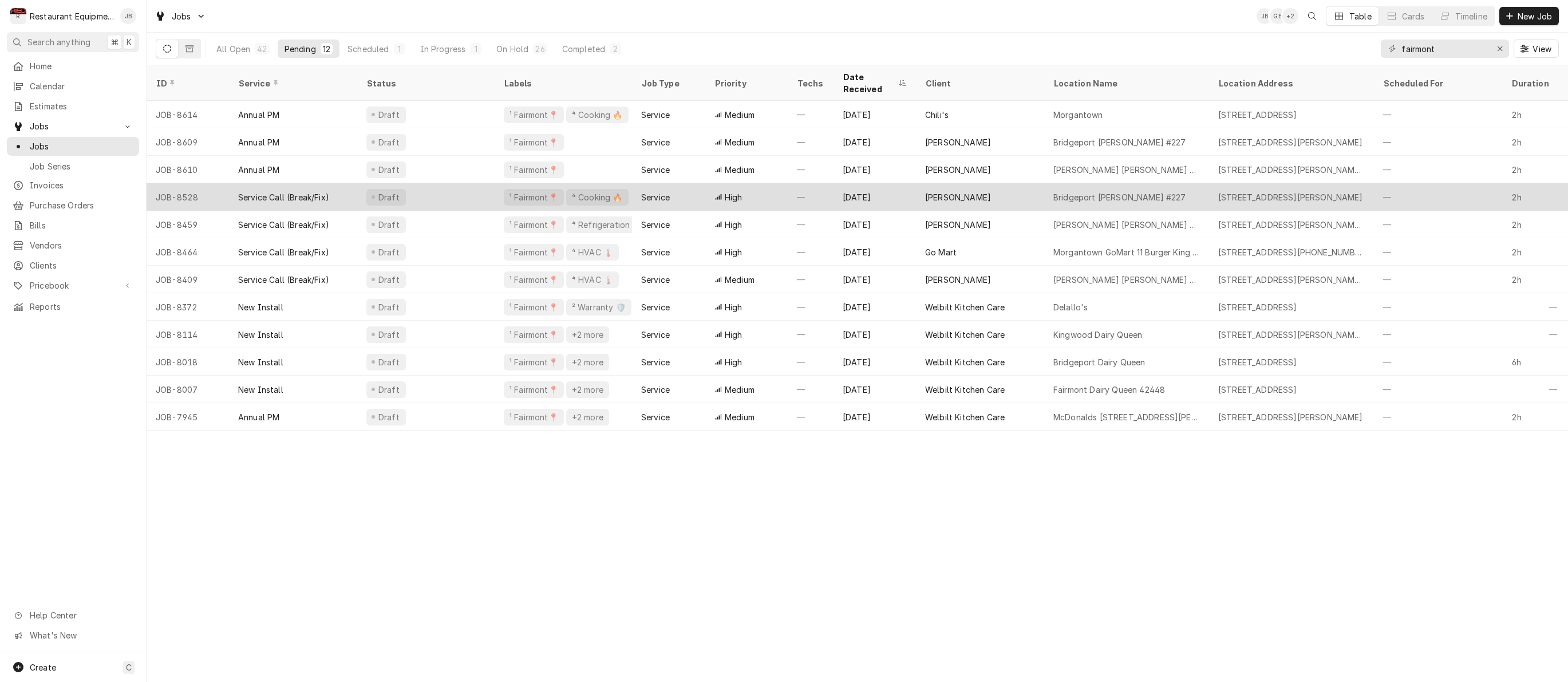
click at [340, 183] on div "Service Call (Break/Fix)" at bounding box center [293, 197] width 128 height 27
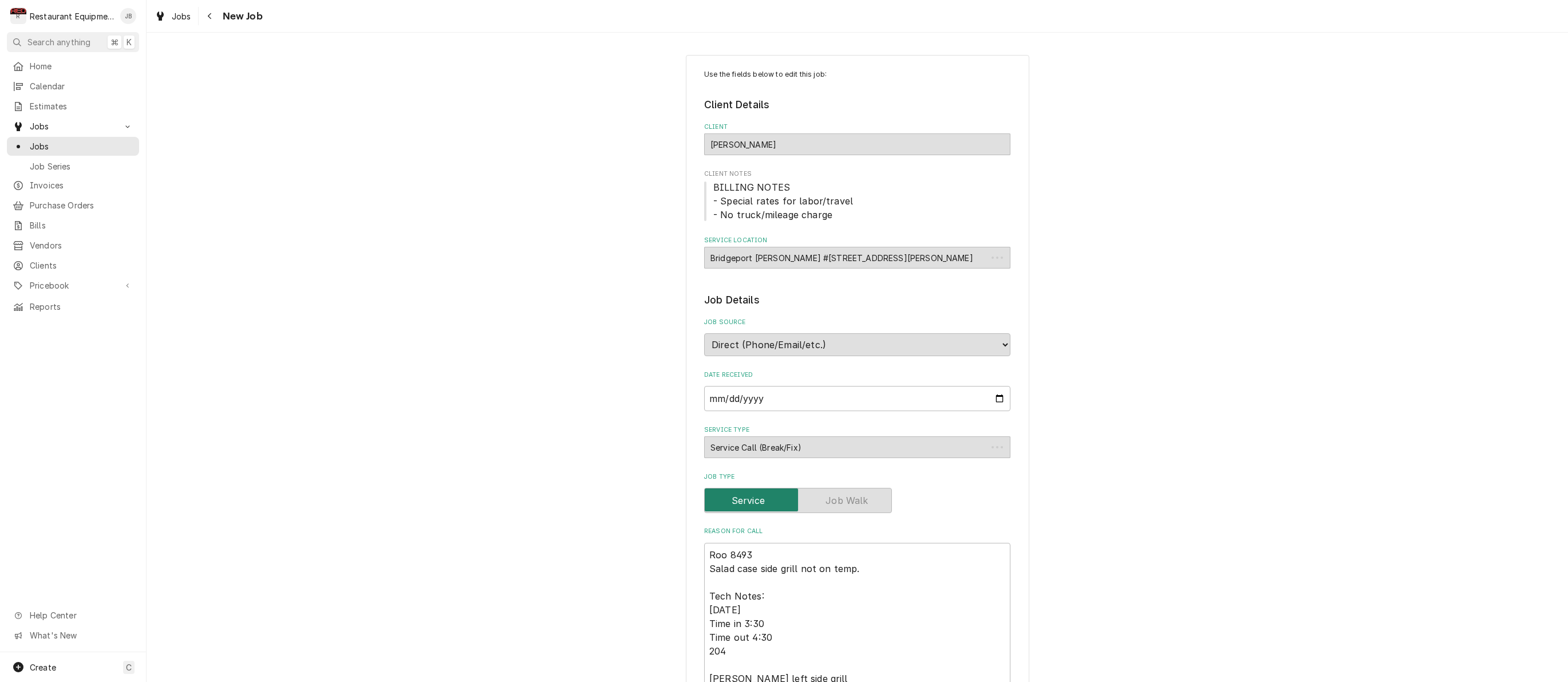
type textarea "x"
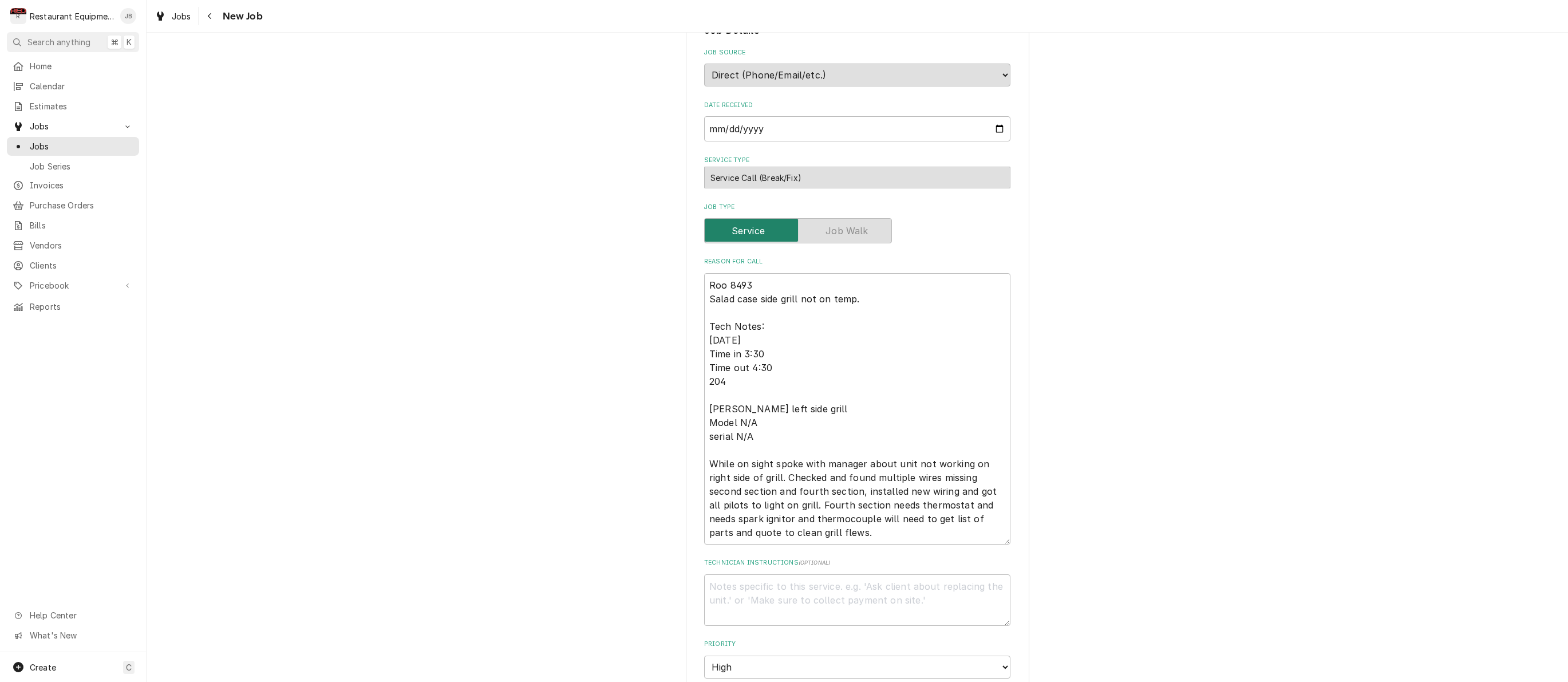
scroll to position [368, 0]
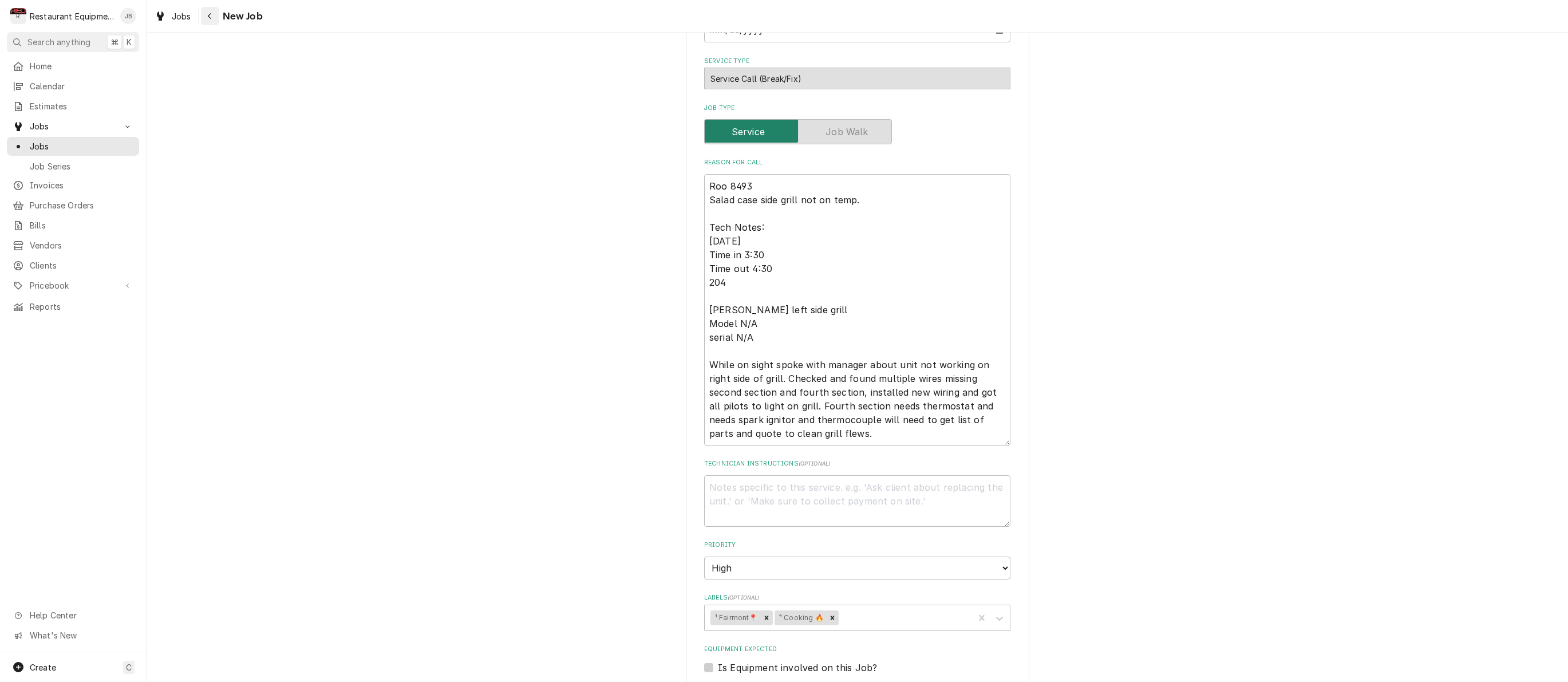
click at [211, 19] on icon "Navigate back" at bounding box center [210, 16] width 5 height 8
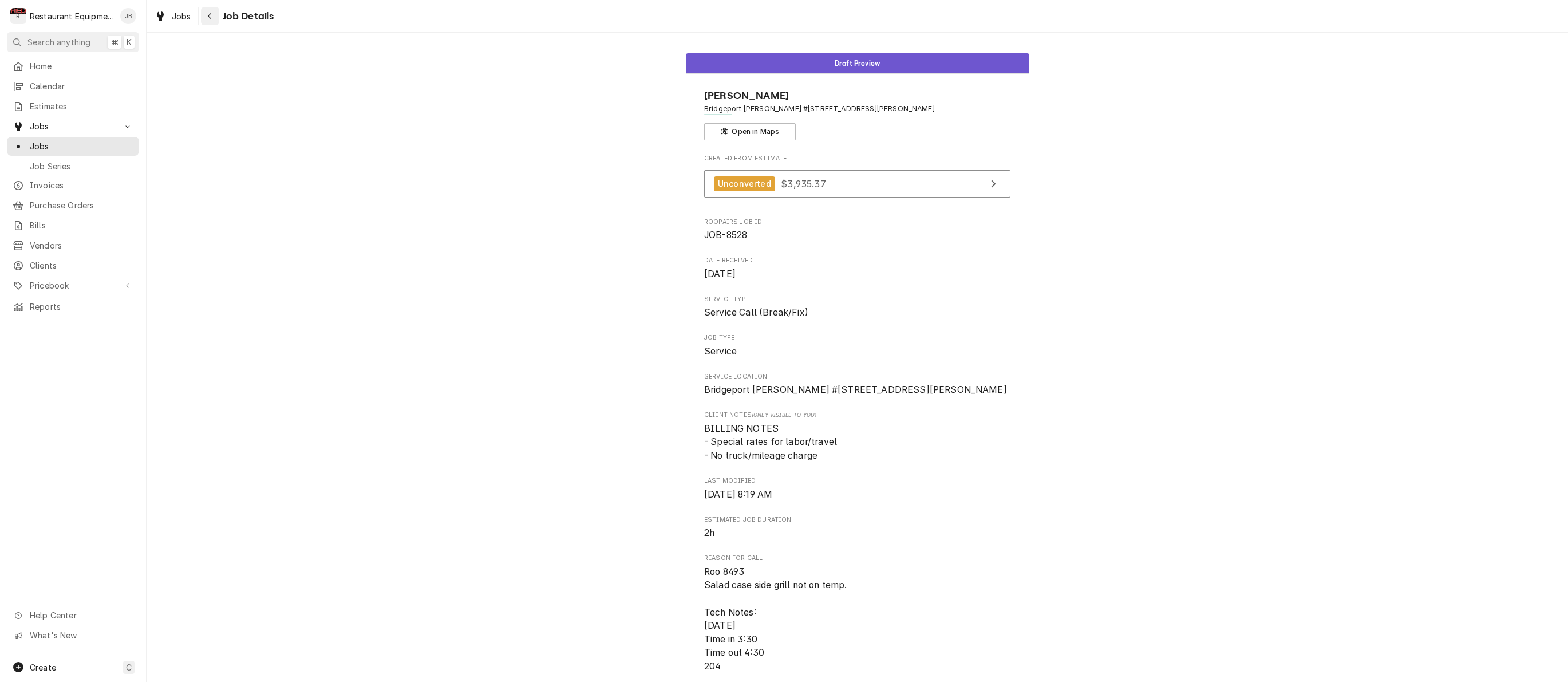
click at [214, 20] on div "Navigate back" at bounding box center [210, 16] width 12 height 12
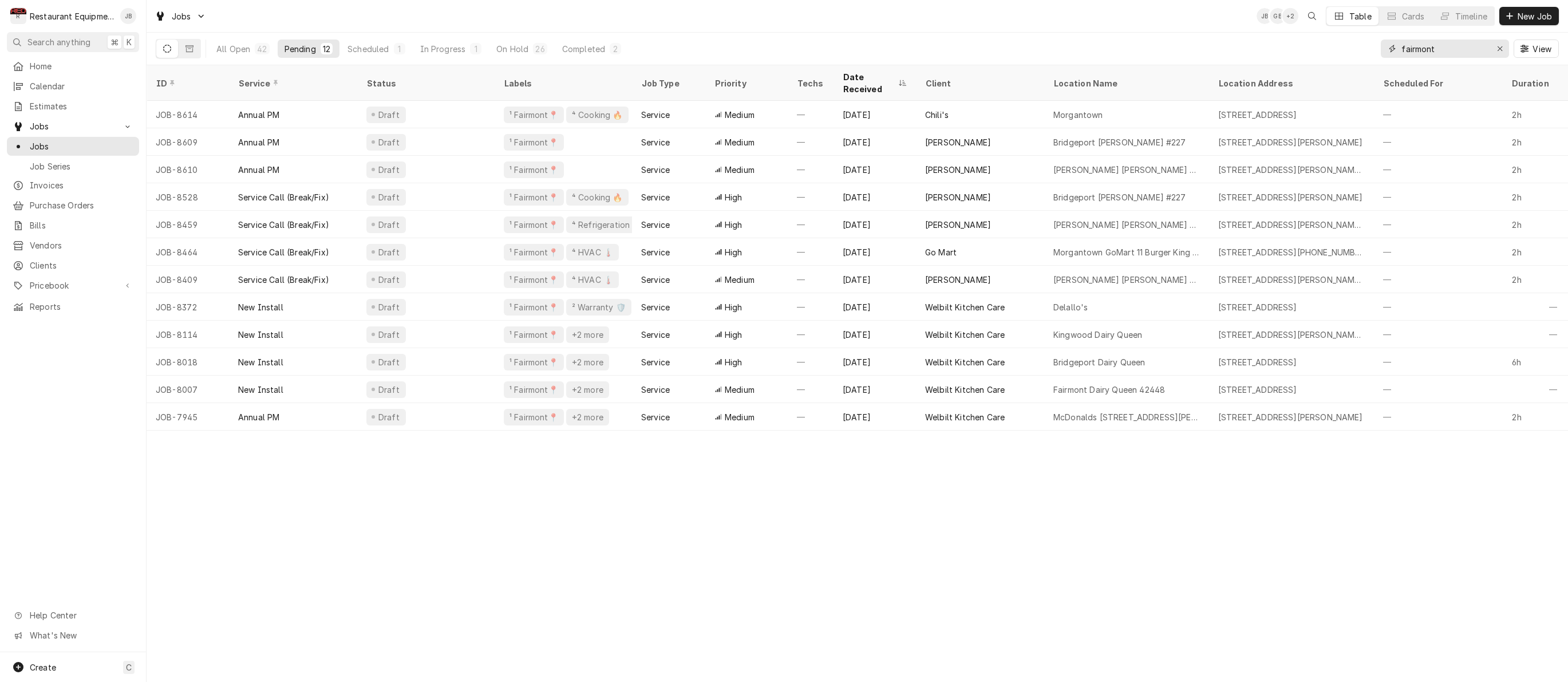
click at [1499, 51] on icon "Erase input" at bounding box center [1499, 48] width 6 height 8
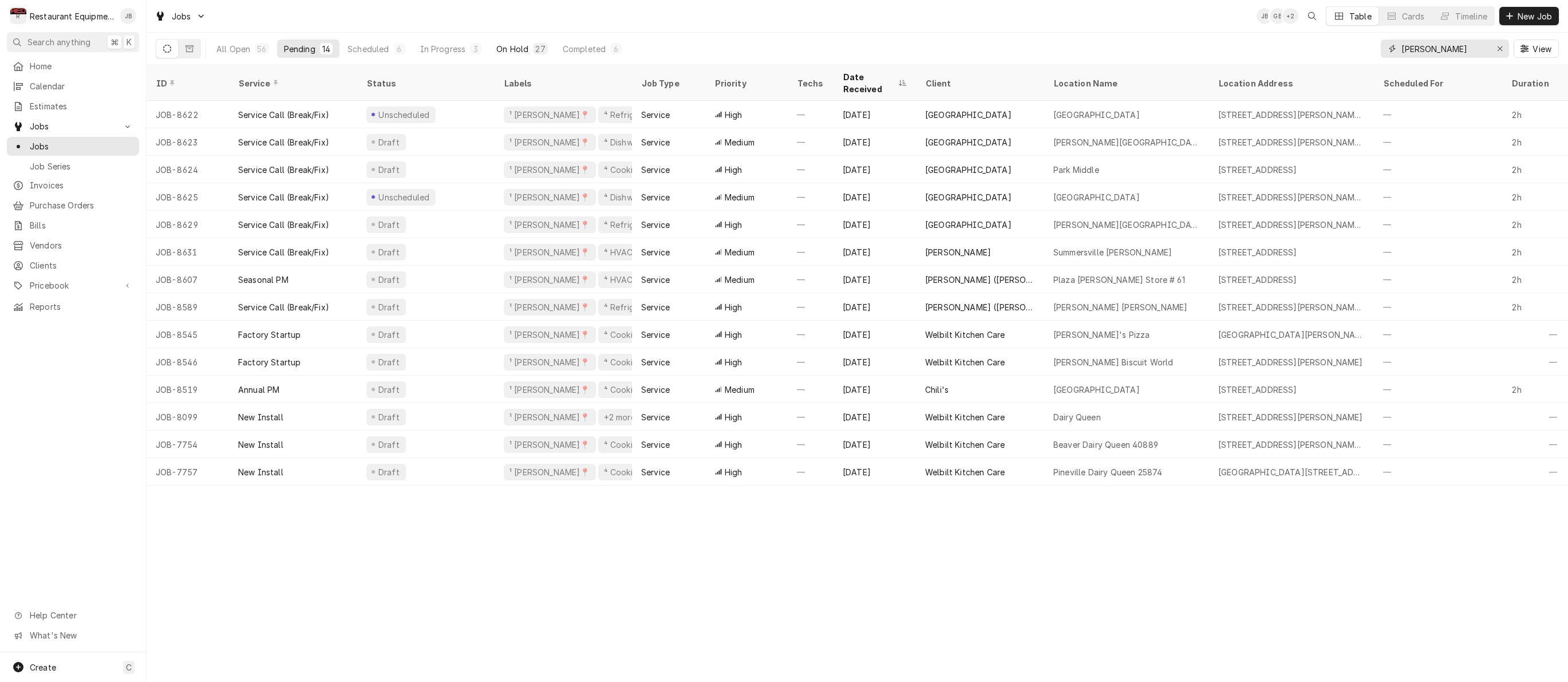
type input "beckley"
click at [523, 39] on button "On Hold 27" at bounding box center [522, 48] width 65 height 18
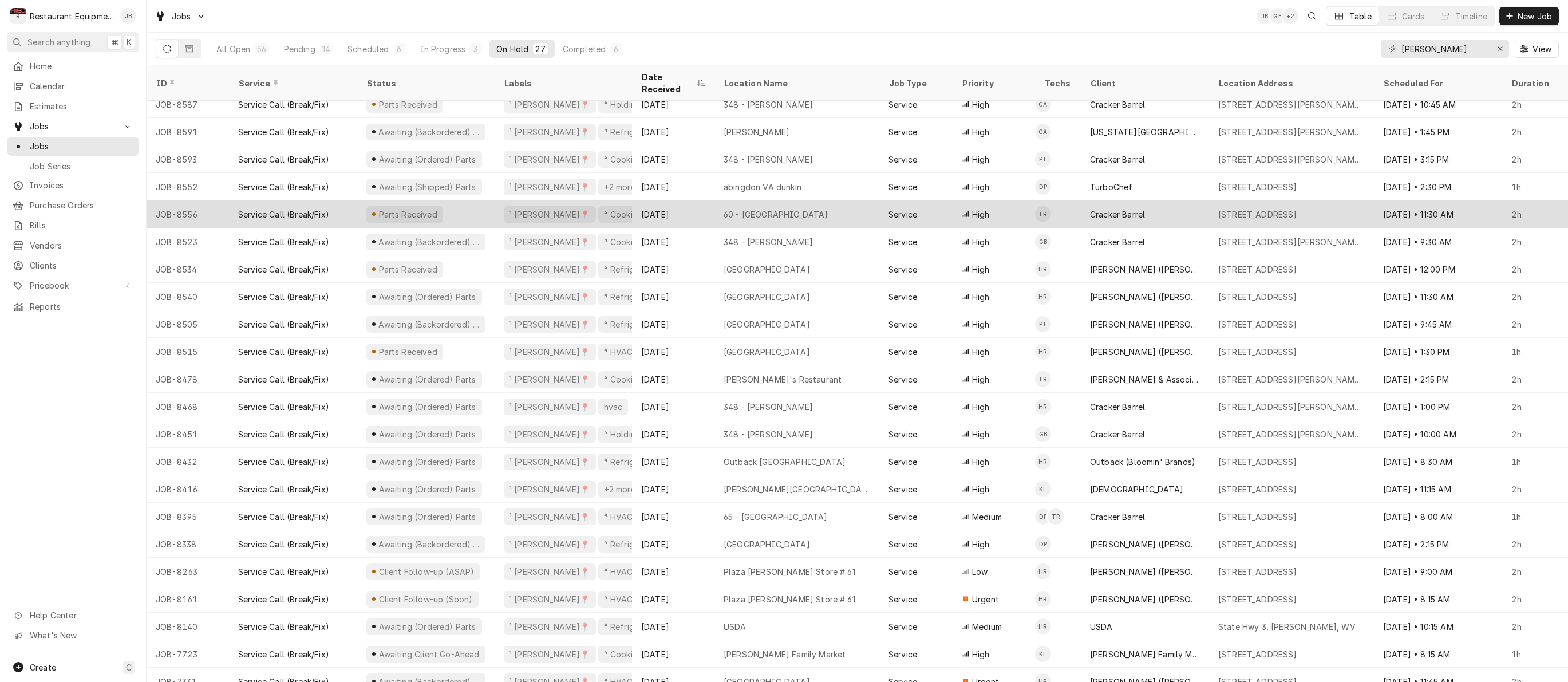
scroll to position [147, 0]
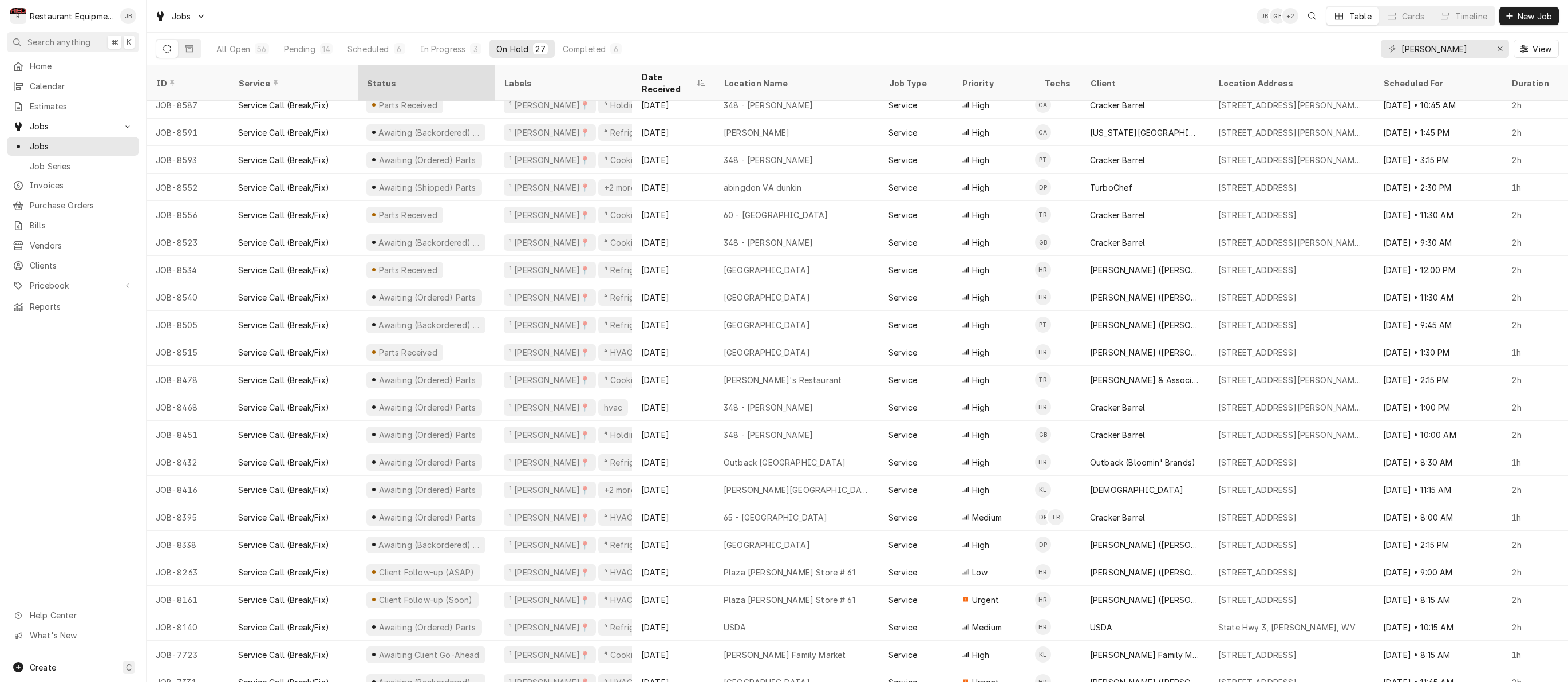
click at [382, 80] on div "Status" at bounding box center [425, 83] width 117 height 12
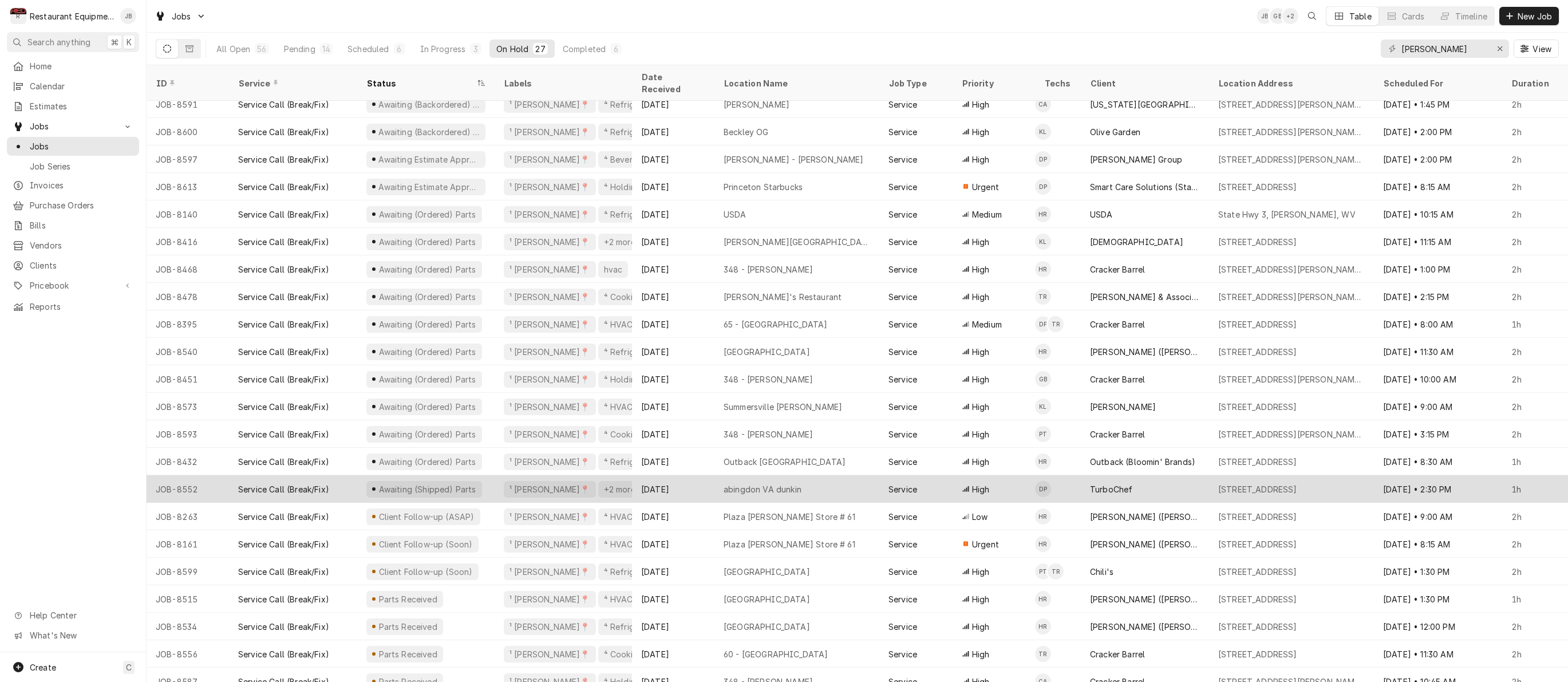
scroll to position [120, 0]
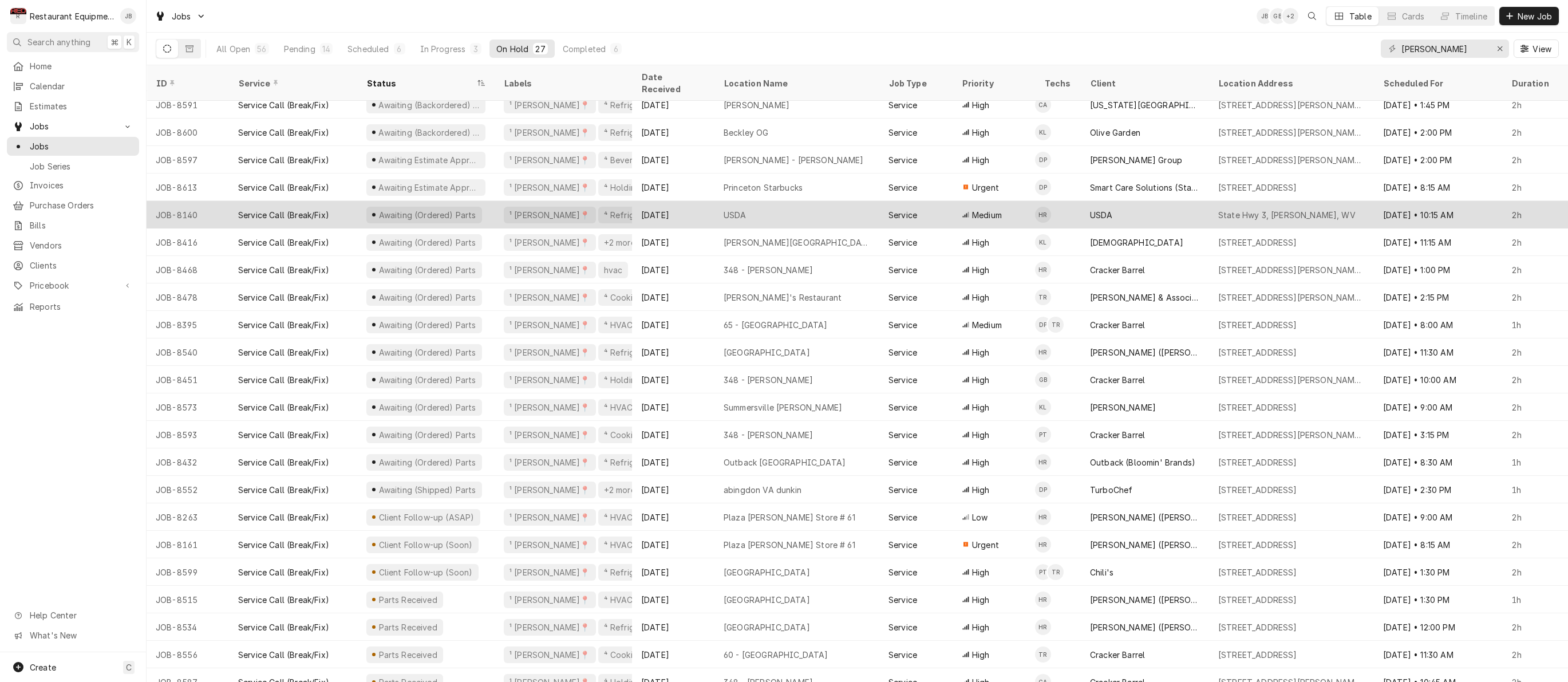
click at [733, 209] on div "USDA" at bounding box center [735, 215] width 23 height 12
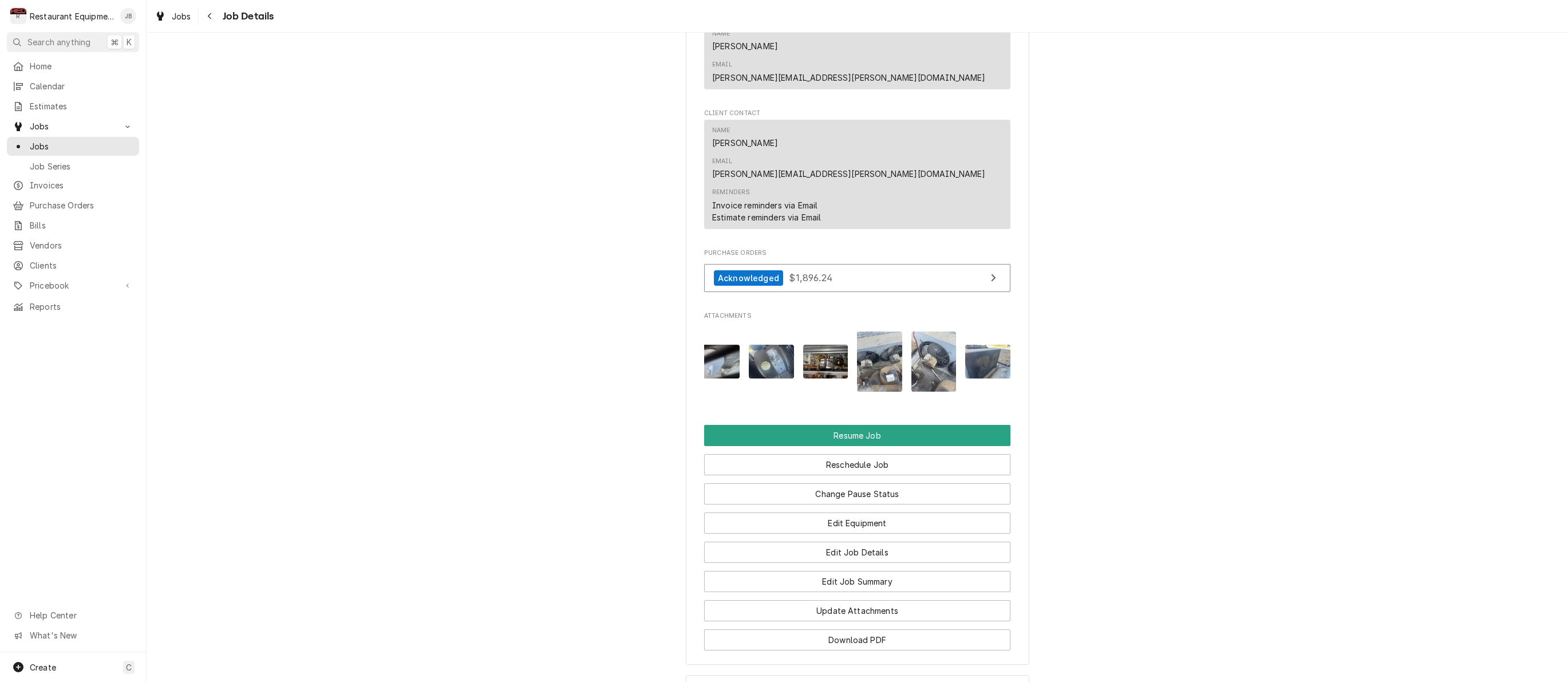
scroll to position [1176, 0]
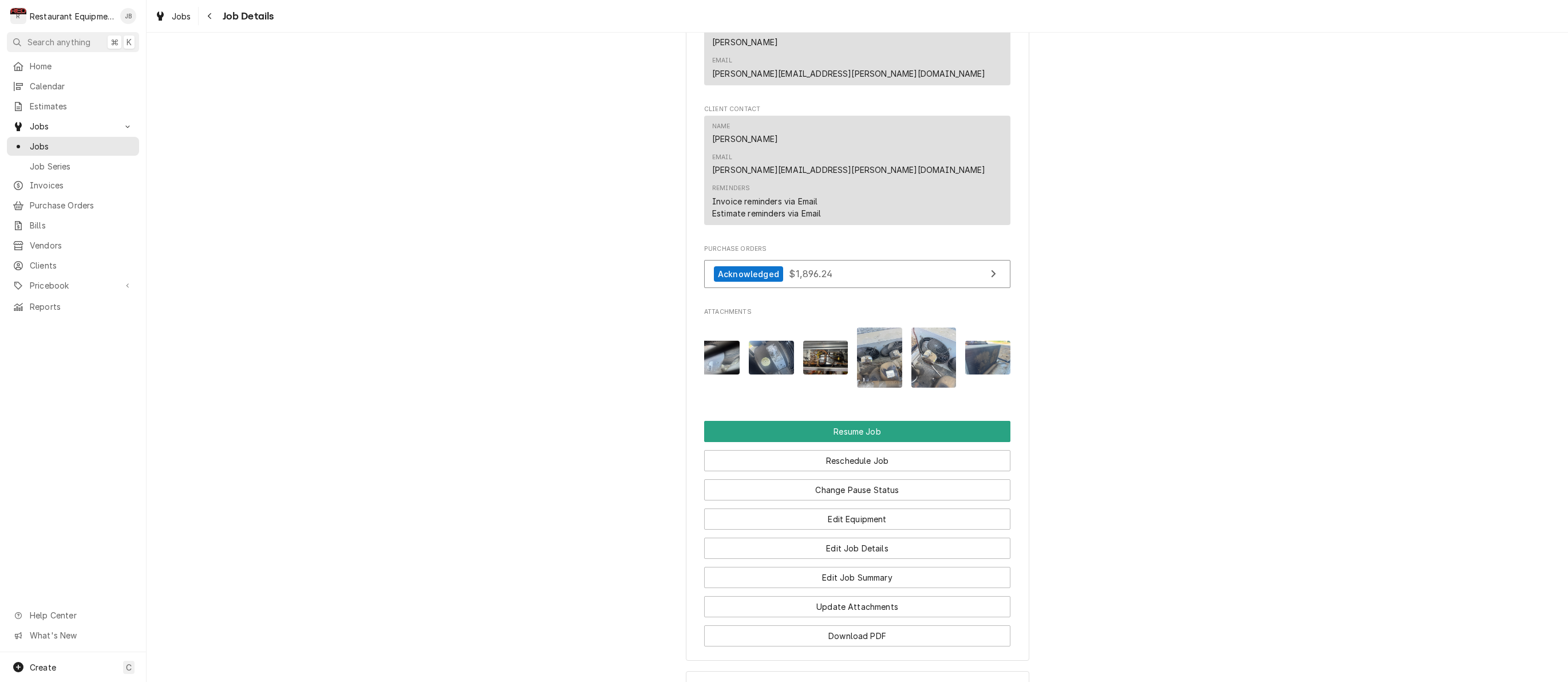
click at [925, 327] on img "Attachments" at bounding box center [933, 357] width 45 height 60
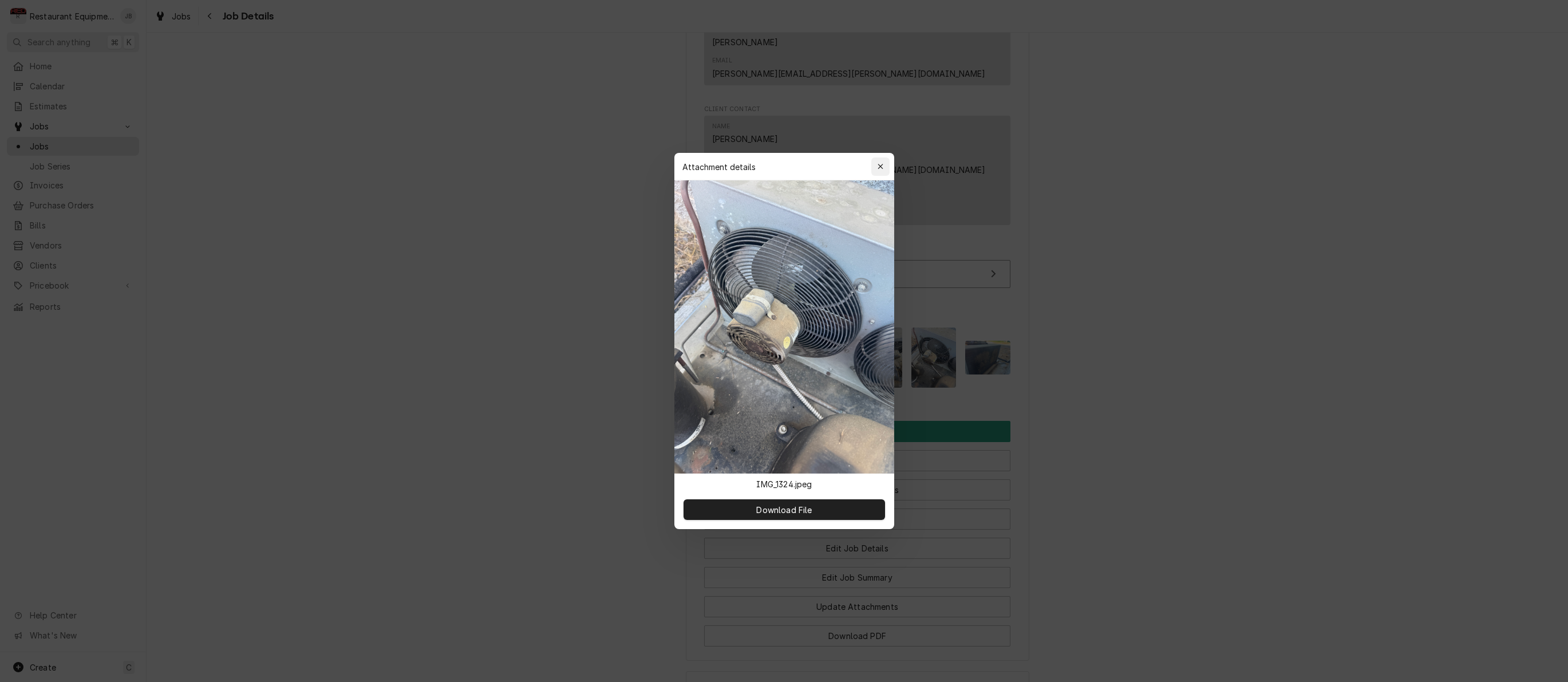
click at [880, 164] on icon "button" at bounding box center [880, 166] width 6 height 8
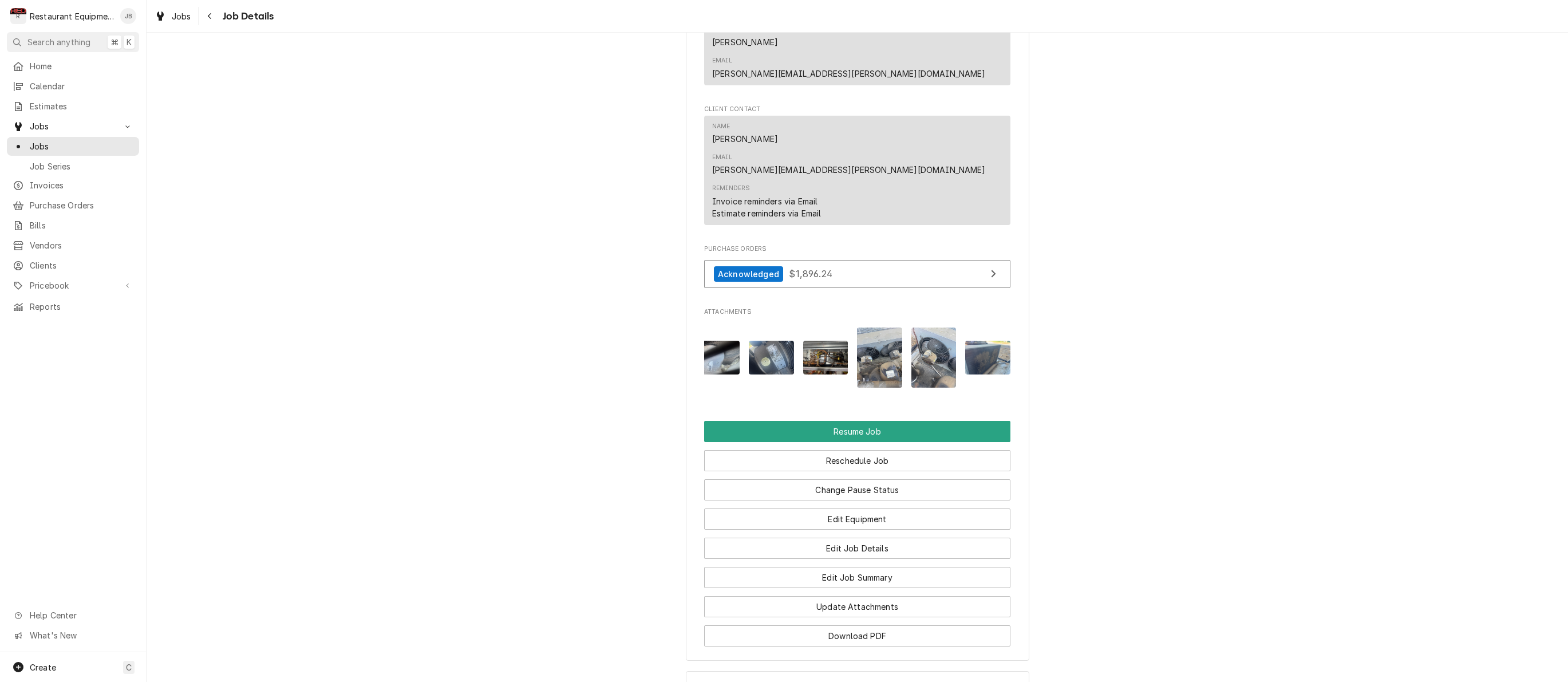
scroll to position [0, 0]
click at [214, 12] on div "Navigate back" at bounding box center [210, 16] width 12 height 12
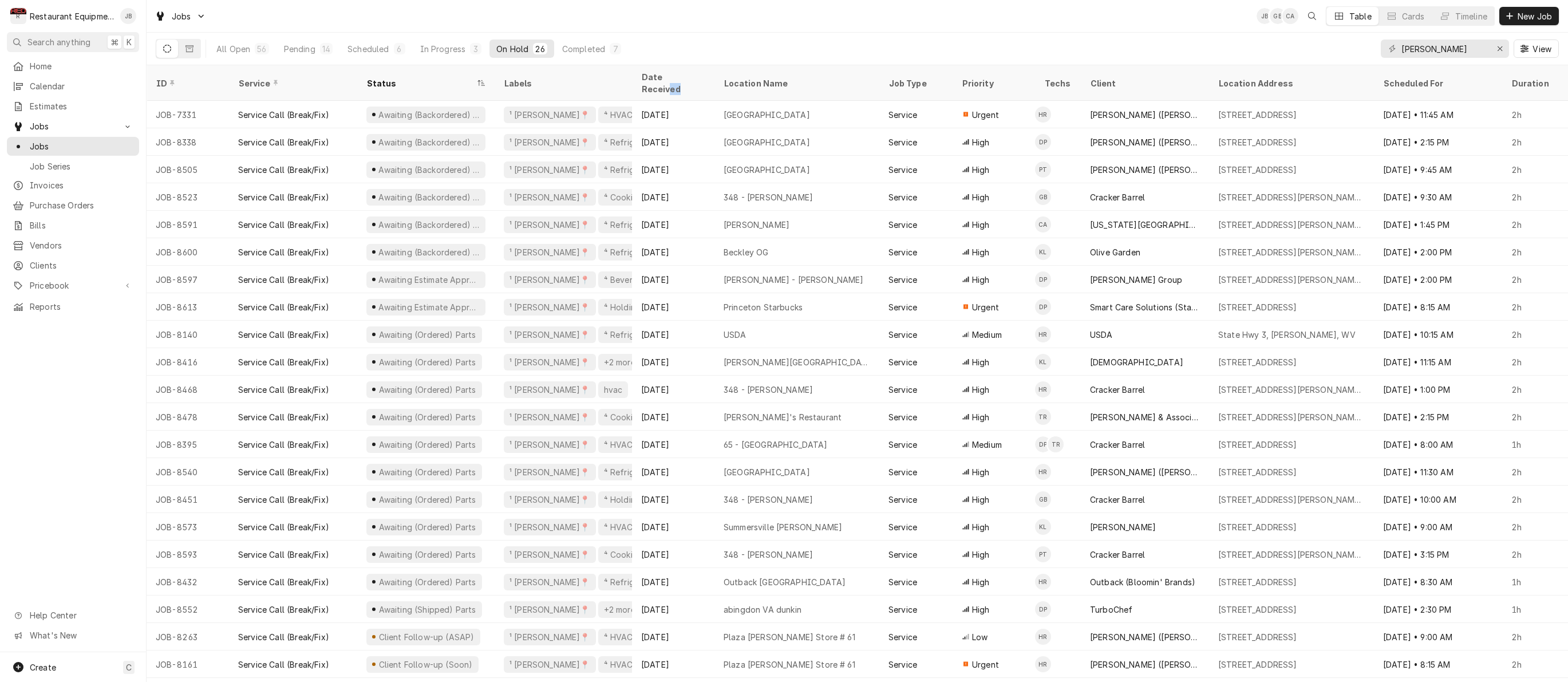
drag, startPoint x: 675, startPoint y: 82, endPoint x: 679, endPoint y: 73, distance: 9.8
click at [679, 73] on div "Date Received" at bounding box center [673, 83] width 78 height 31
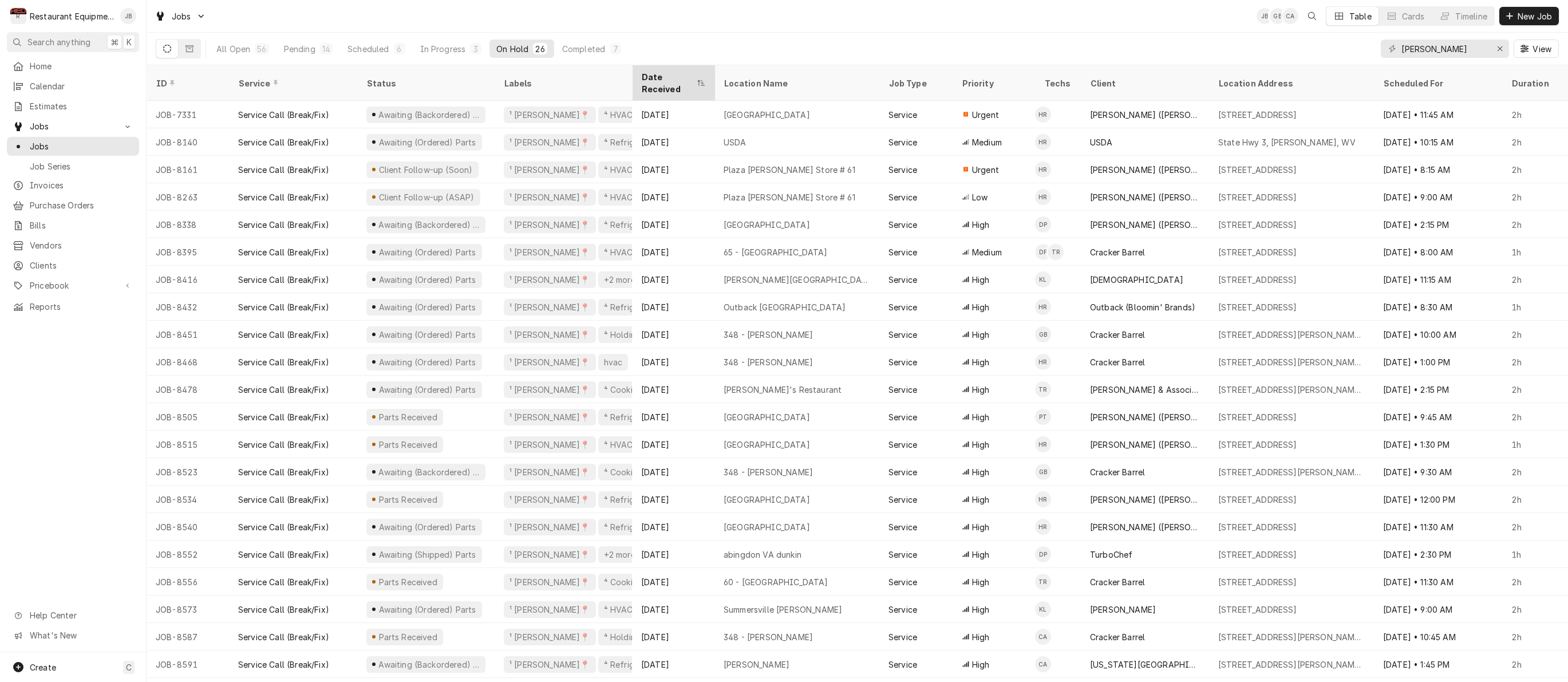
click at [676, 80] on div "Date Received" at bounding box center [668, 83] width 53 height 24
